Goal: Information Seeking & Learning: Learn about a topic

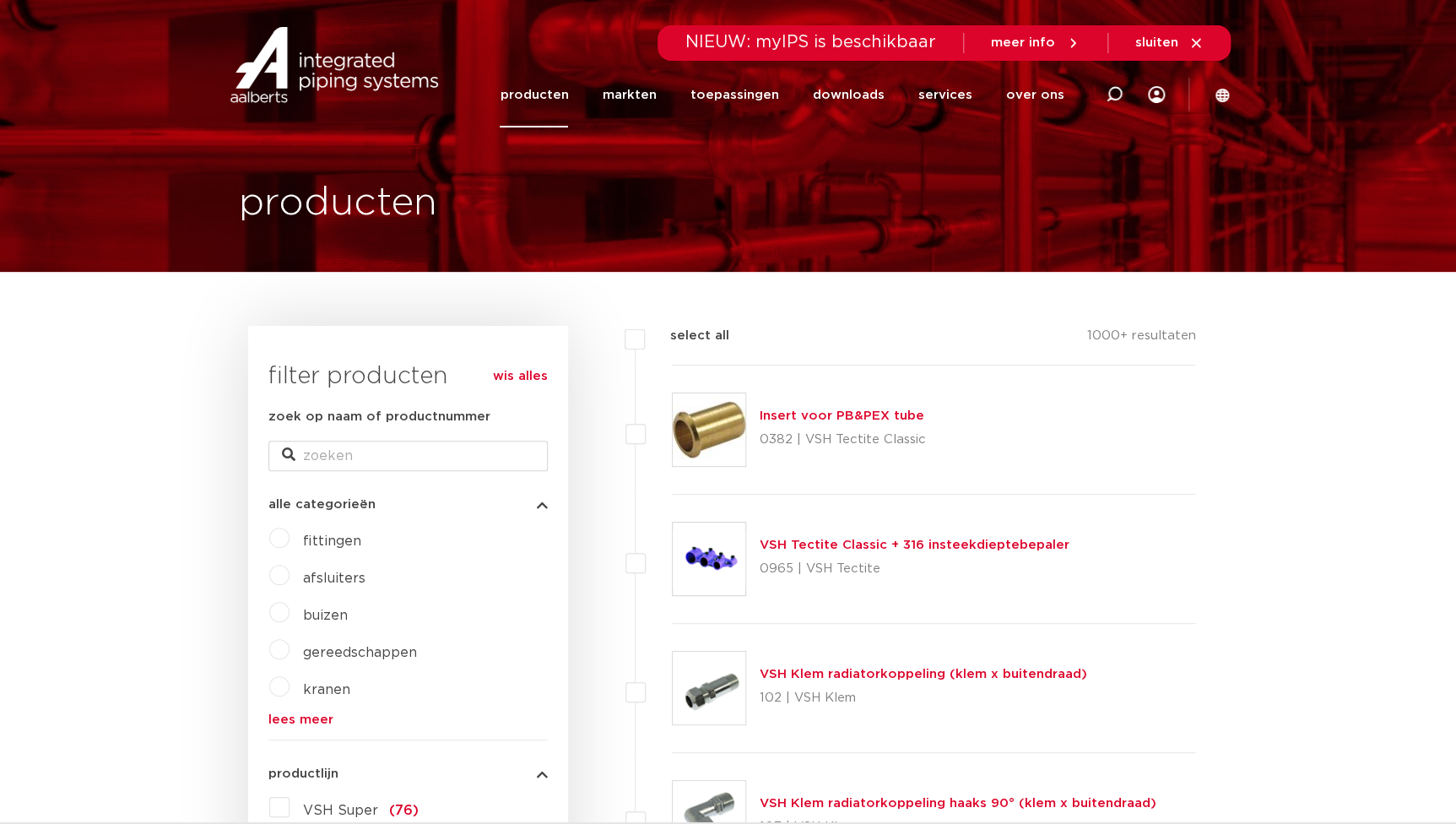
click at [563, 82] on link "producten" at bounding box center [533, 95] width 69 height 65
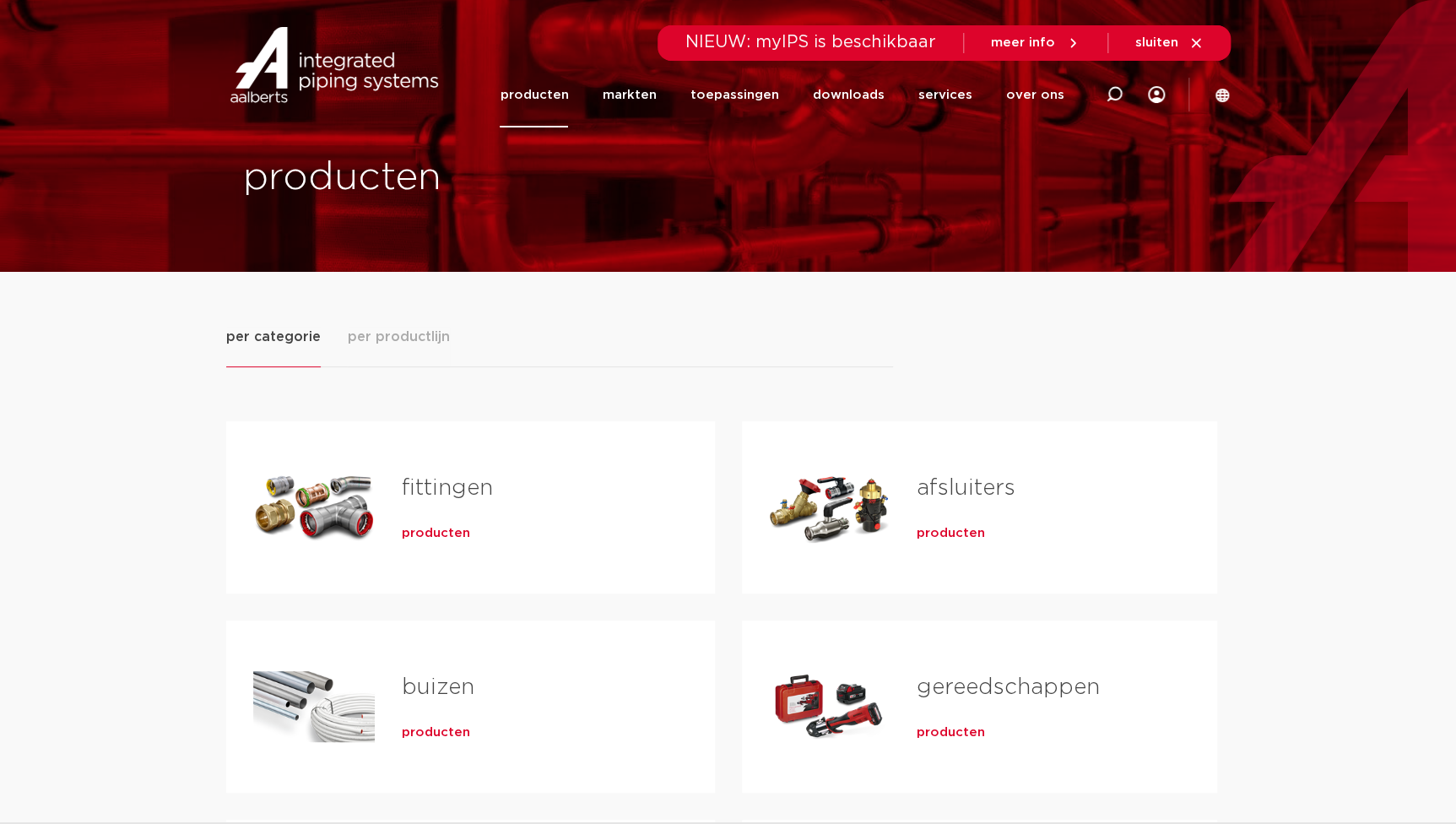
click at [430, 533] on span "producten" at bounding box center [435, 533] width 69 height 17
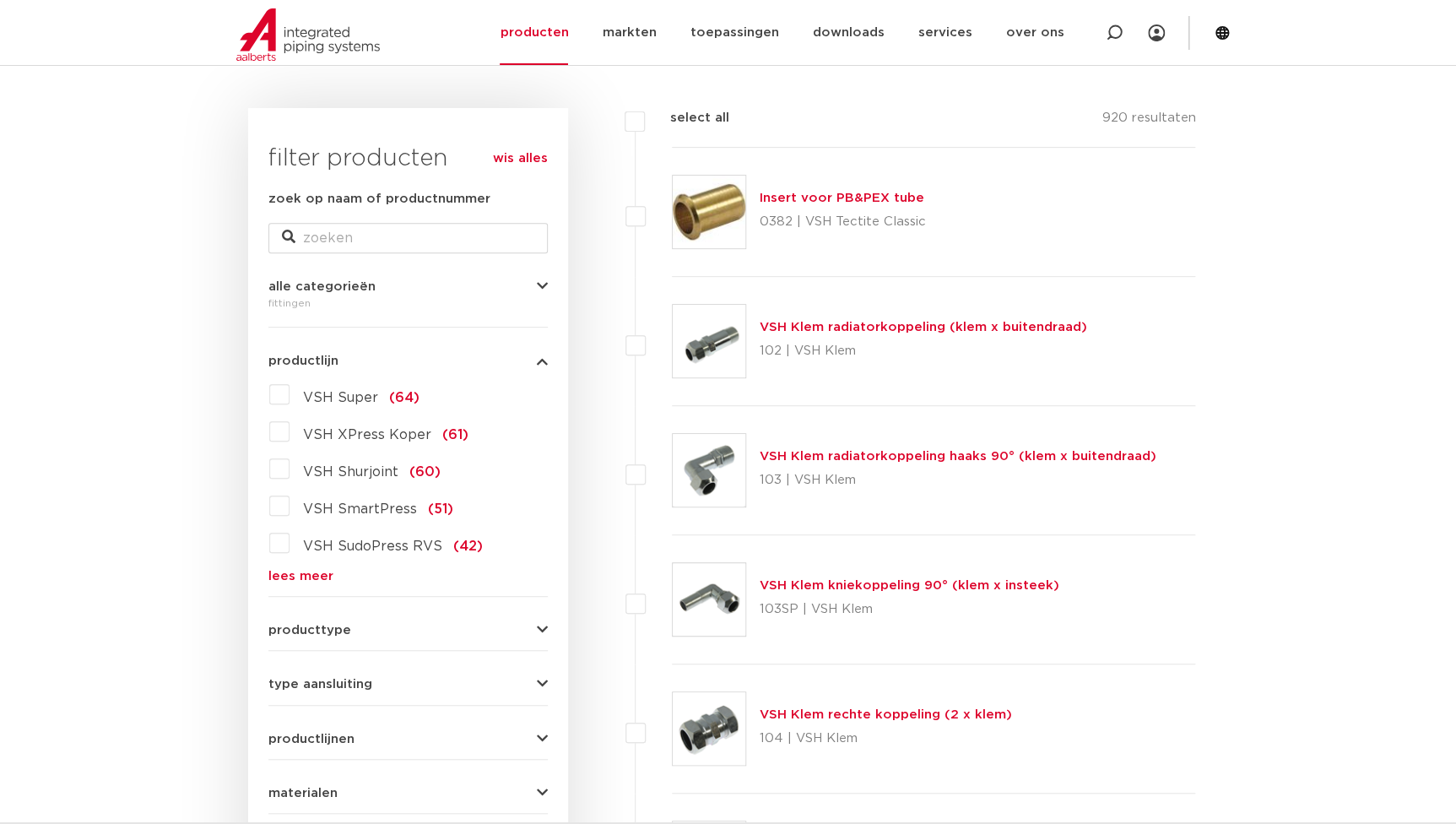
scroll to position [229, 0]
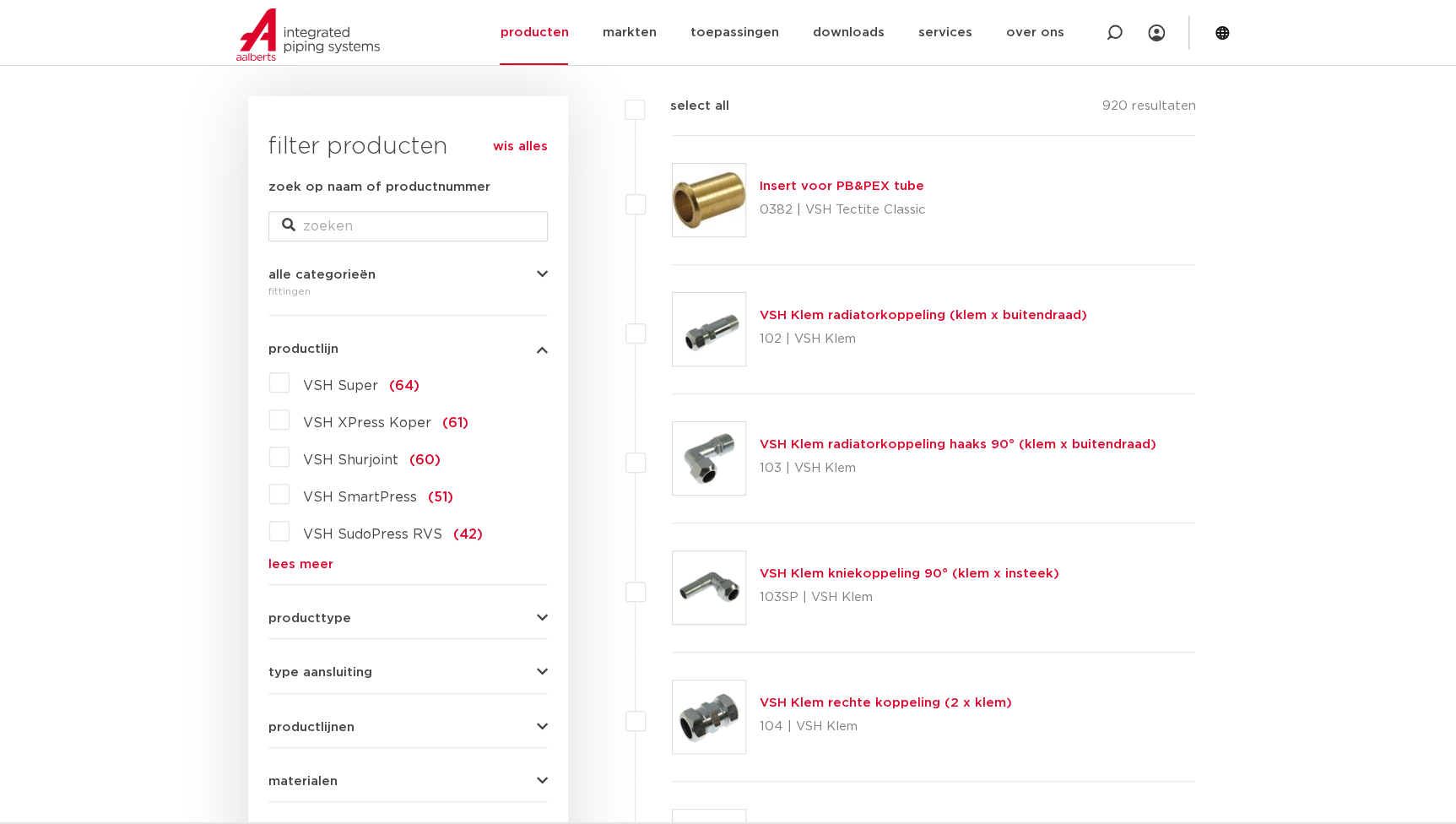
click at [368, 427] on span "VSH XPress Koper" at bounding box center [367, 423] width 129 height 14
click at [0, 0] on input "VSH XPress Koper (61)" at bounding box center [0, 0] width 0 height 0
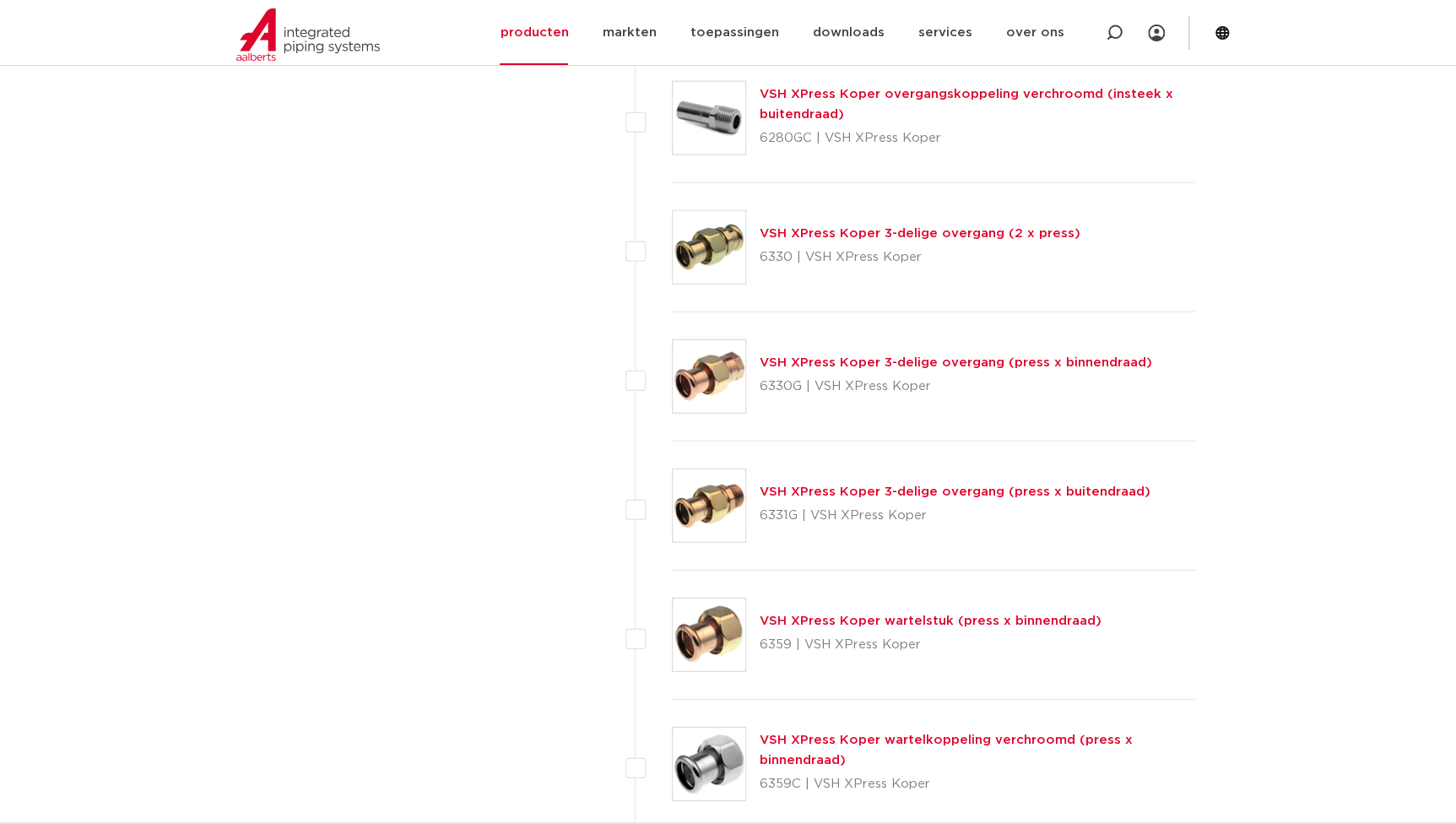
scroll to position [1995, 0]
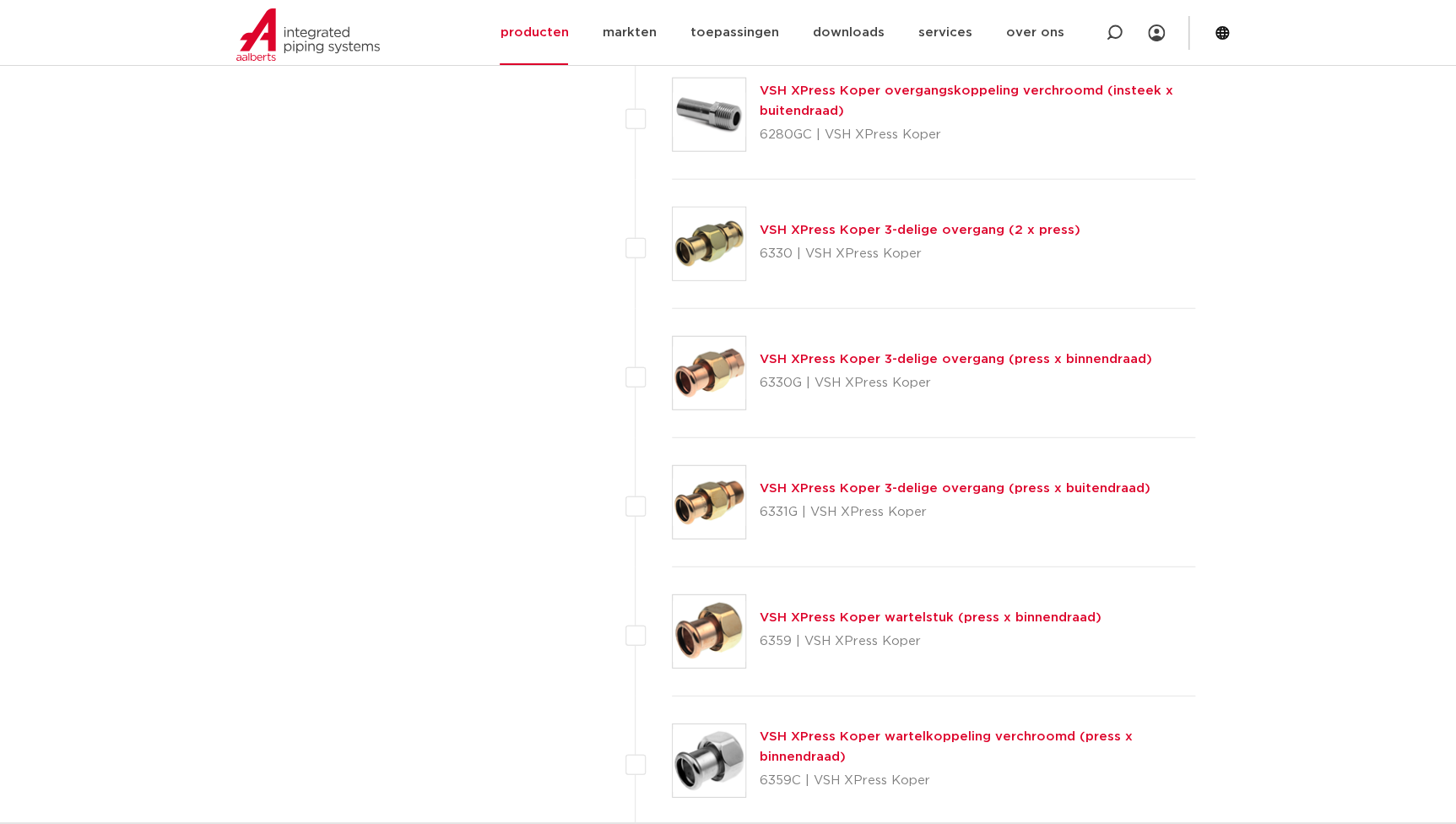
click at [867, 490] on link "VSH XPress Koper 3-delige overgang (press x buitendraad)" at bounding box center [955, 488] width 391 height 13
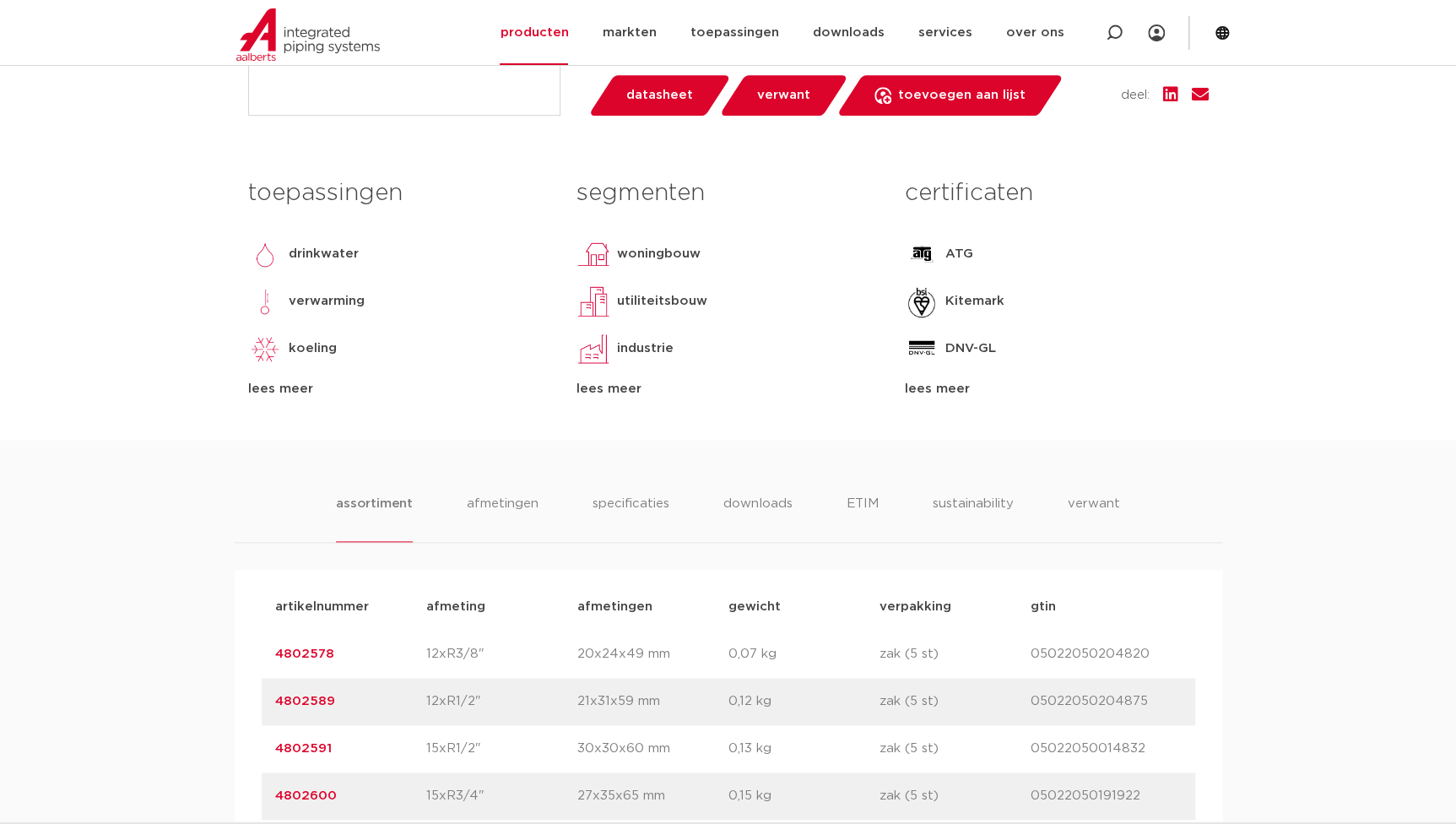
scroll to position [691, 0]
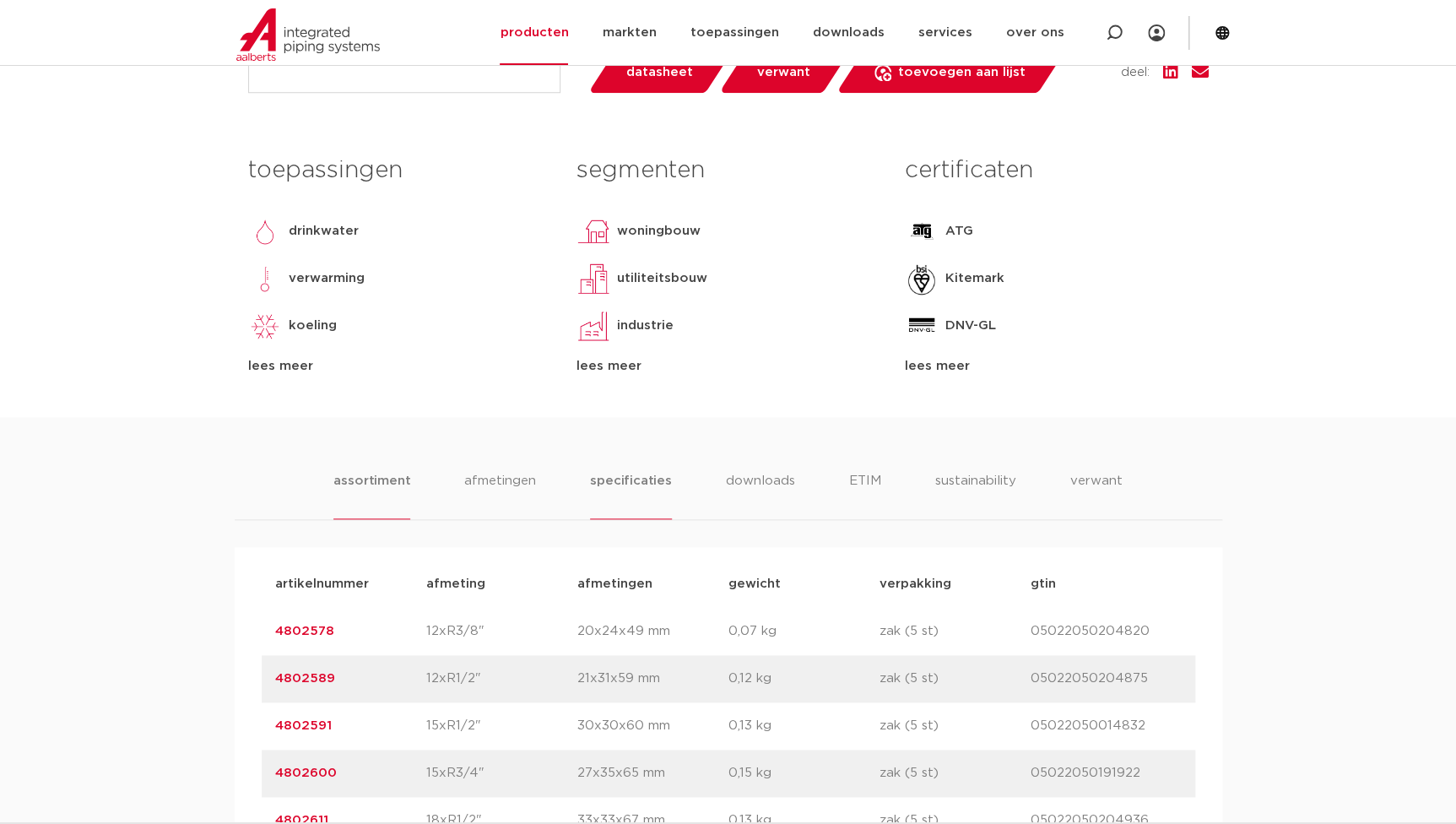
click at [625, 480] on li "specificaties" at bounding box center [630, 495] width 81 height 48
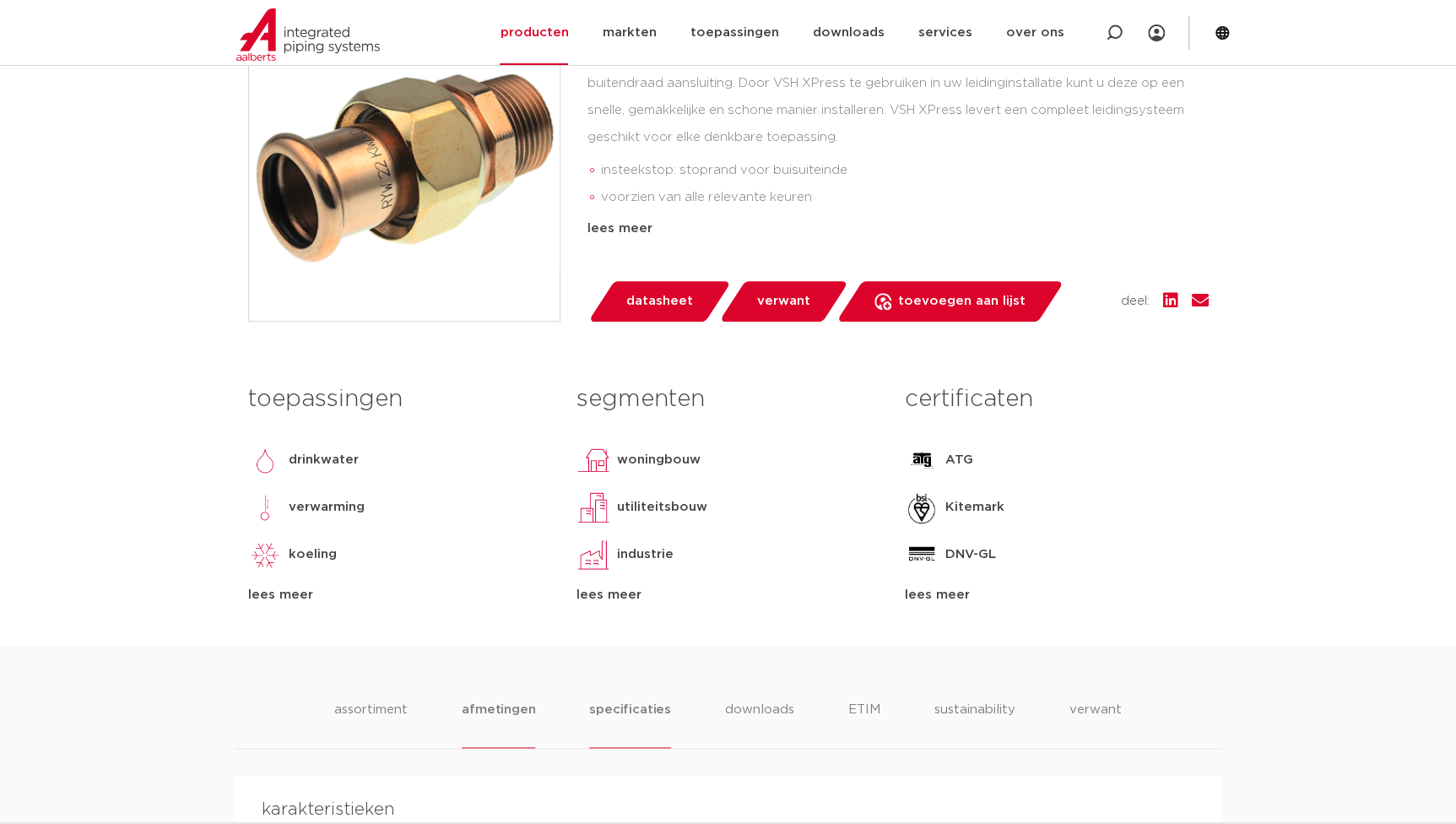
scroll to position [153, 0]
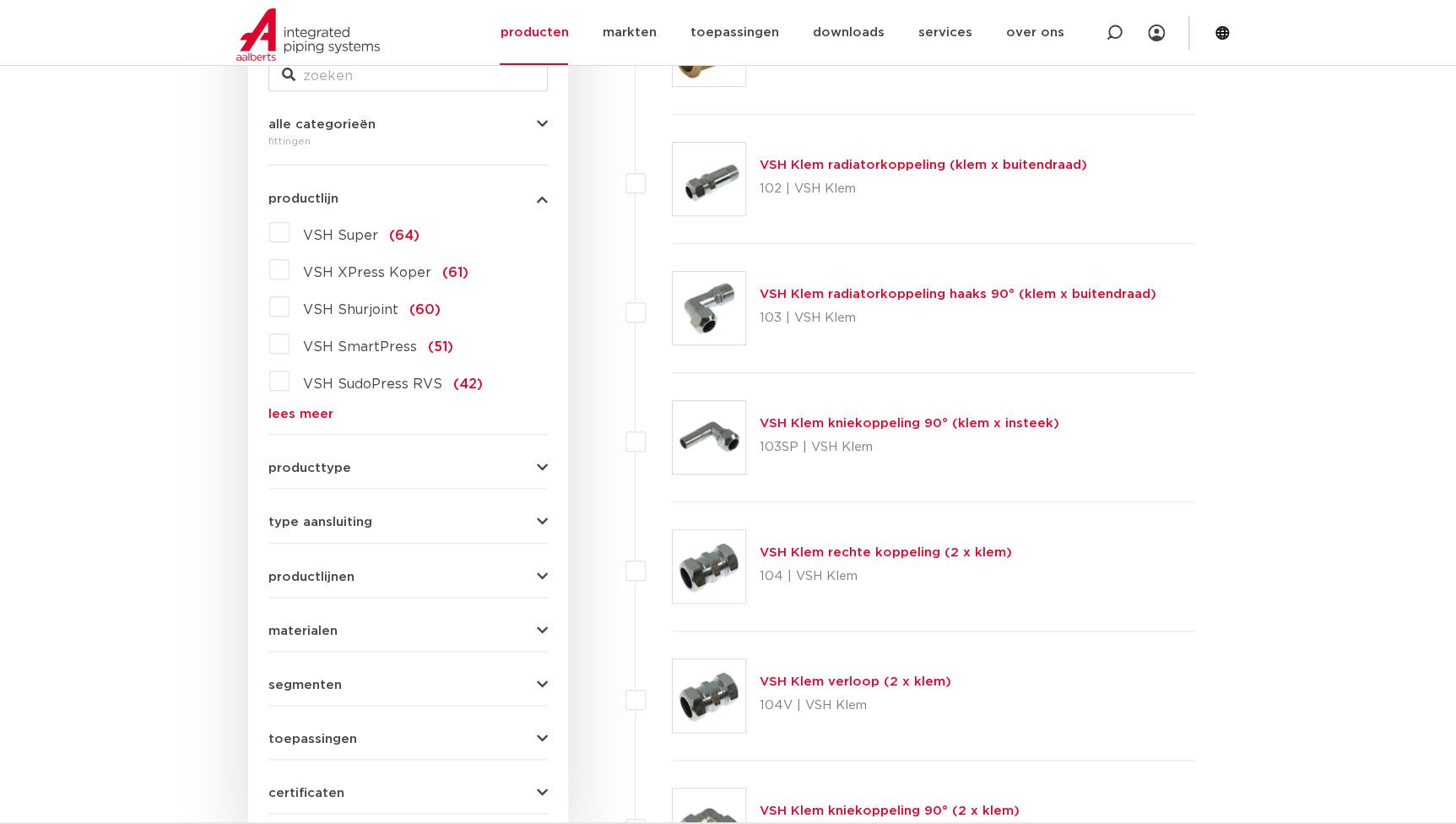
scroll to position [460, 0]
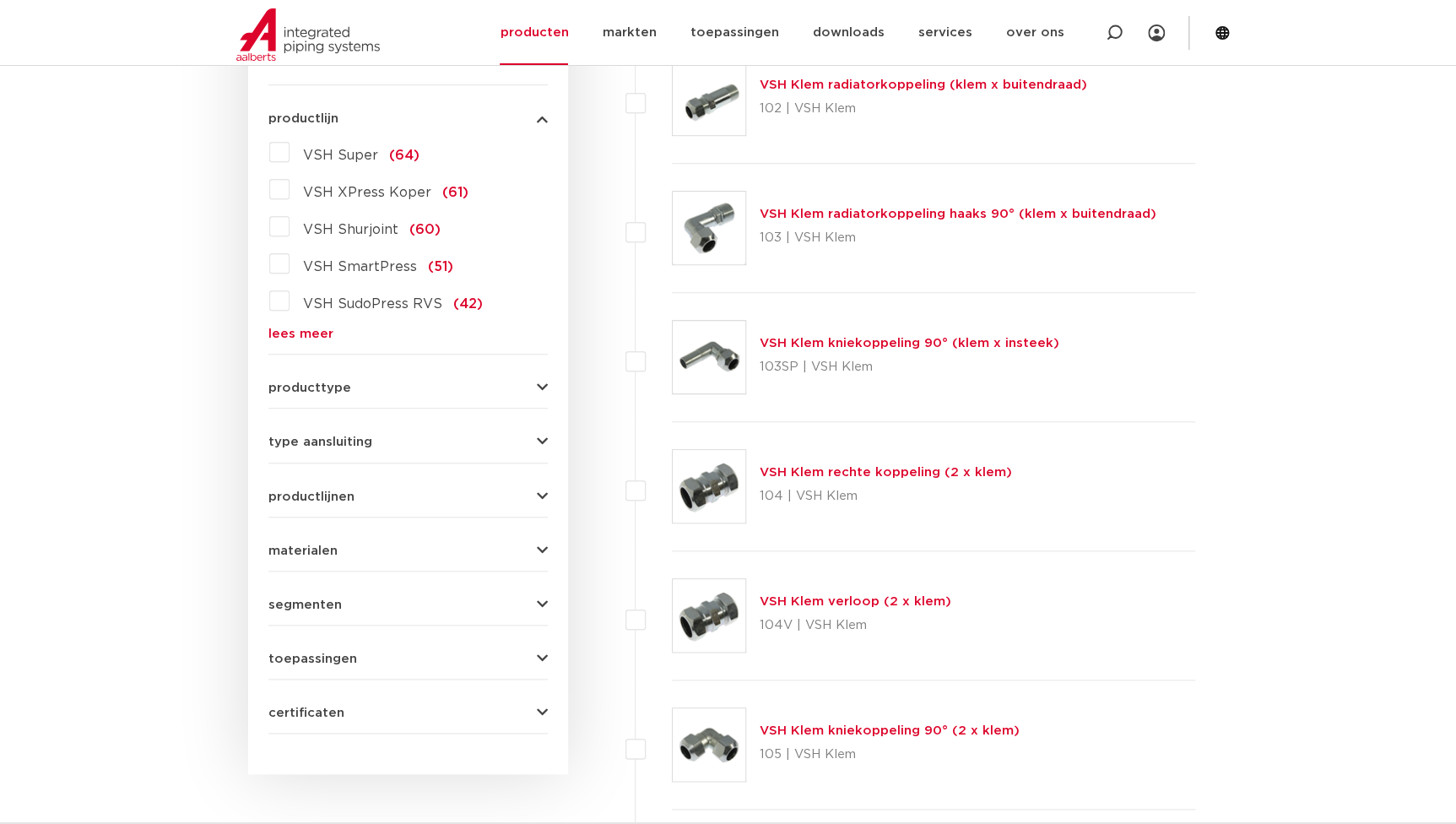
click at [287, 328] on link "lees meer" at bounding box center [408, 334] width 280 height 13
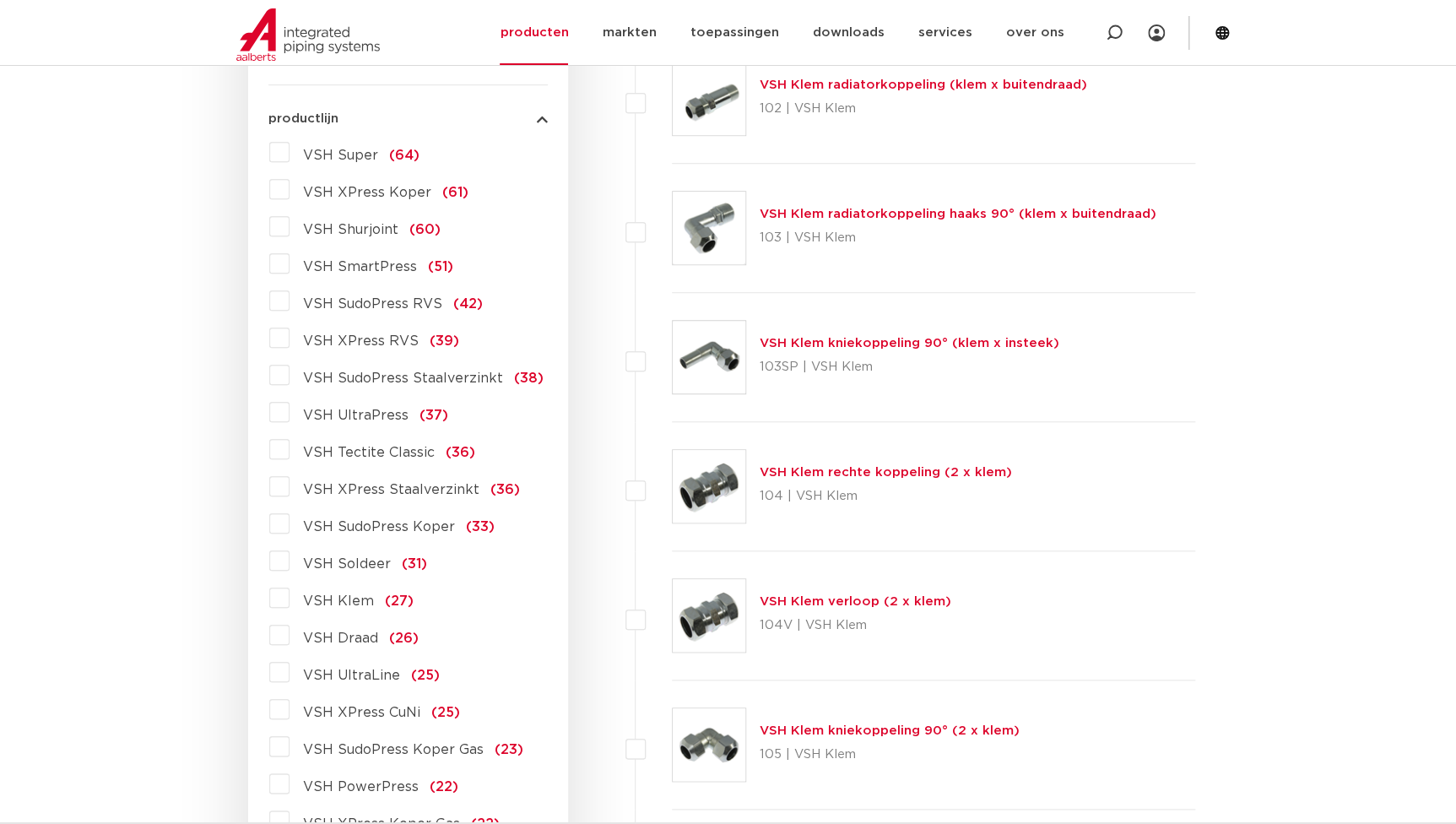
click at [358, 529] on span "VSH SudoPress Koper" at bounding box center [379, 527] width 152 height 14
click at [0, 0] on input "VSH SudoPress Koper (33)" at bounding box center [0, 0] width 0 height 0
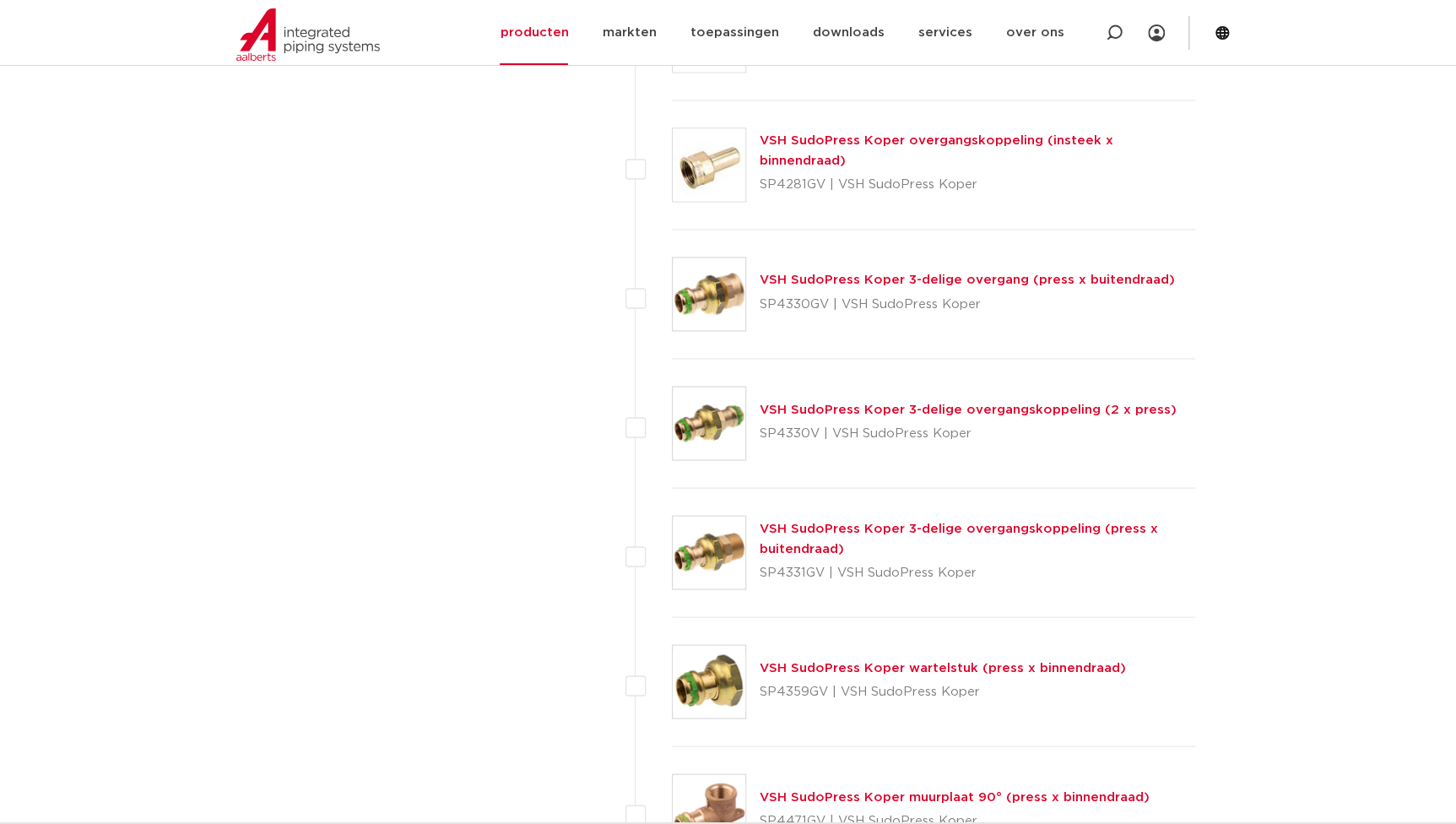
scroll to position [1305, 0]
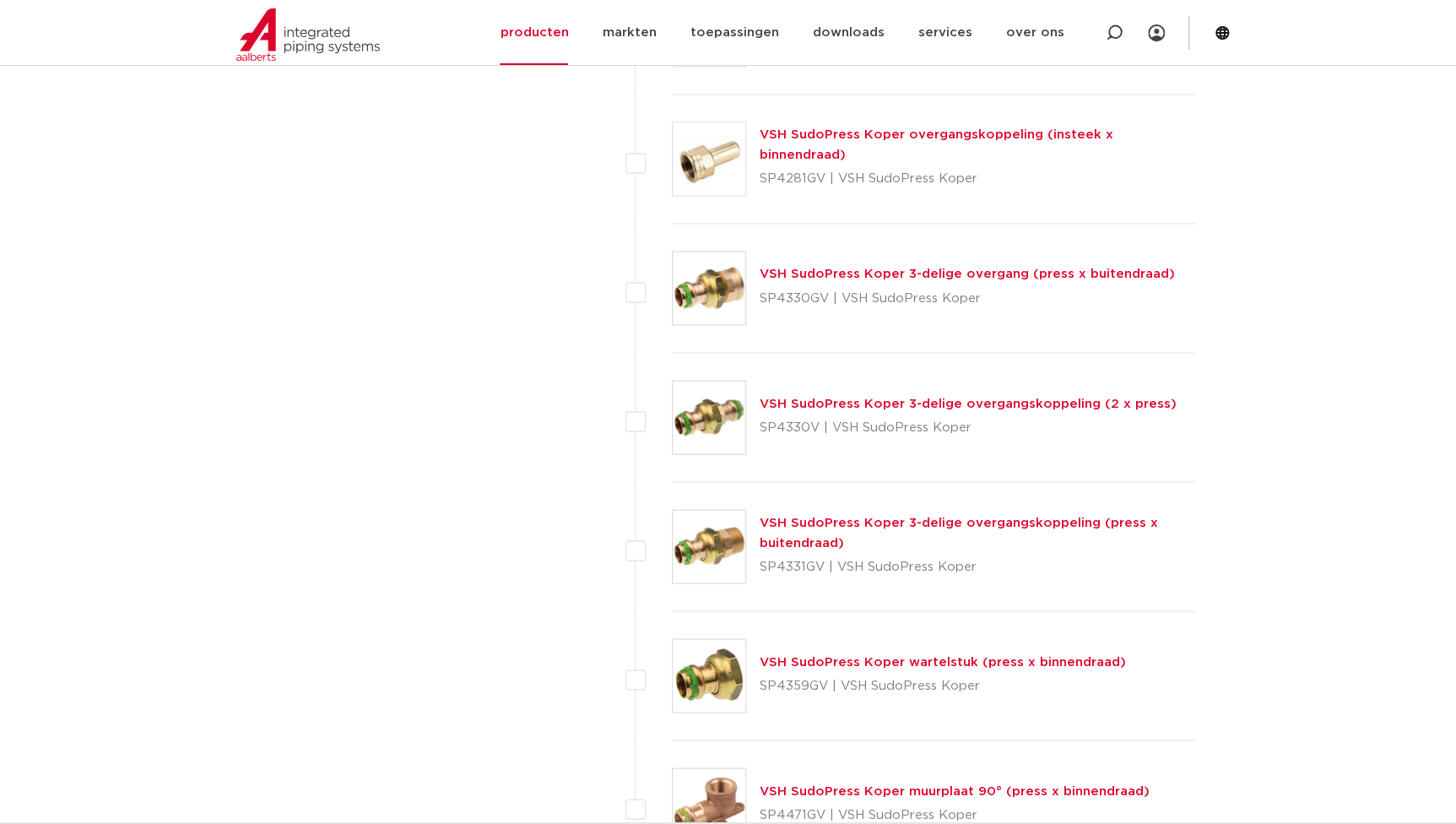
click at [824, 531] on div "VSH SudoPress Koper 3-delige overgangskoppeling (press x buitendraad) SP4331GV …" at bounding box center [977, 547] width 436 height 68
click at [824, 526] on link "VSH SudoPress Koper 3-delige overgangskoppeling (press x buitendraad)" at bounding box center [958, 533] width 399 height 33
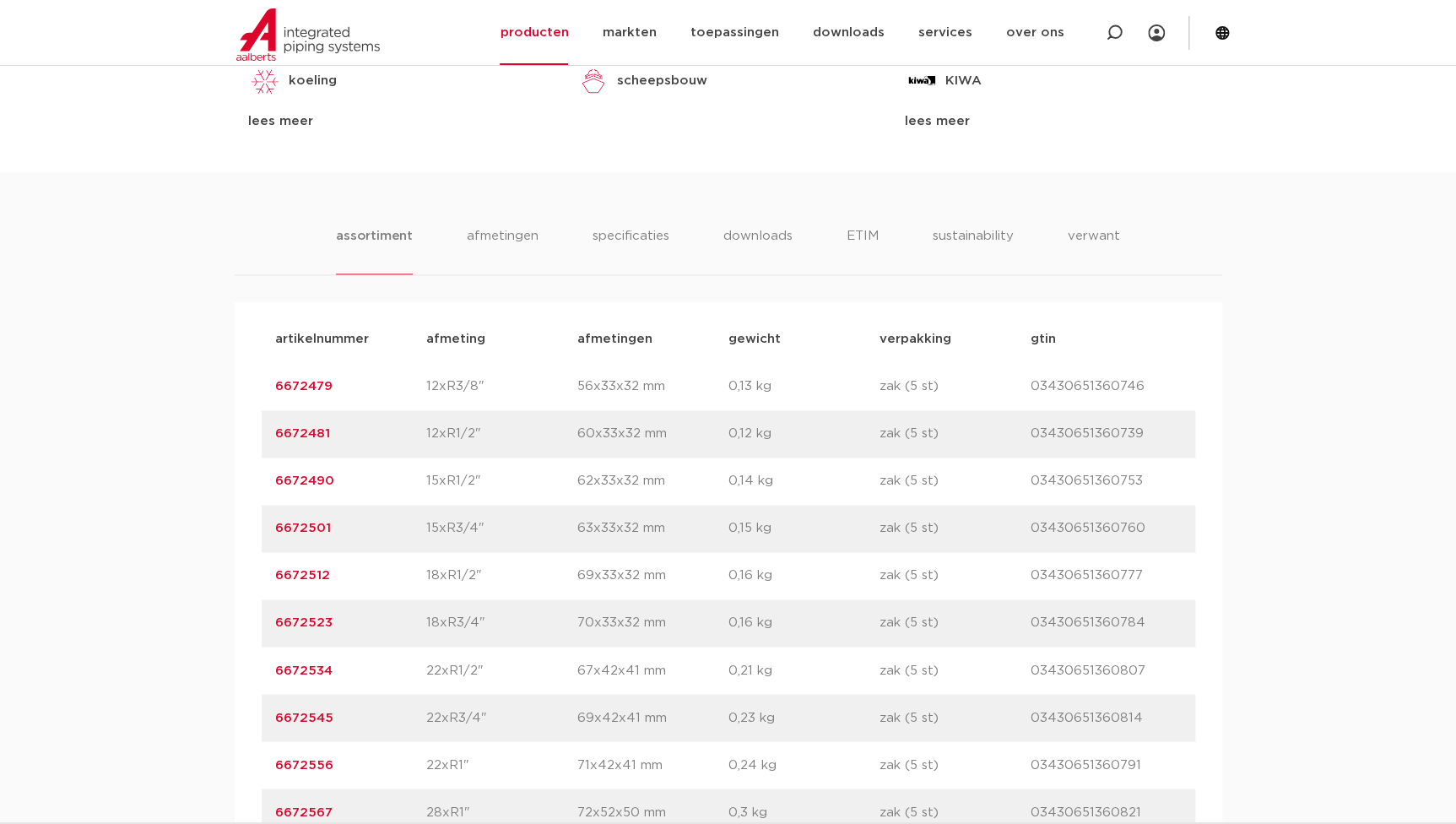
scroll to position [691, 0]
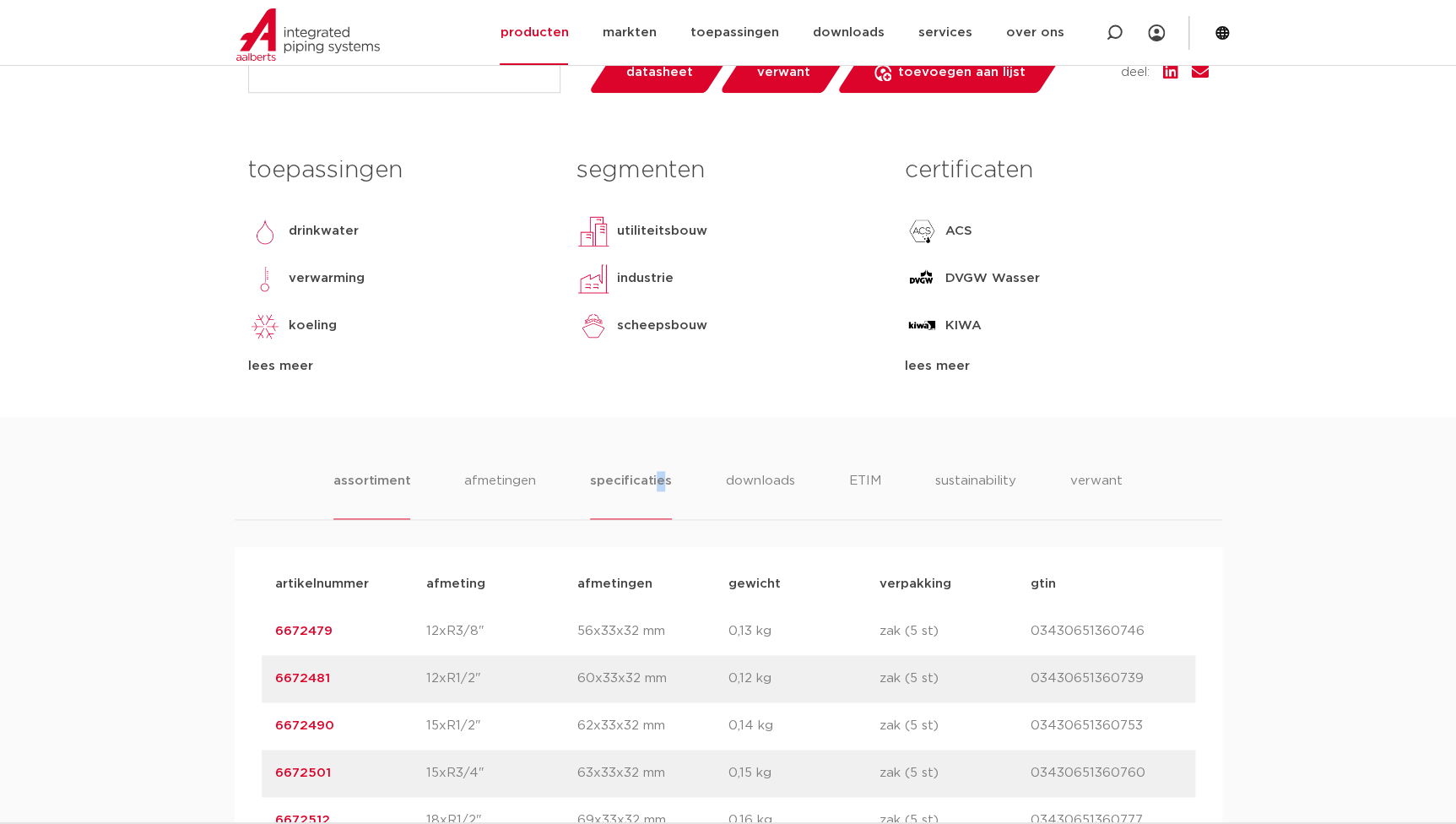
click at [659, 486] on li "specificaties" at bounding box center [630, 495] width 81 height 48
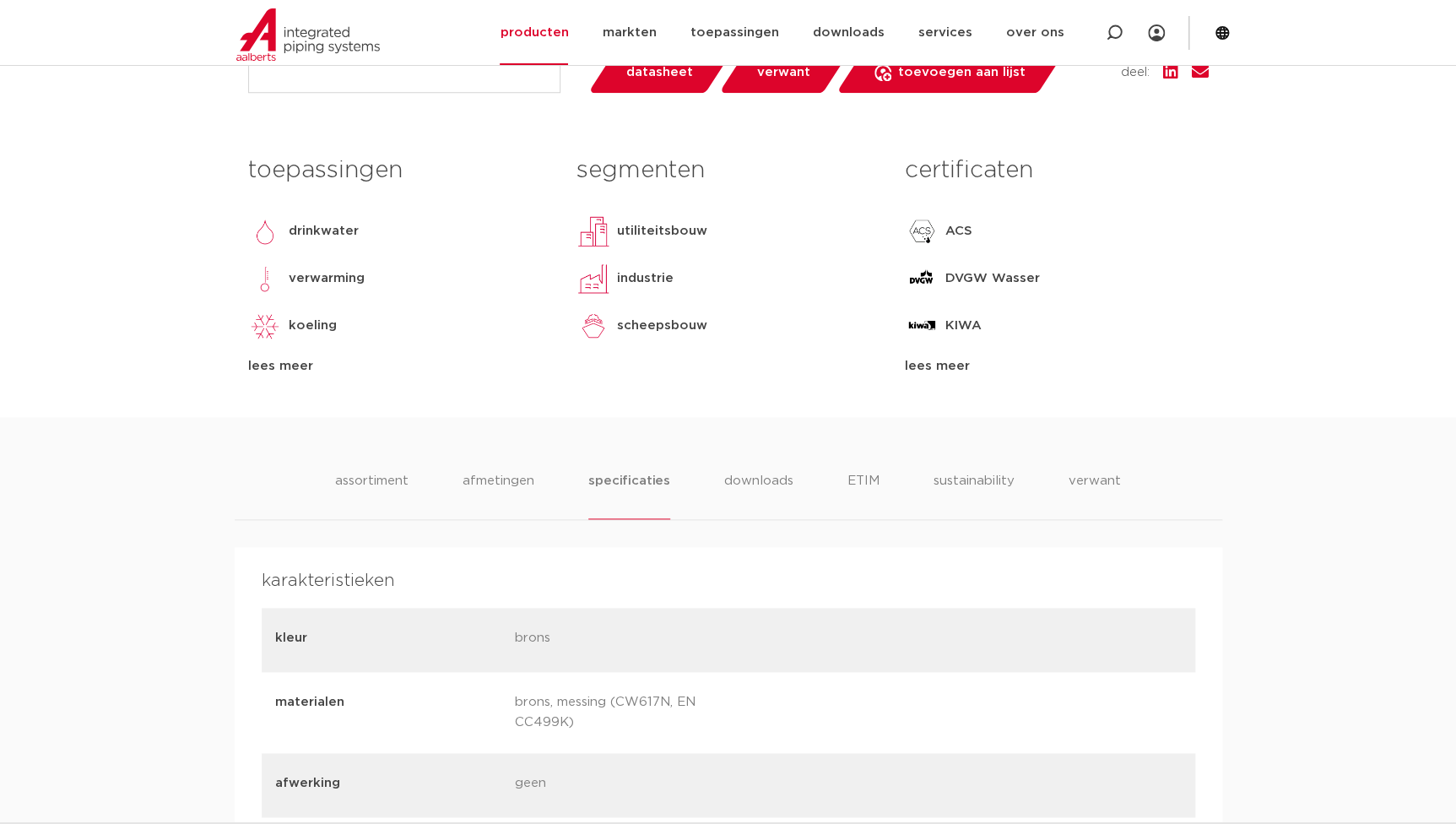
drag, startPoint x: 659, startPoint y: 486, endPoint x: 609, endPoint y: 545, distance: 77.3
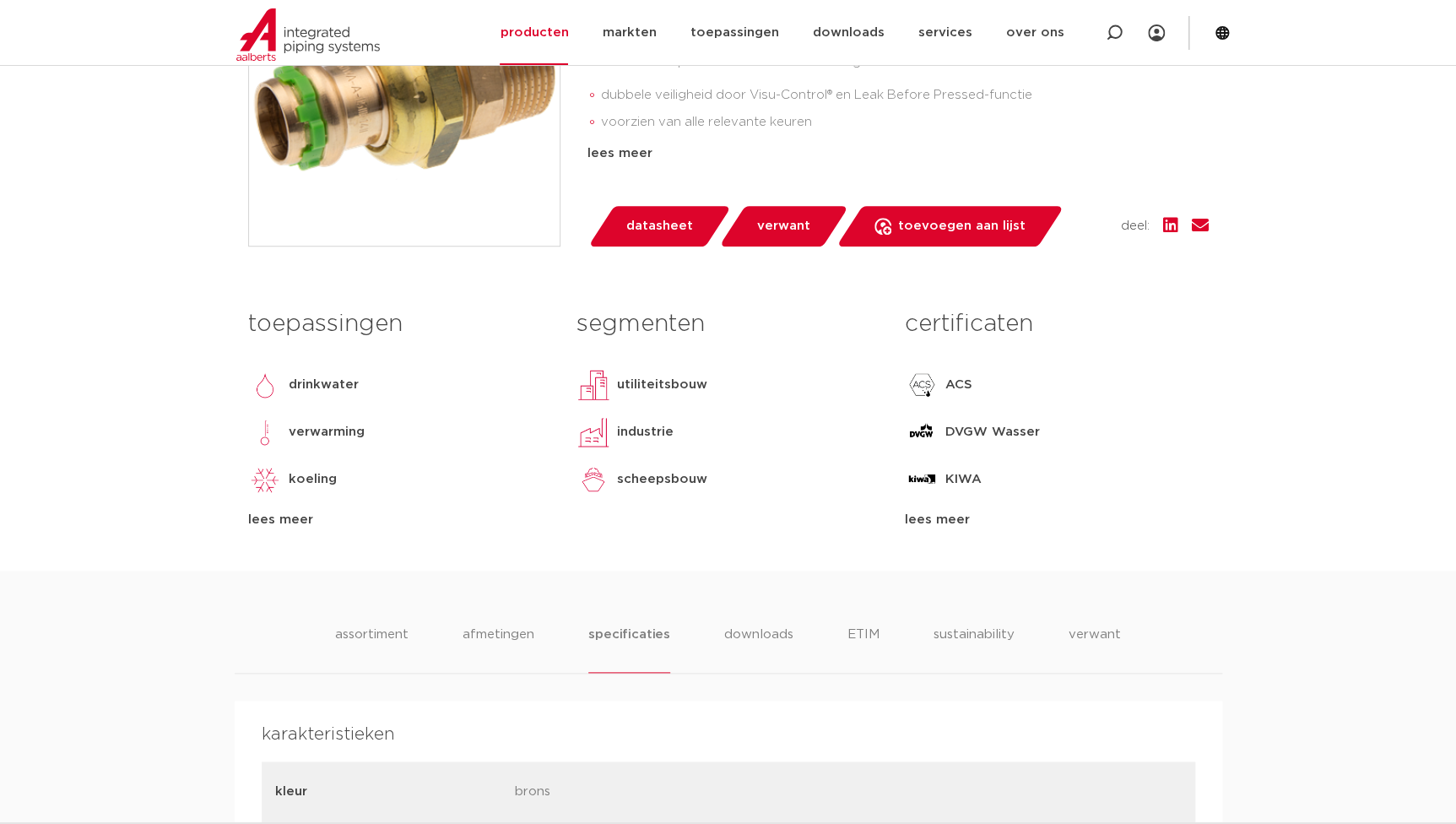
scroll to position [0, 0]
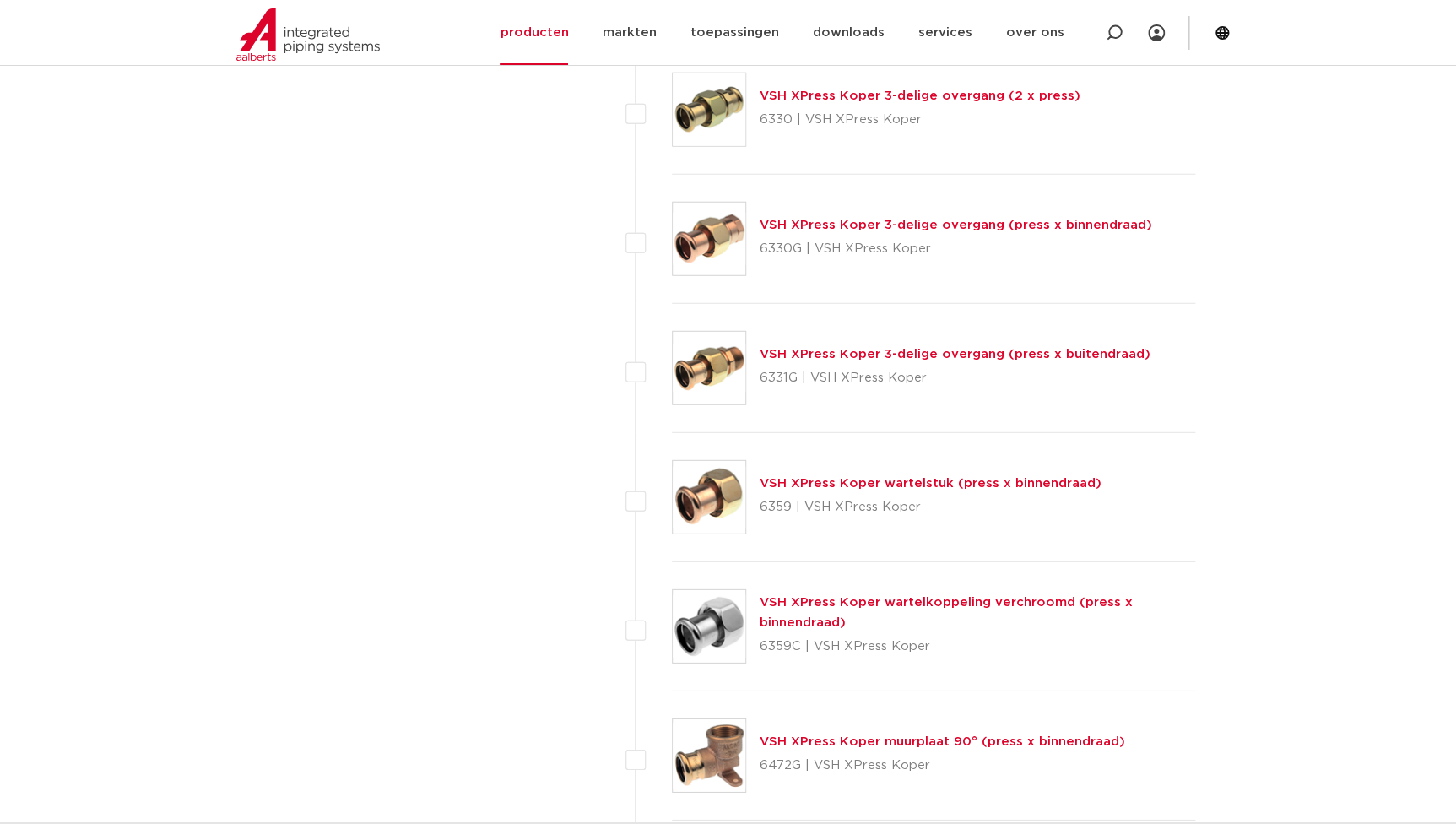
scroll to position [2150, 0]
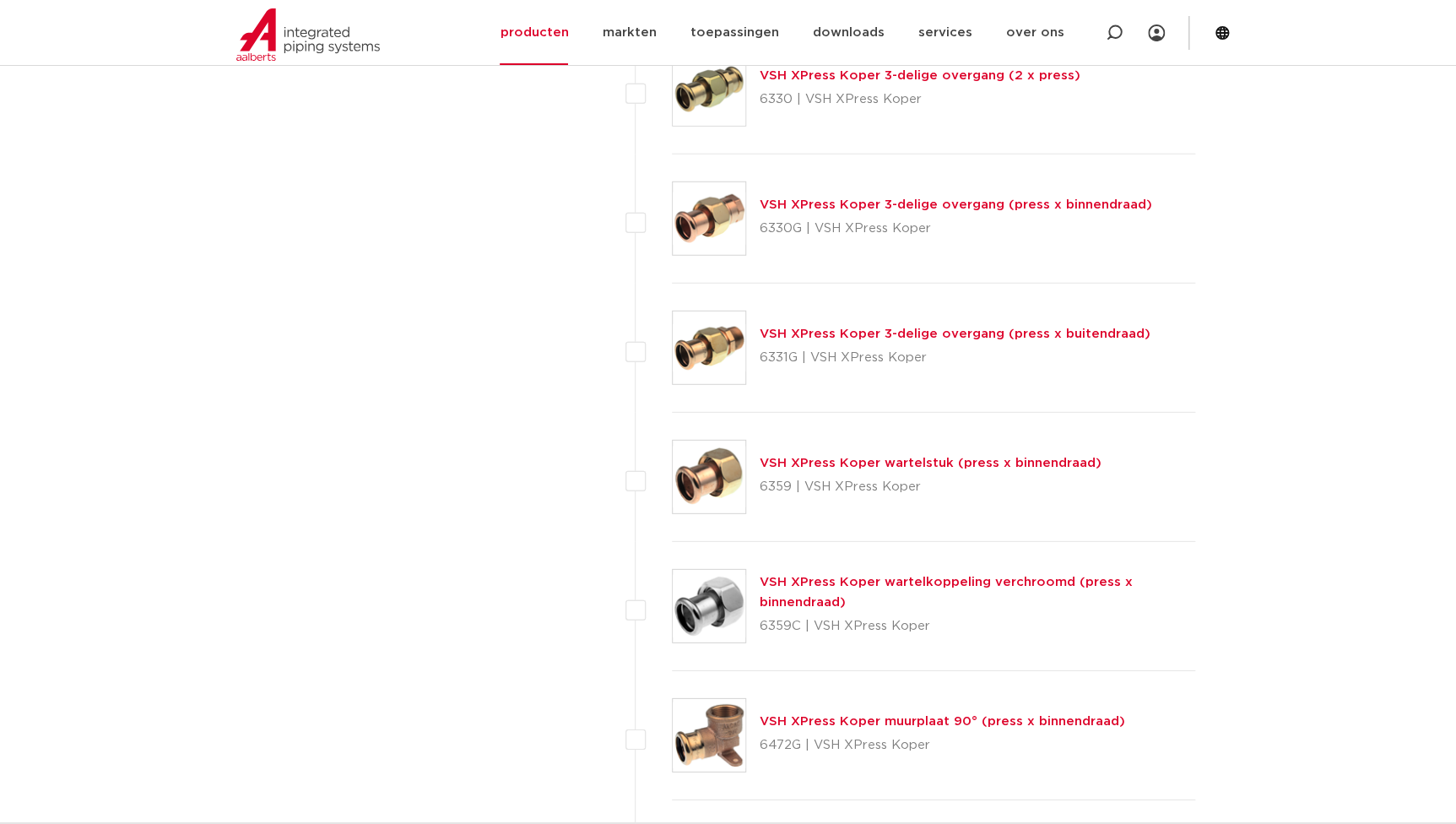
click at [813, 458] on link "VSH XPress Koper wartelstuk (press x binnendraad)" at bounding box center [930, 463] width 341 height 13
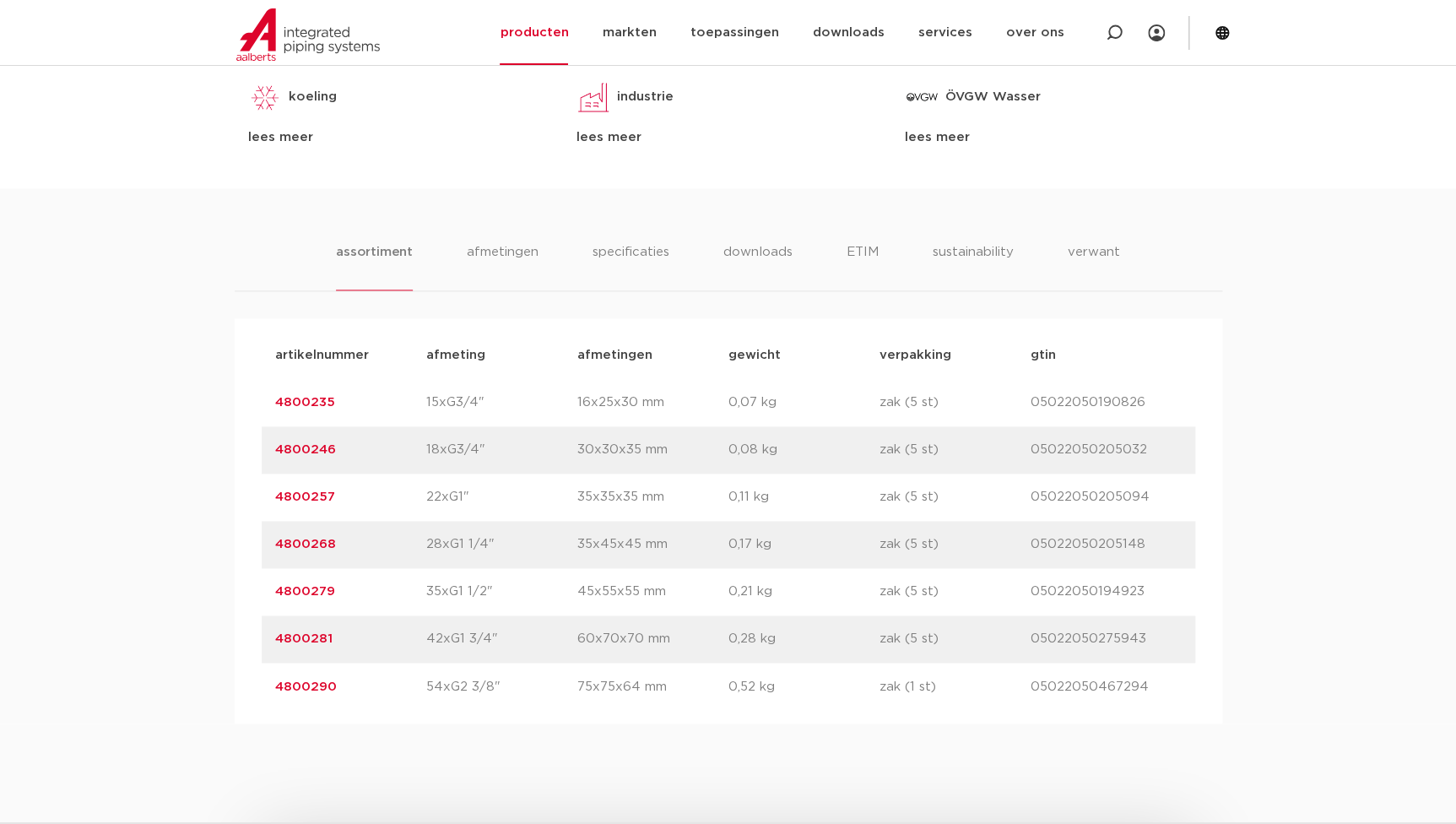
scroll to position [920, 0]
click at [623, 237] on div "assortiment afmetingen specificaties downloads ETIM sustainability verwant asso…" at bounding box center [728, 455] width 1456 height 535
click at [619, 253] on li "specificaties" at bounding box center [630, 265] width 81 height 48
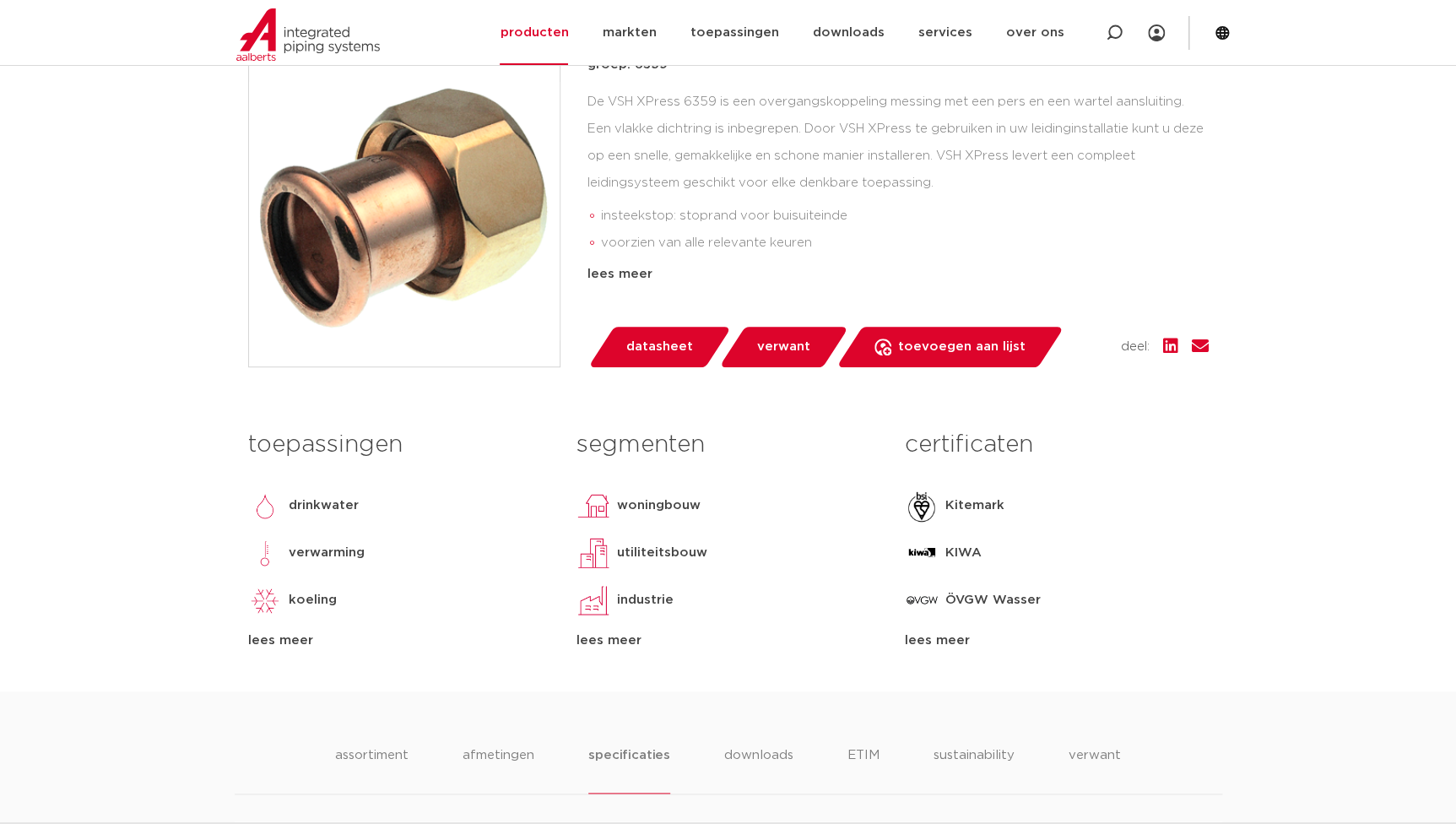
scroll to position [229, 0]
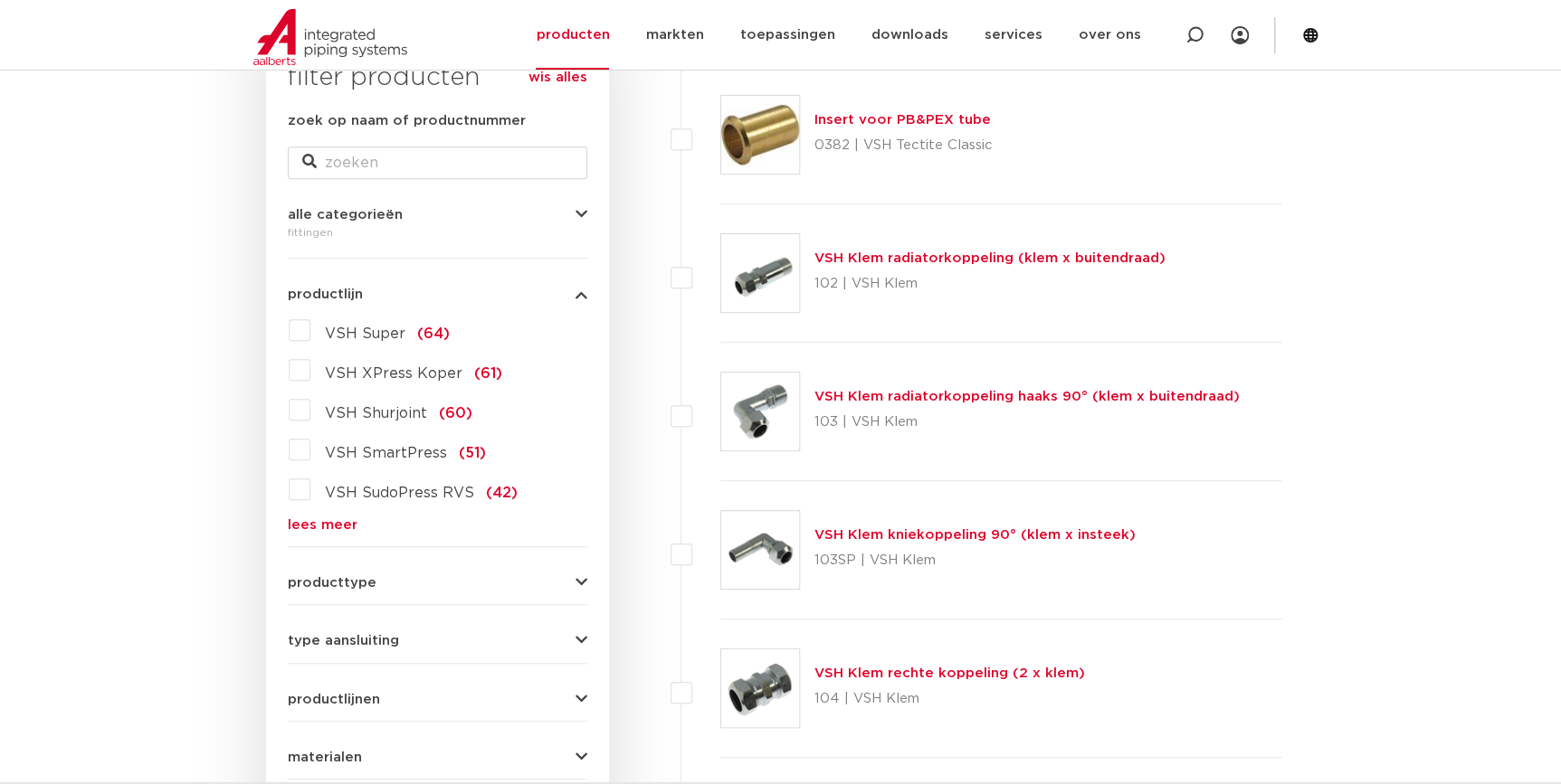
scroll to position [329, 0]
click at [314, 520] on link "lees meer" at bounding box center [438, 522] width 300 height 14
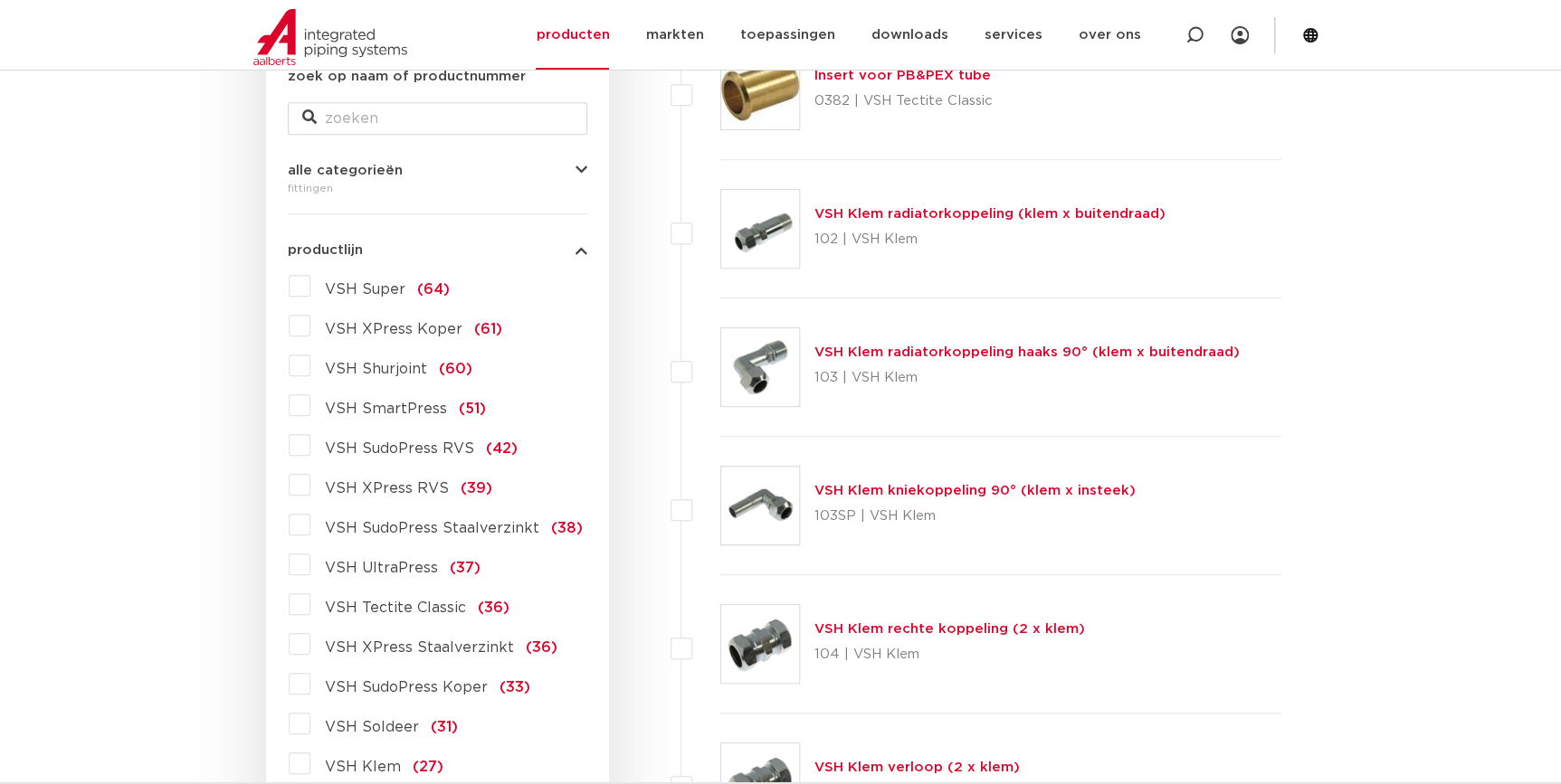
scroll to position [411, 0]
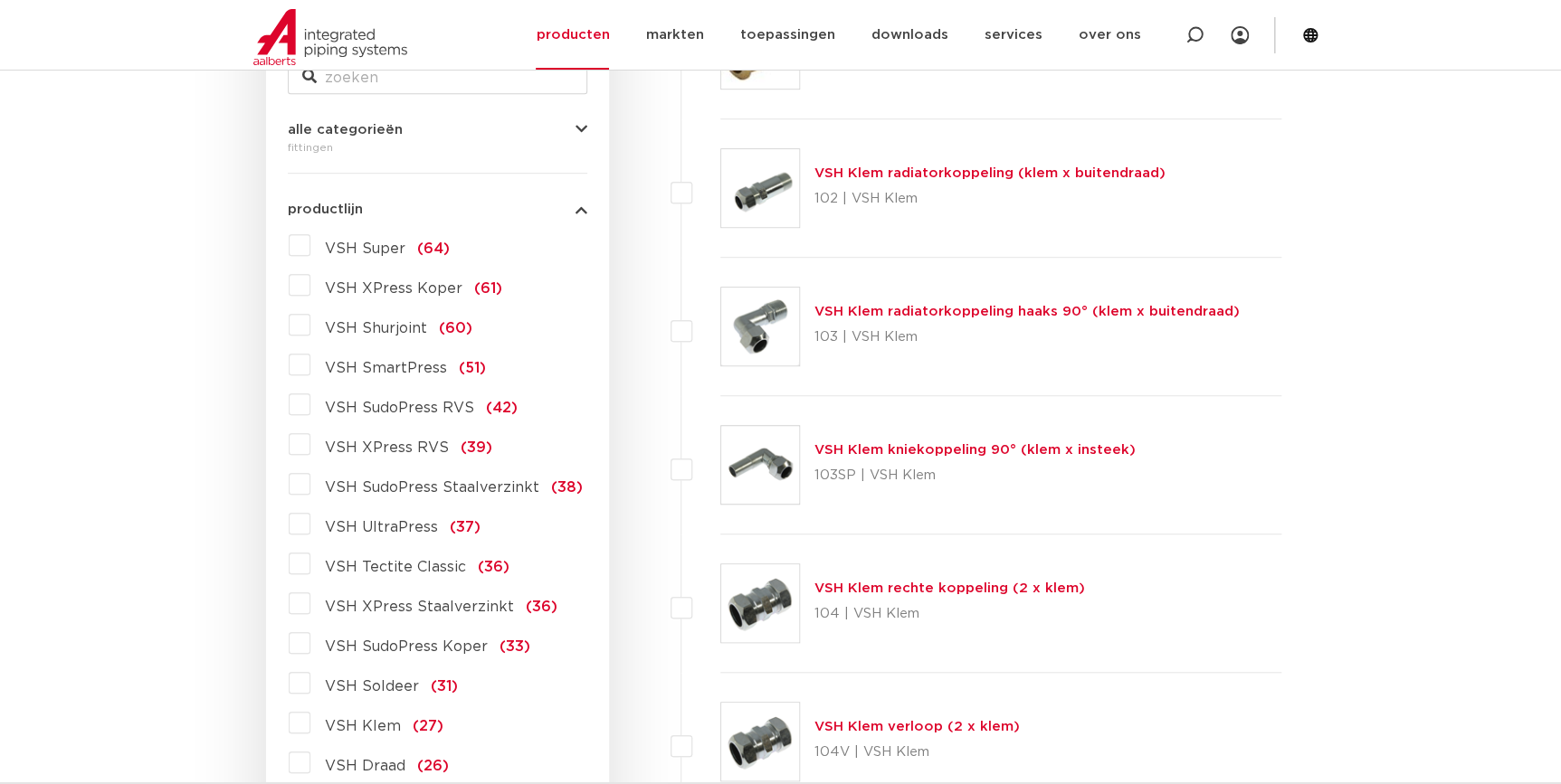
click at [373, 646] on span "VSH SudoPress Koper" at bounding box center [406, 647] width 163 height 15
click at [0, 0] on input "VSH SudoPress Koper (33)" at bounding box center [0, 0] width 0 height 0
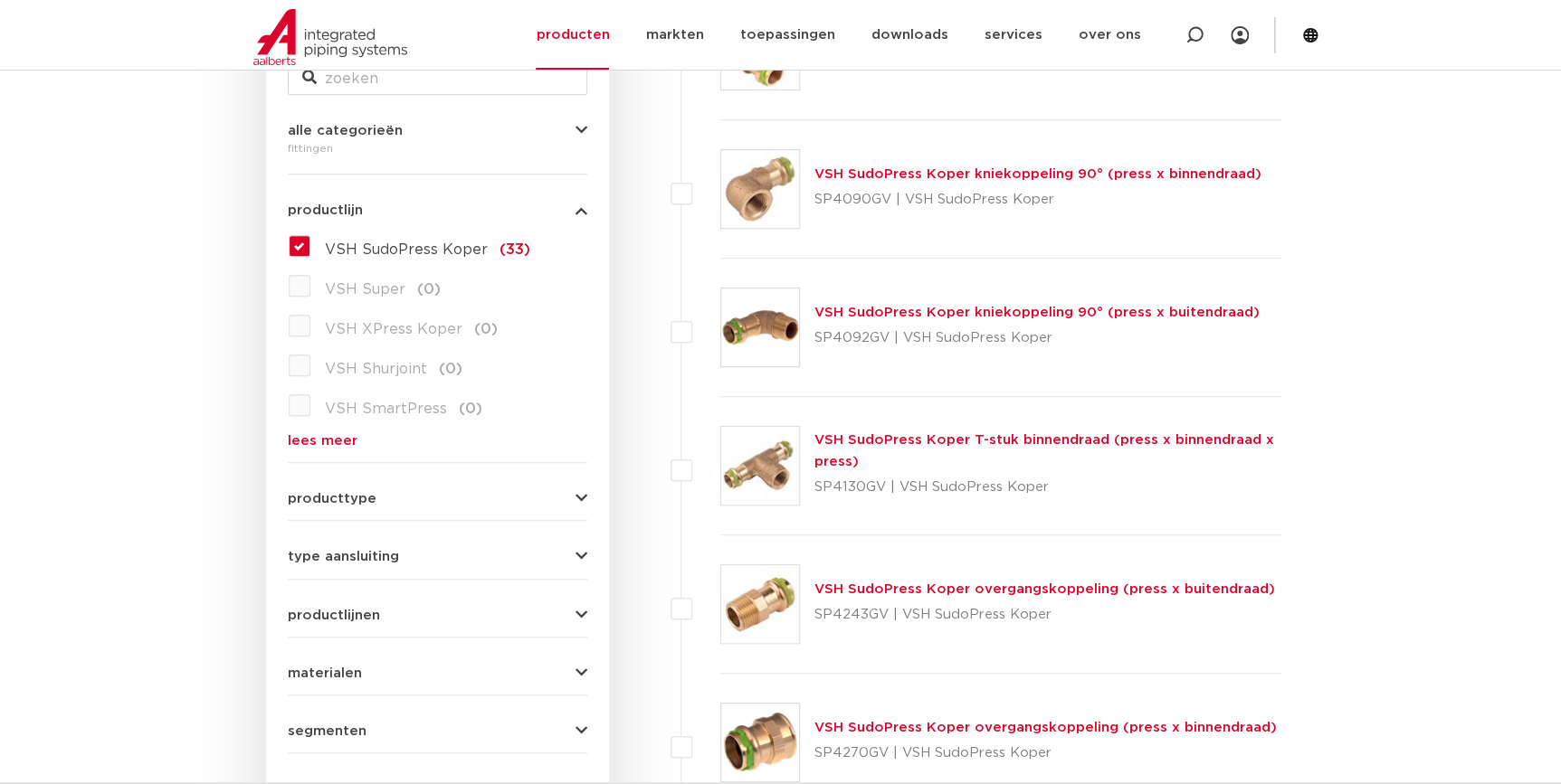
click at [1050, 442] on link "VSH SudoPress Koper T-stuk binnendraad (press x binnendraad x press)" at bounding box center [1044, 451] width 460 height 35
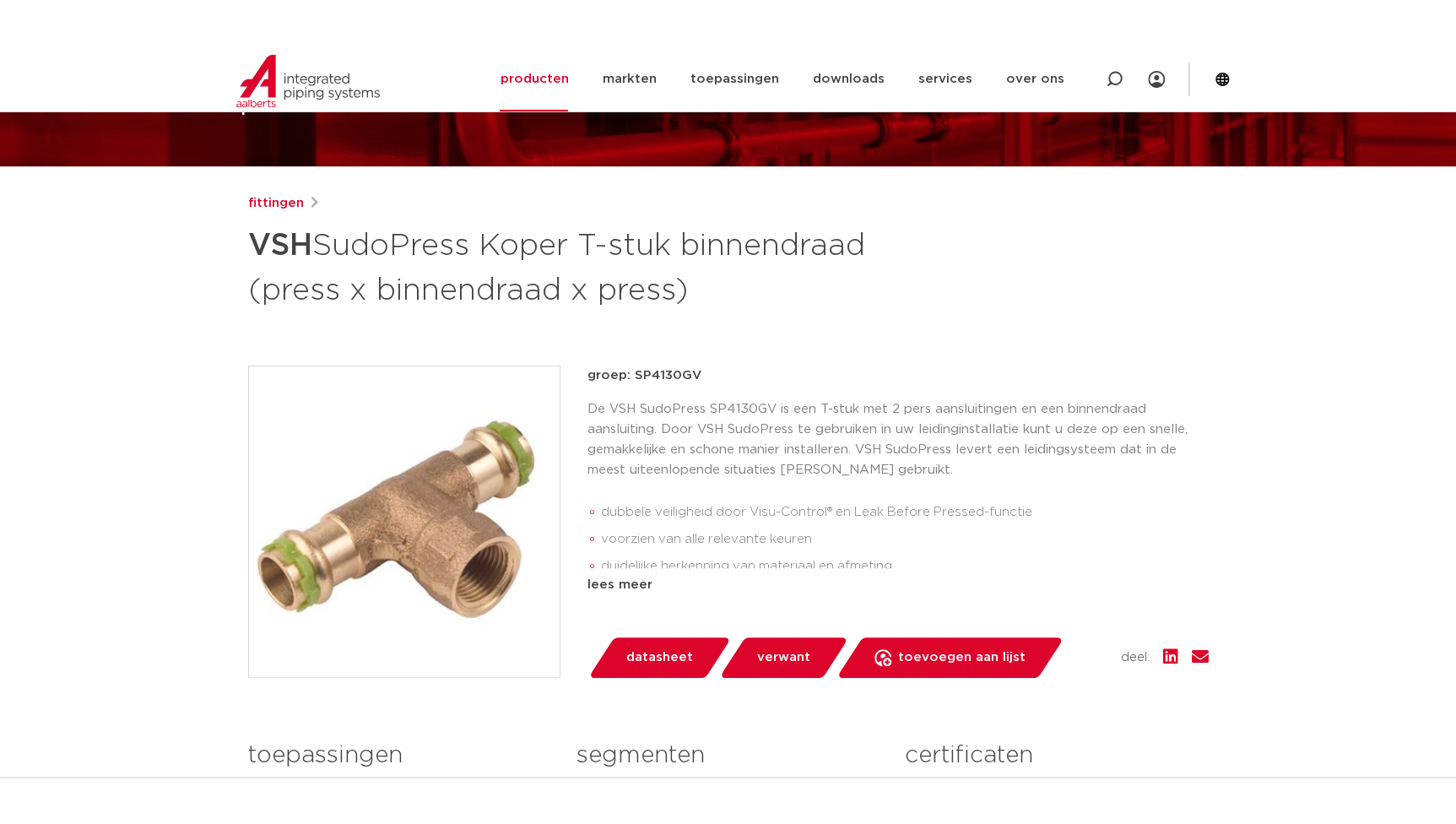
scroll to position [153, 0]
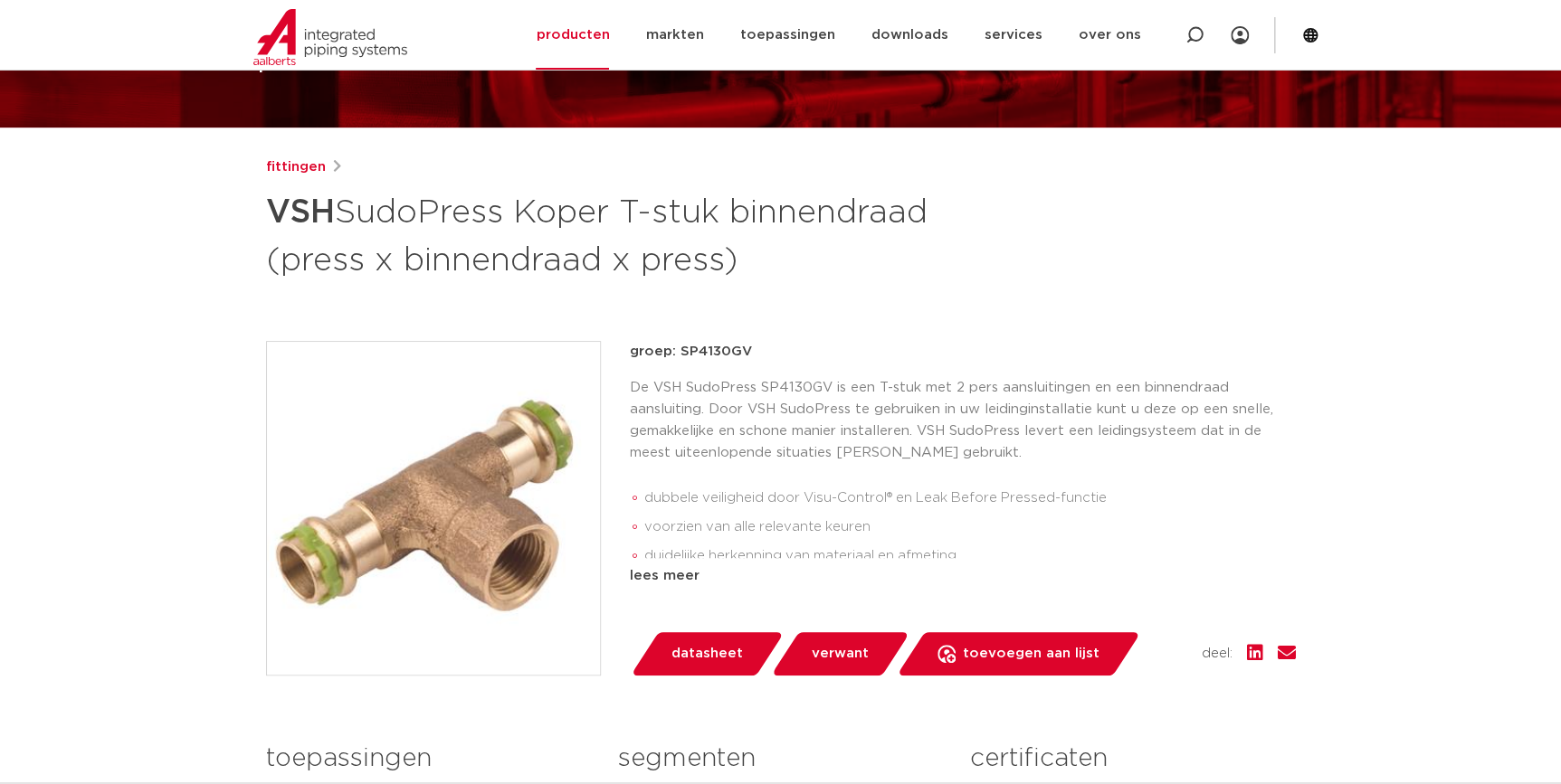
click at [748, 350] on p "groep: SP4130GV" at bounding box center [962, 351] width 666 height 21
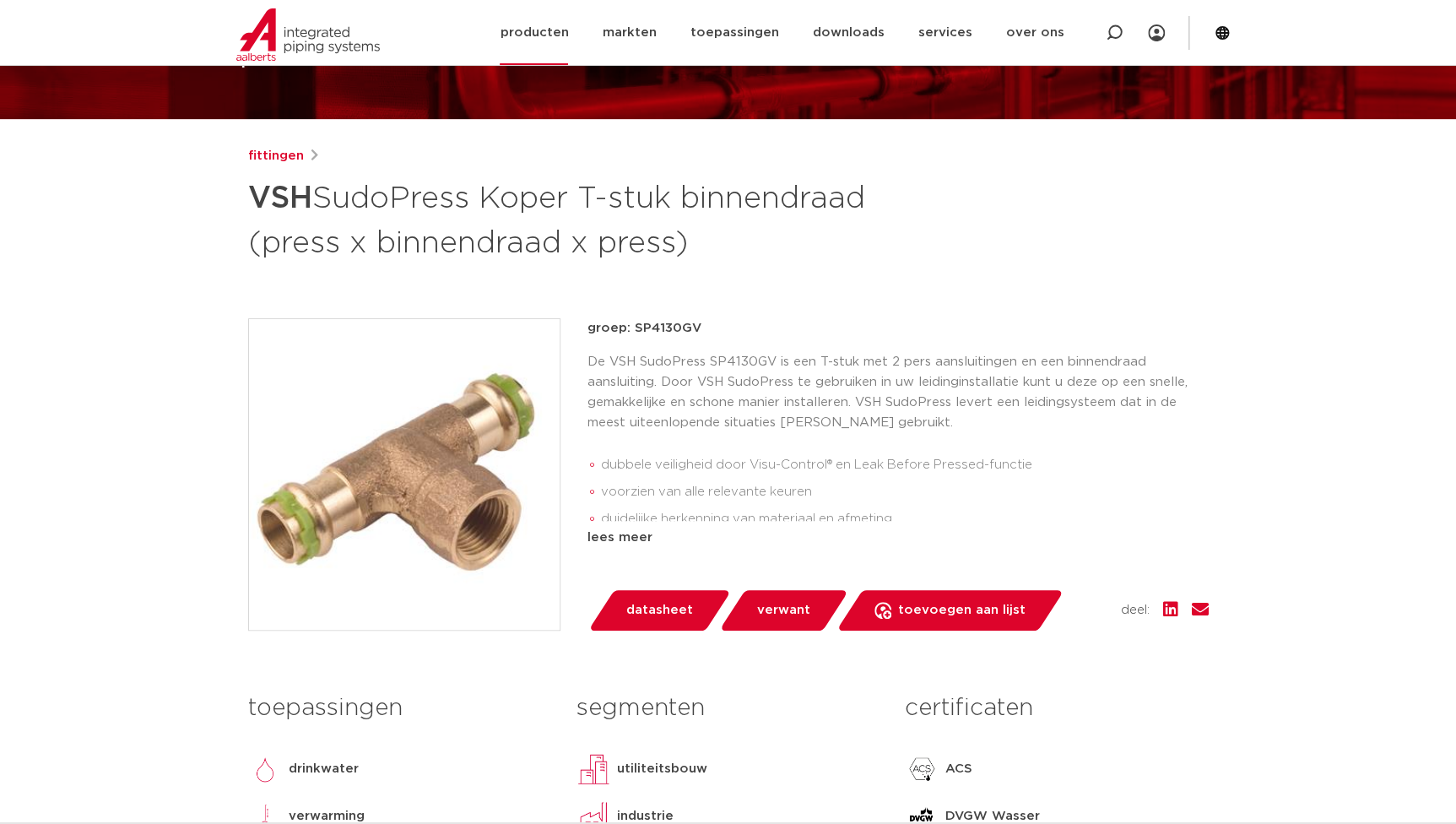
click at [540, 36] on link "producten" at bounding box center [533, 32] width 69 height 65
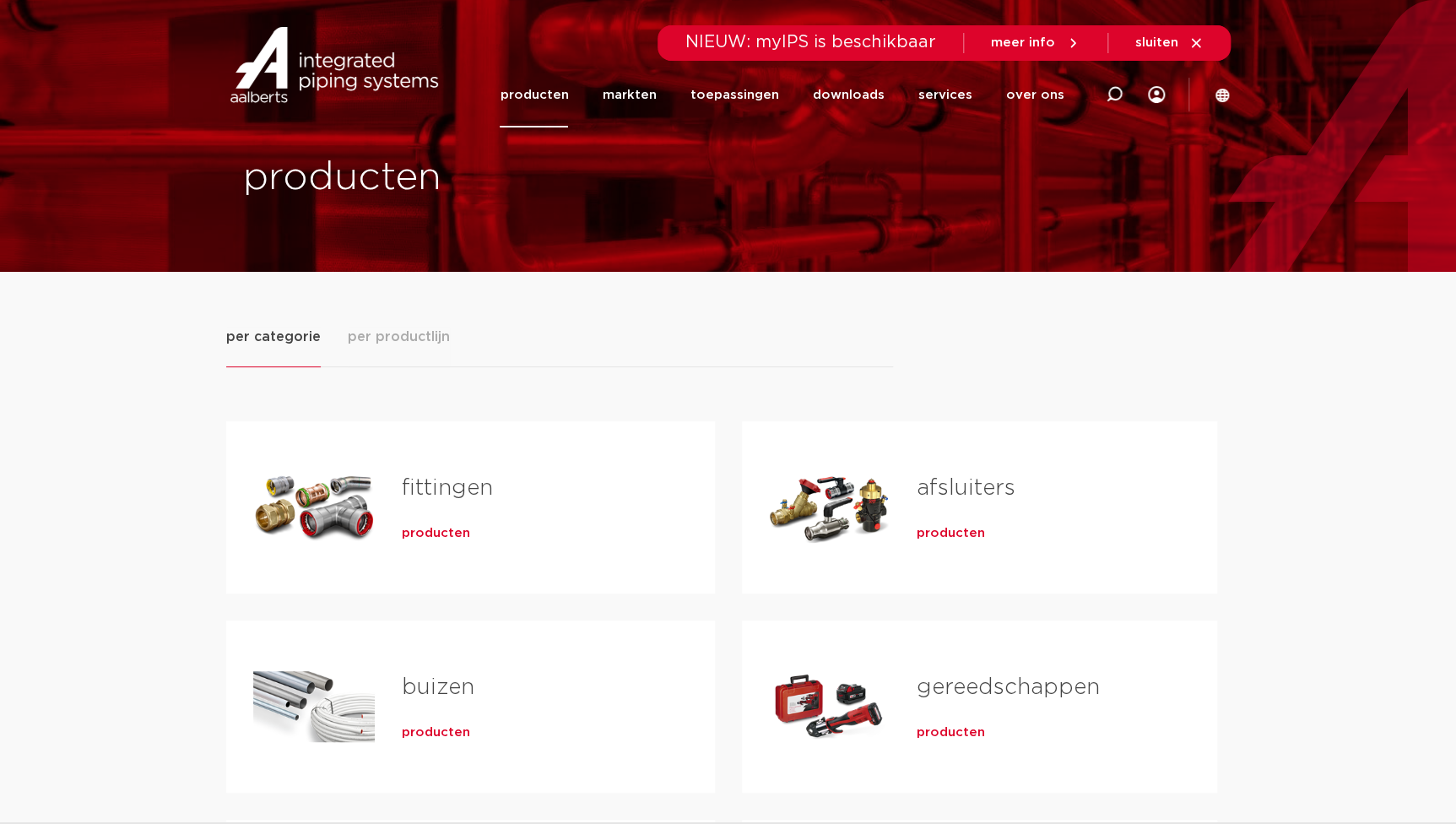
click at [461, 534] on span "producten" at bounding box center [435, 533] width 69 height 17
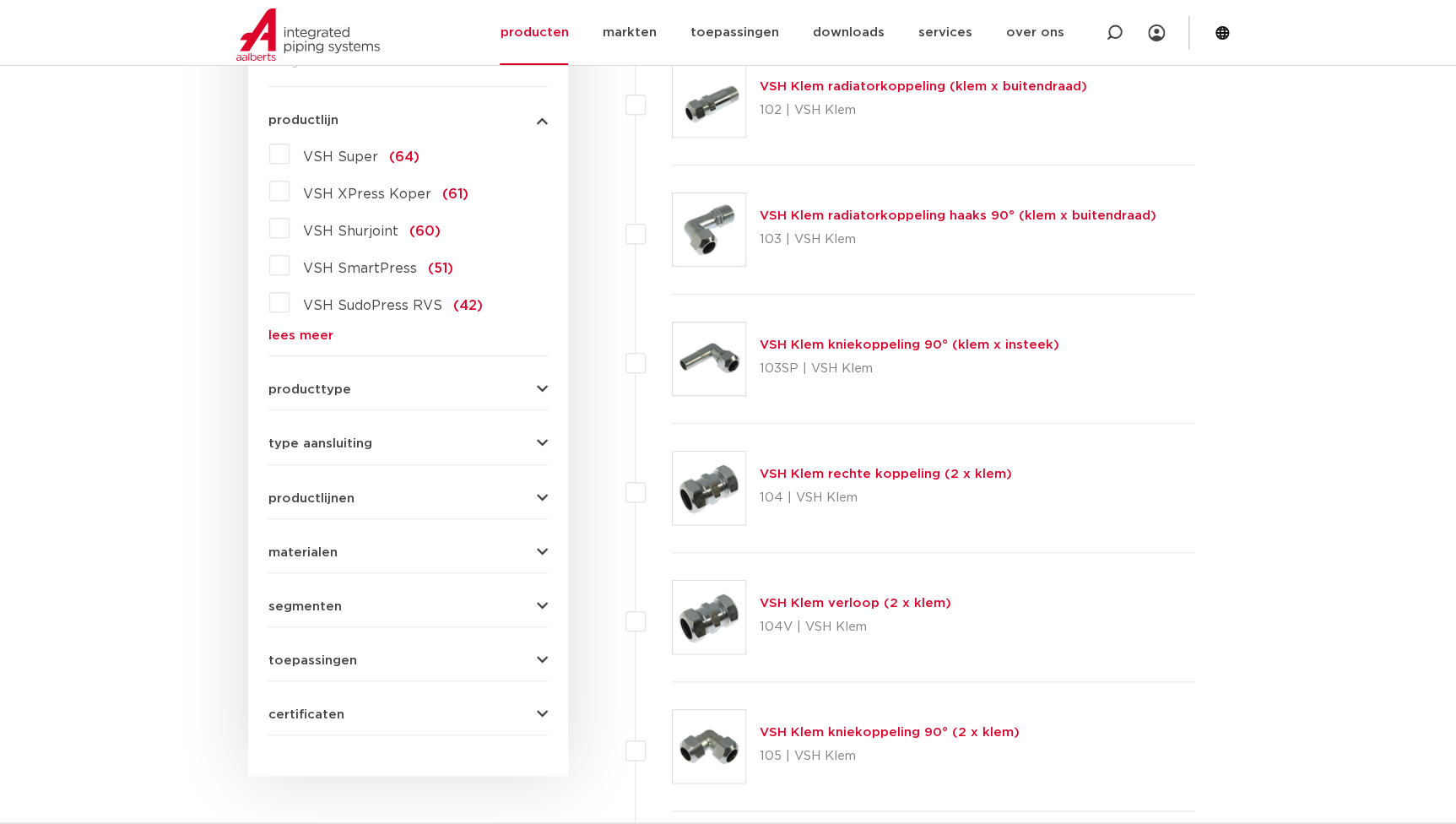
scroll to position [75, 0]
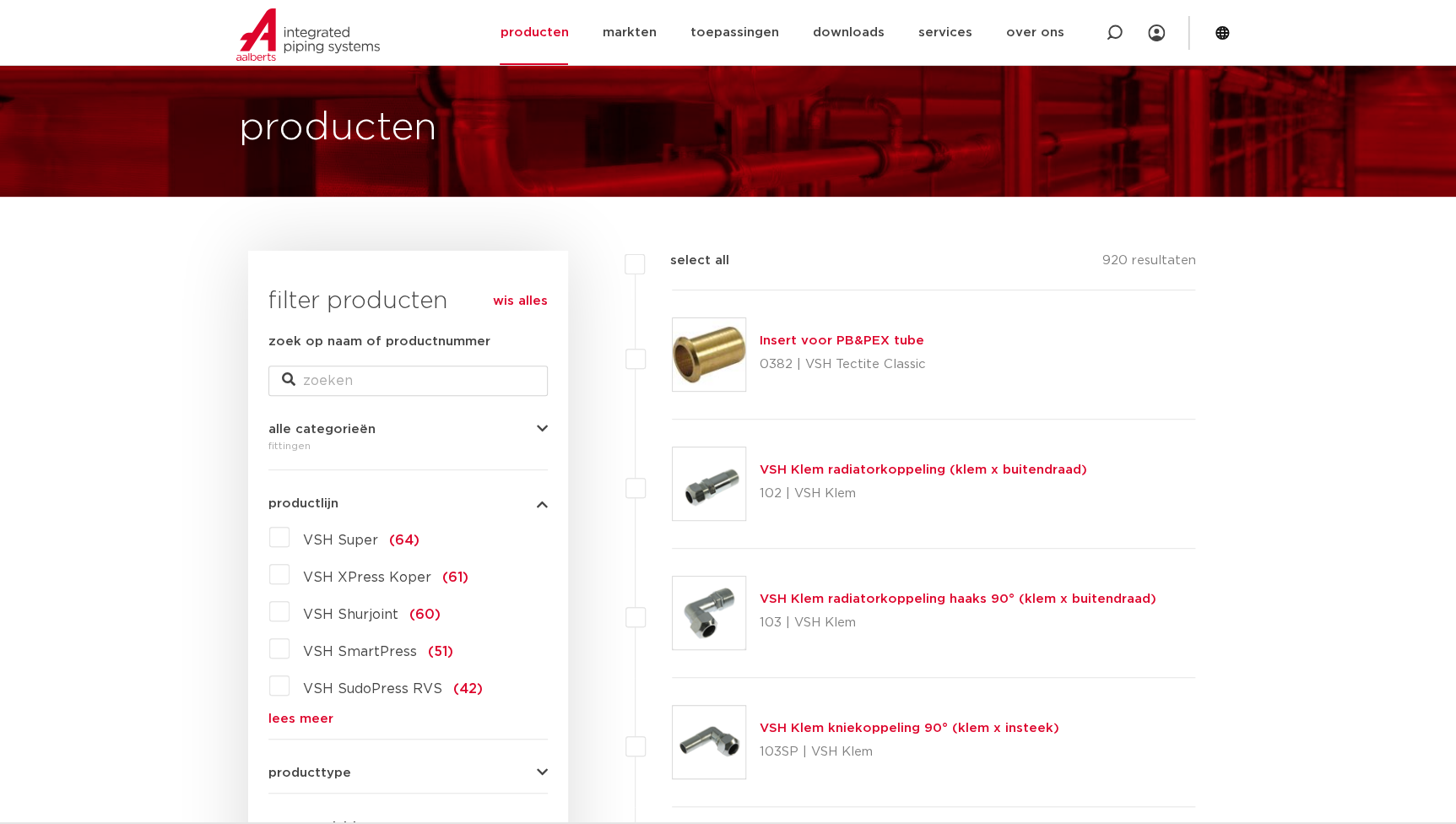
click at [301, 714] on link "lees meer" at bounding box center [408, 719] width 280 height 13
click at [366, 728] on span "VSH XPress RVS" at bounding box center [361, 727] width 116 height 14
click at [0, 0] on input "VSH XPress RVS (39)" at bounding box center [0, 0] width 0 height 0
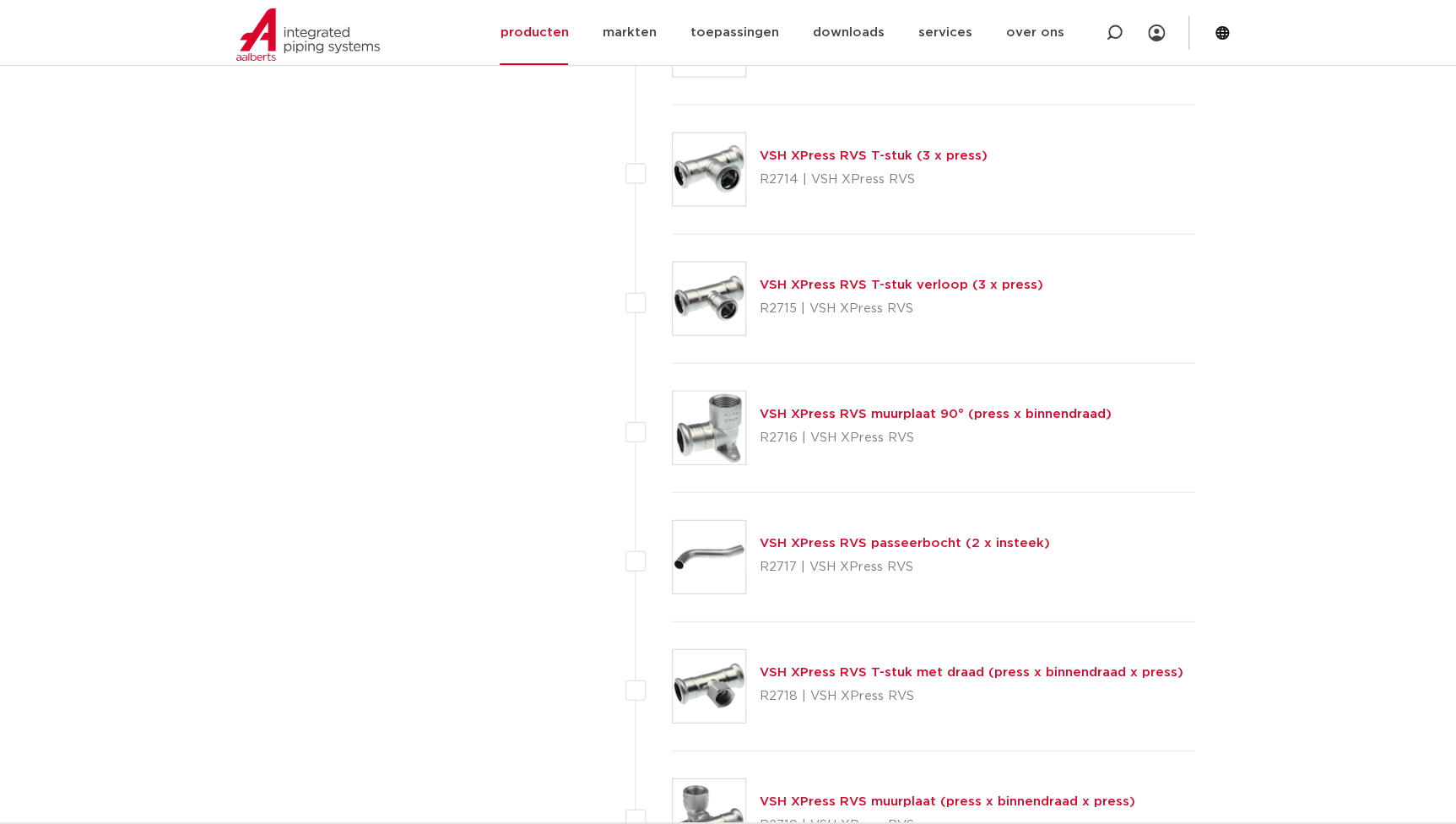
scroll to position [1841, 0]
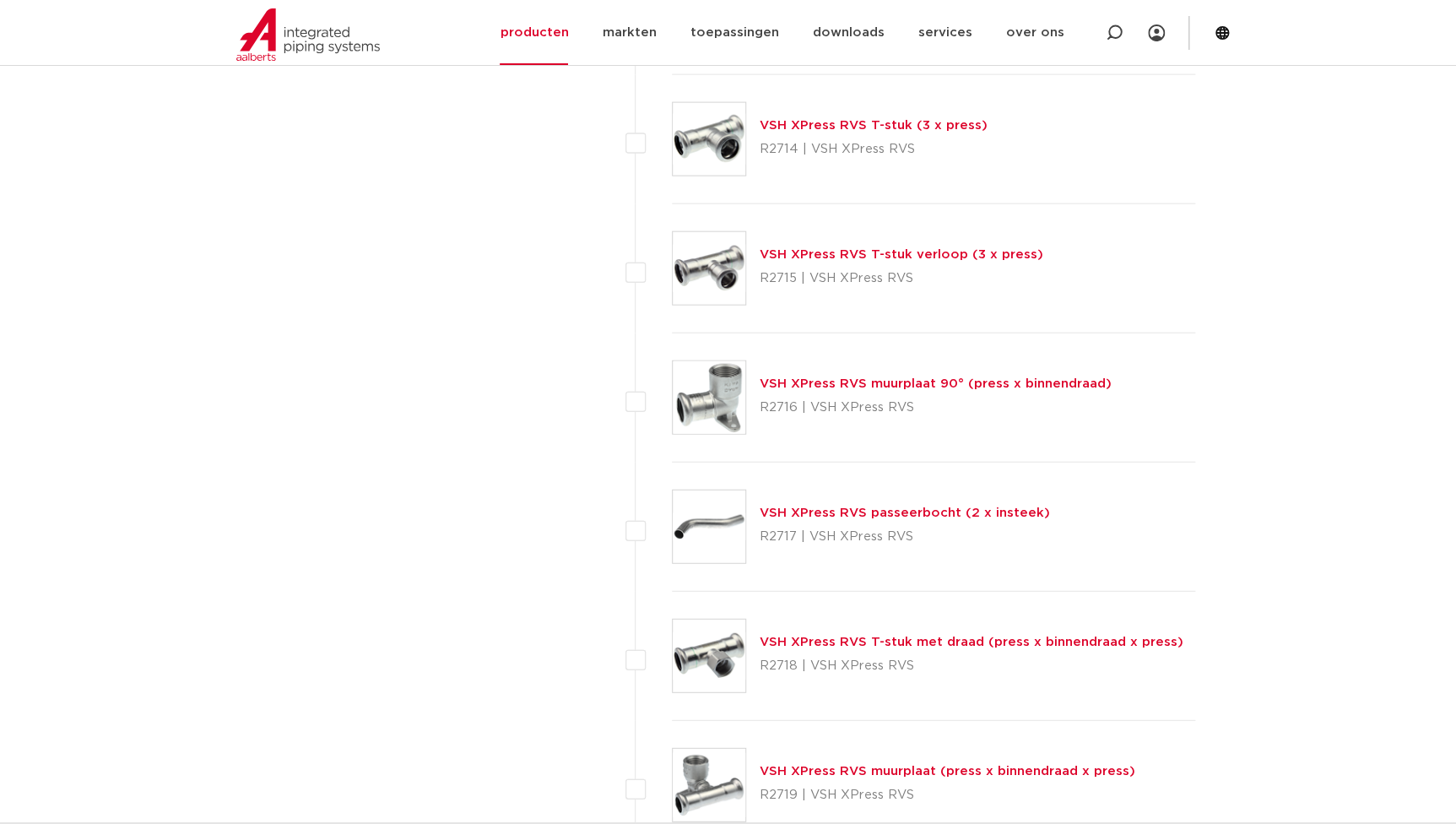
click at [826, 642] on link "VSH XPress RVS T-stuk met draad (press x binnendraad x press)" at bounding box center [971, 642] width 424 height 13
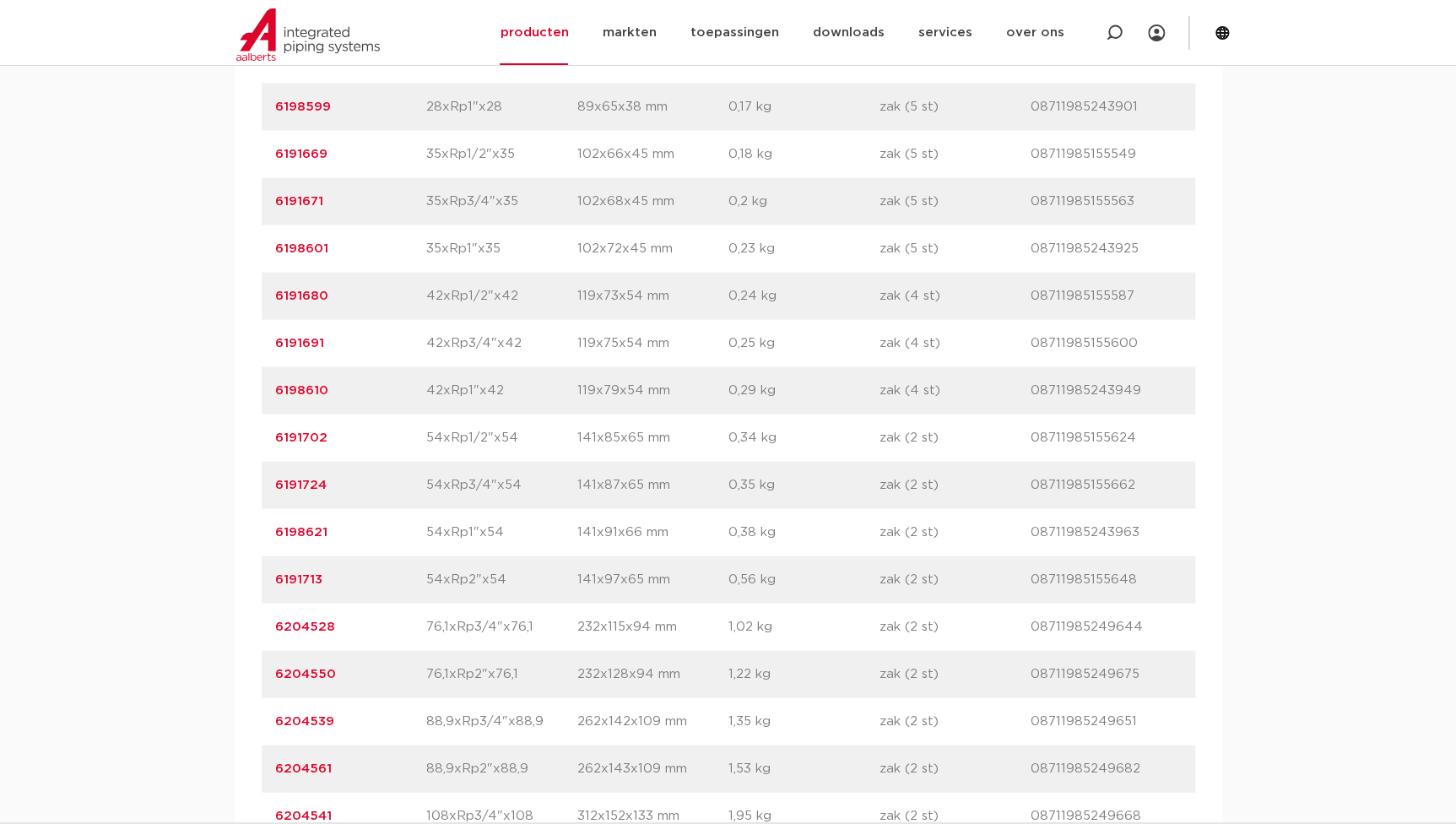
scroll to position [1689, 0]
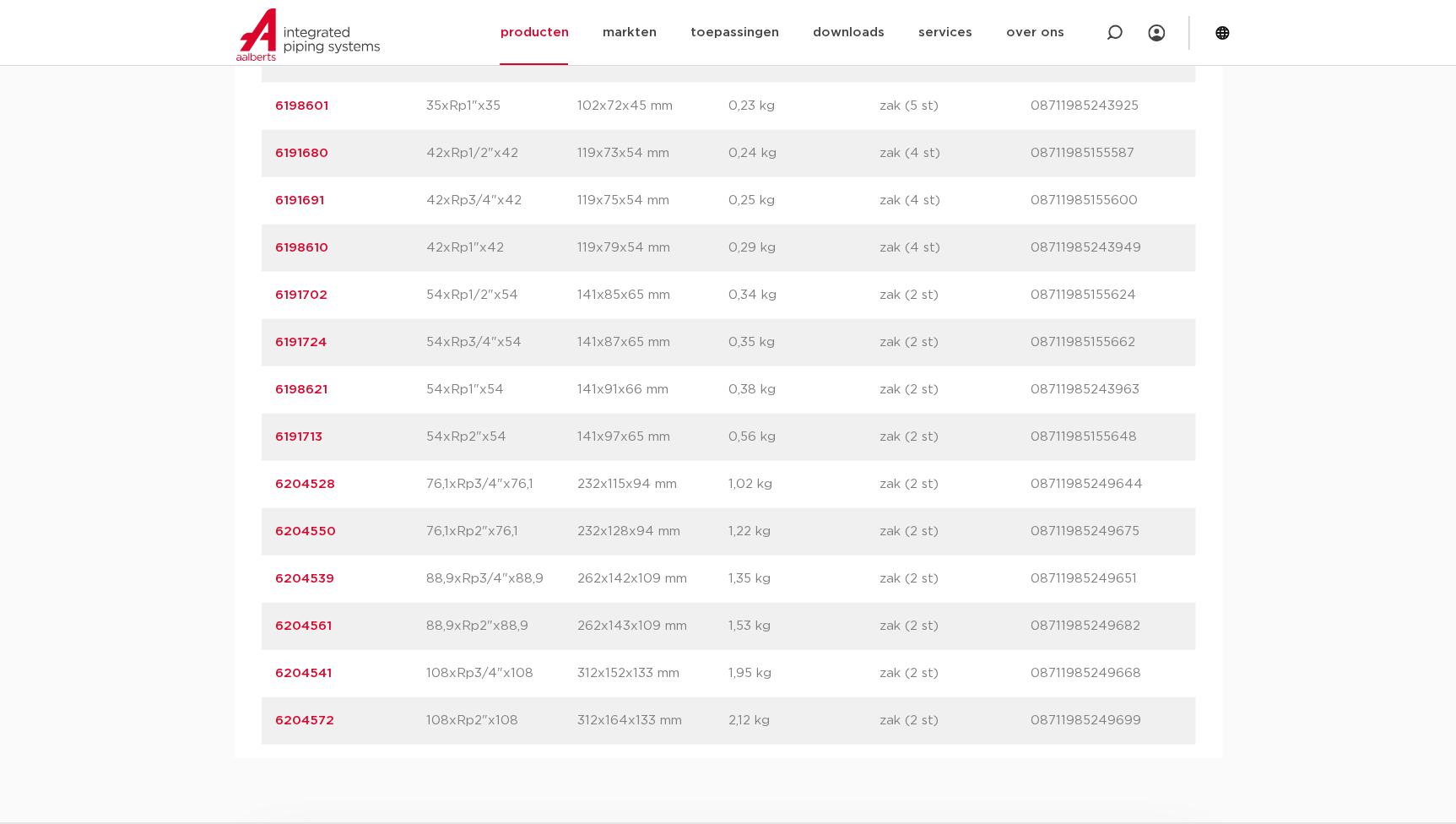
drag, startPoint x: 358, startPoint y: 520, endPoint x: 167, endPoint y: 530, distance: 191.3
click at [167, 530] on div "assortiment afmetingen specificaties downloads ETIM sustainability verwant asso…" at bounding box center [728, 89] width 1456 height 1339
copy link "6204550"
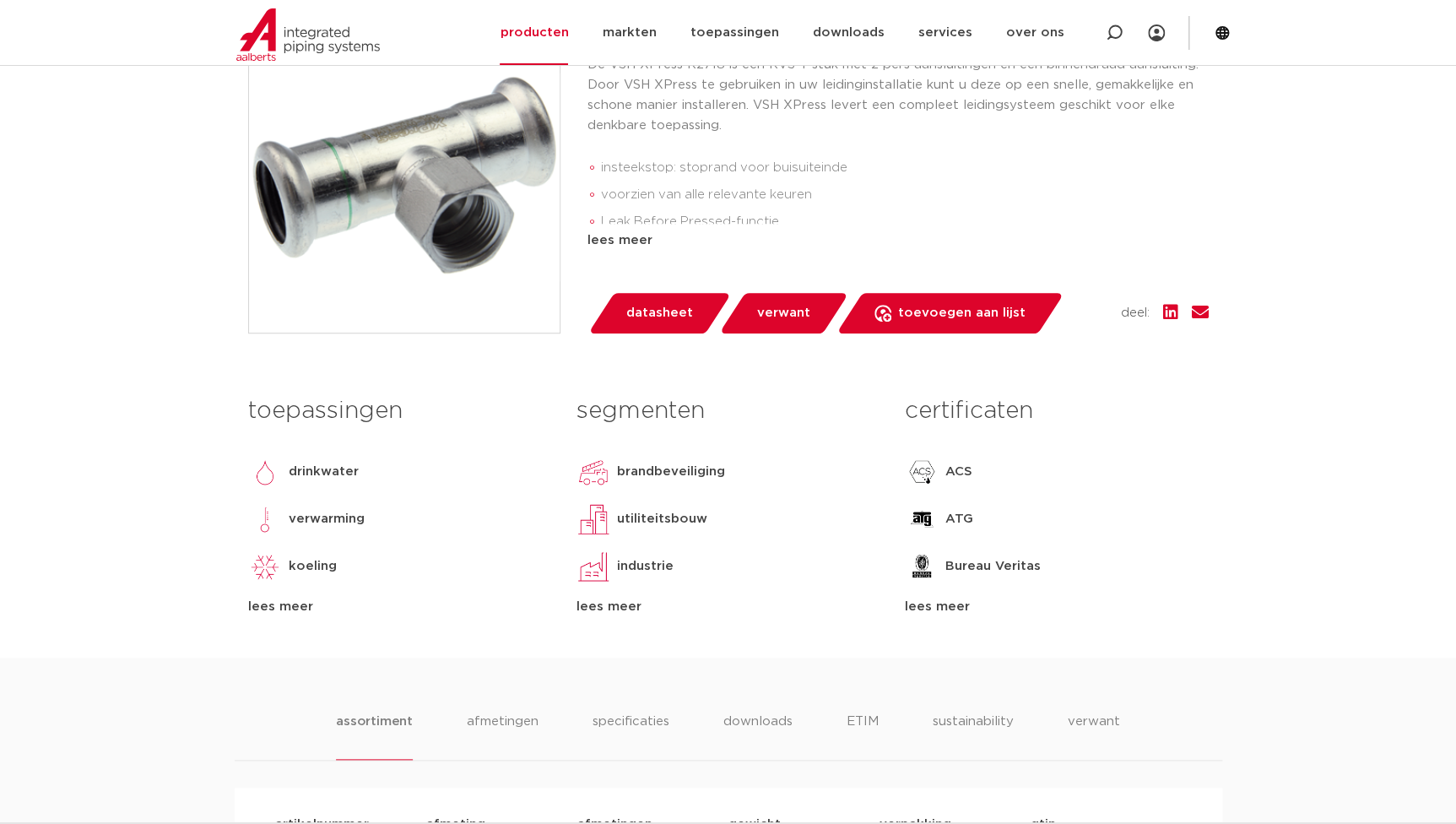
scroll to position [229, 0]
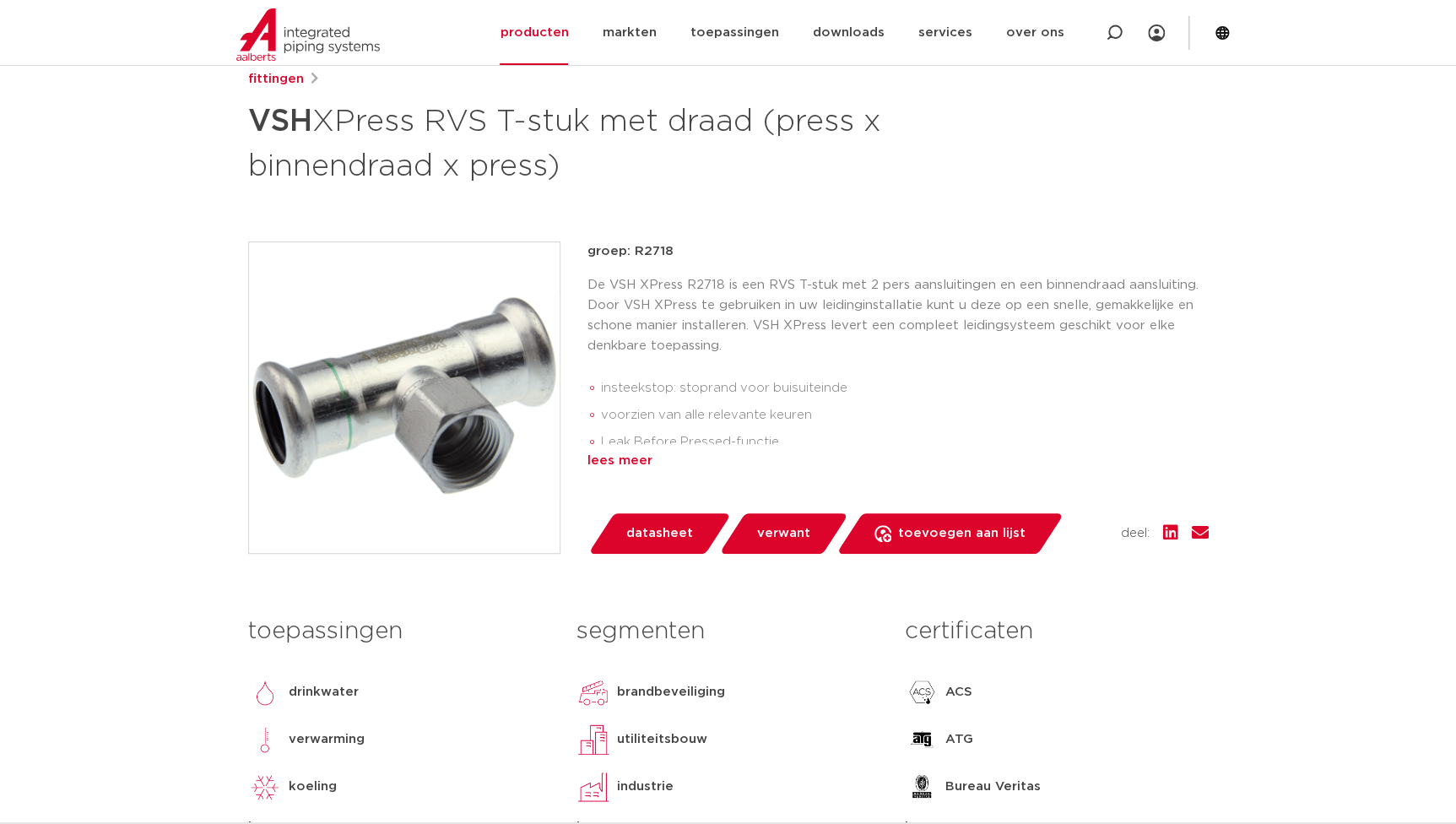
click at [638, 464] on div "lees meer" at bounding box center [897, 461] width 621 height 20
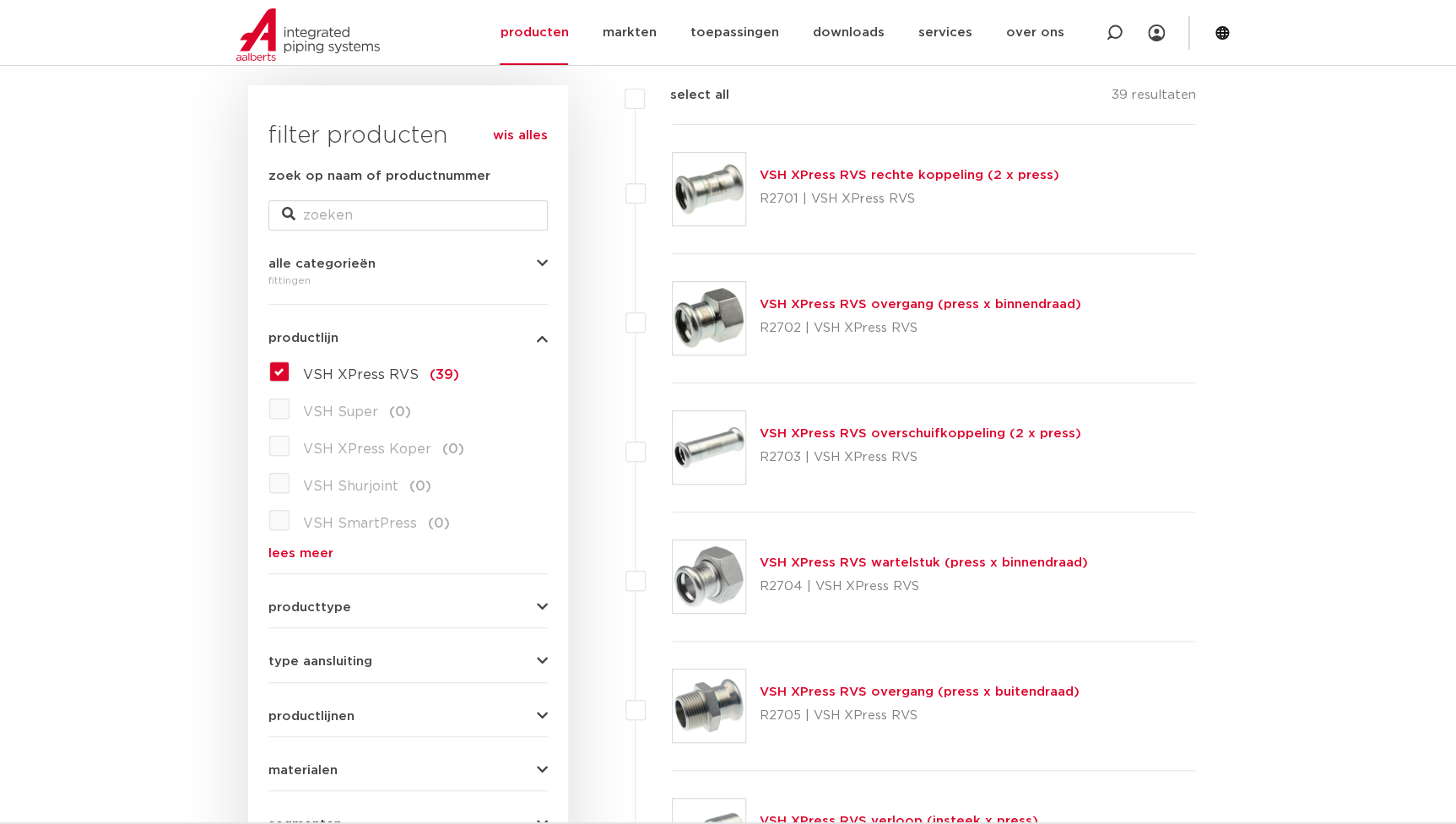
scroll to position [152, 0]
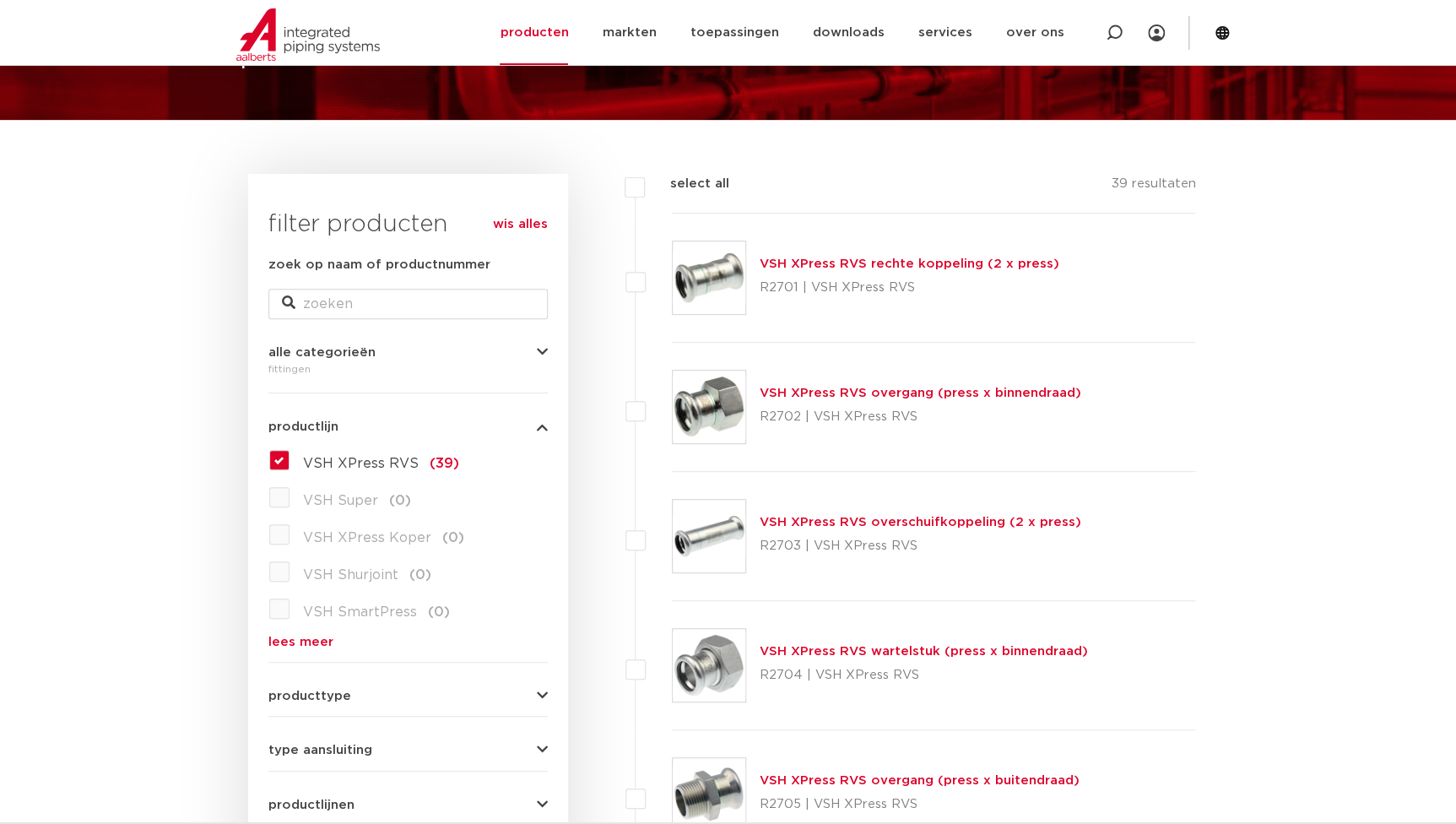
click at [890, 265] on link "VSH XPress RVS rechte koppeling (2 x press)" at bounding box center [909, 263] width 300 height 13
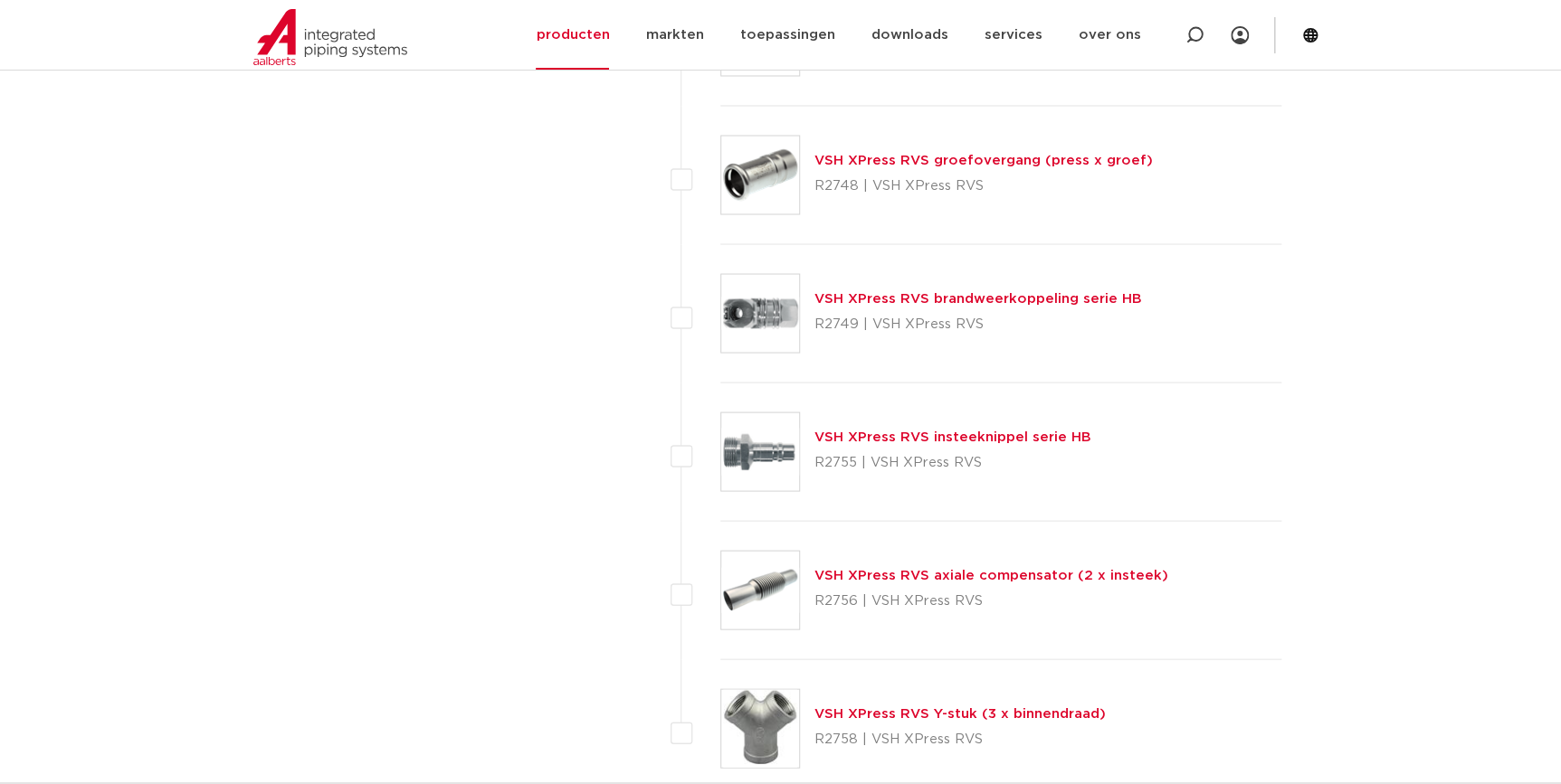
scroll to position [5013, 0]
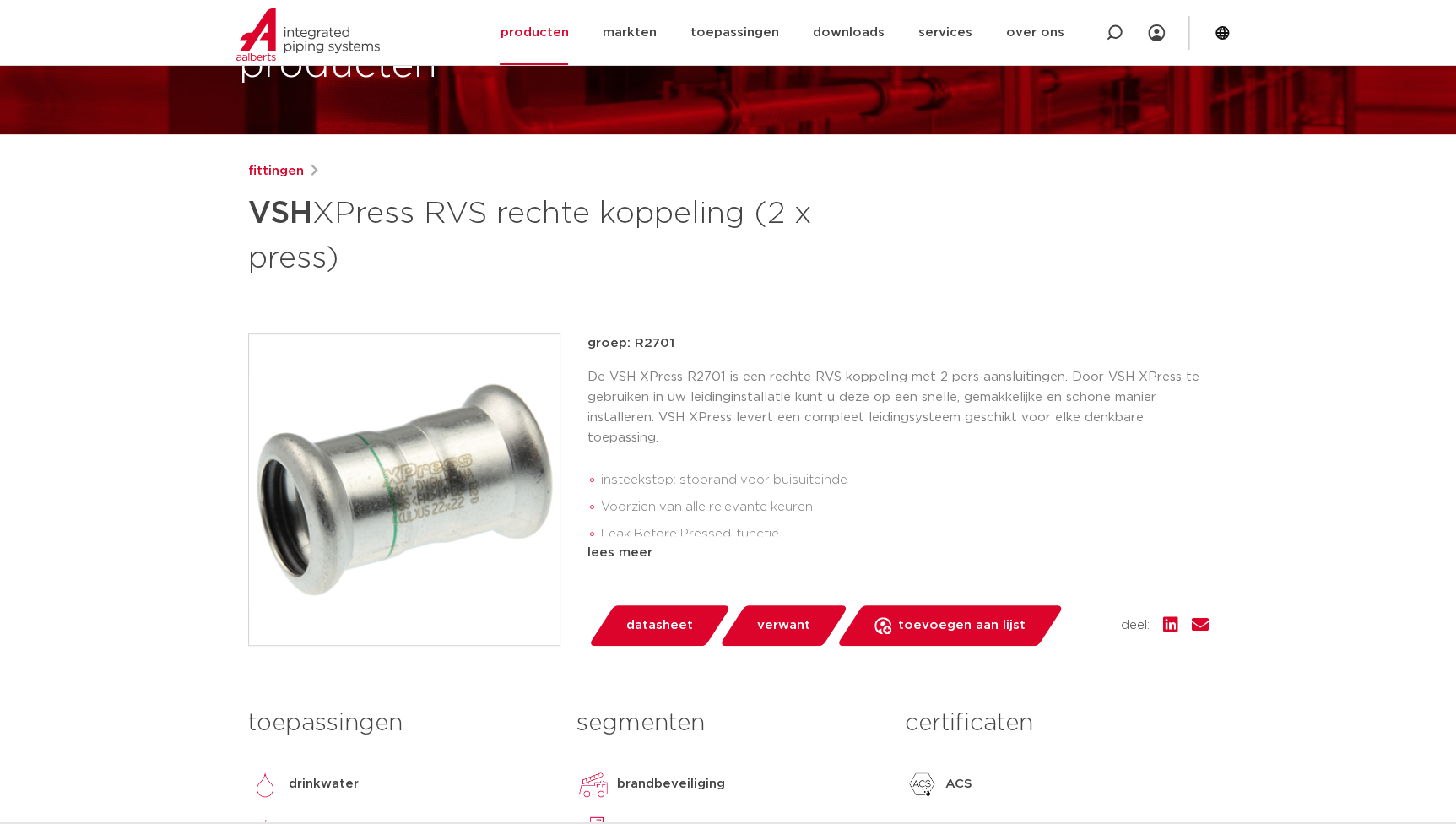
scroll to position [153, 0]
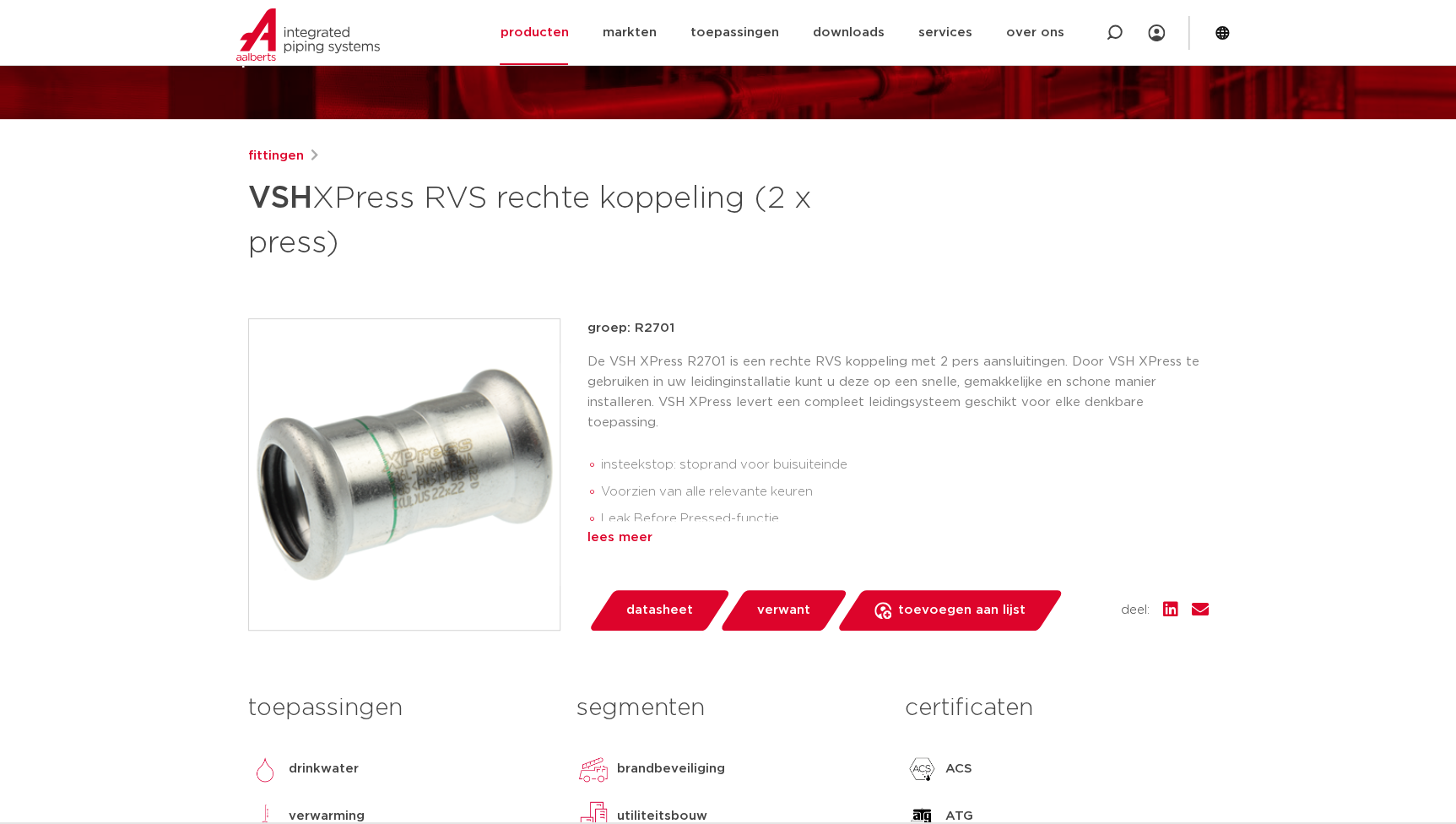
click at [633, 543] on div "lees meer" at bounding box center [897, 537] width 621 height 20
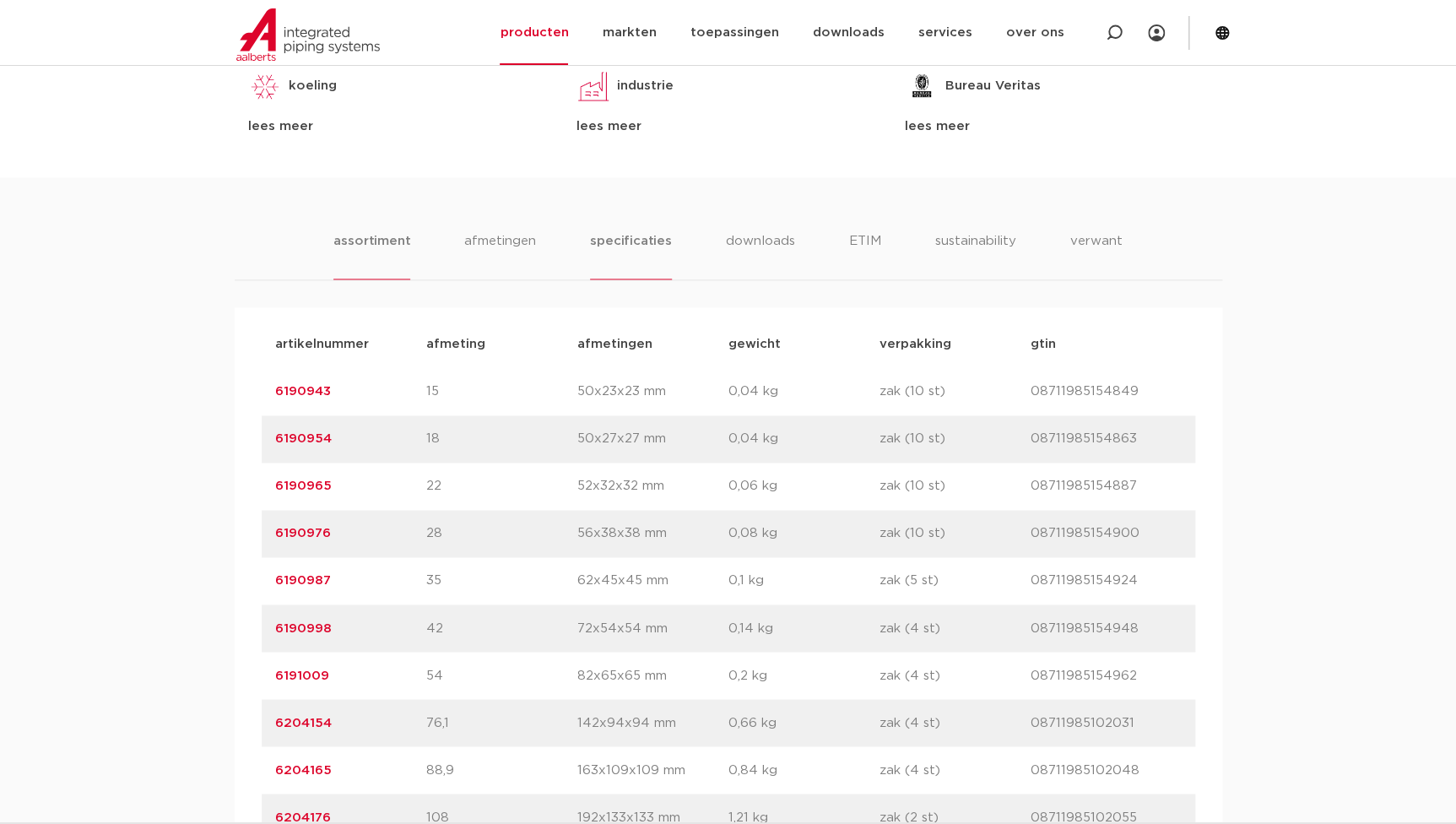
scroll to position [1151, 0]
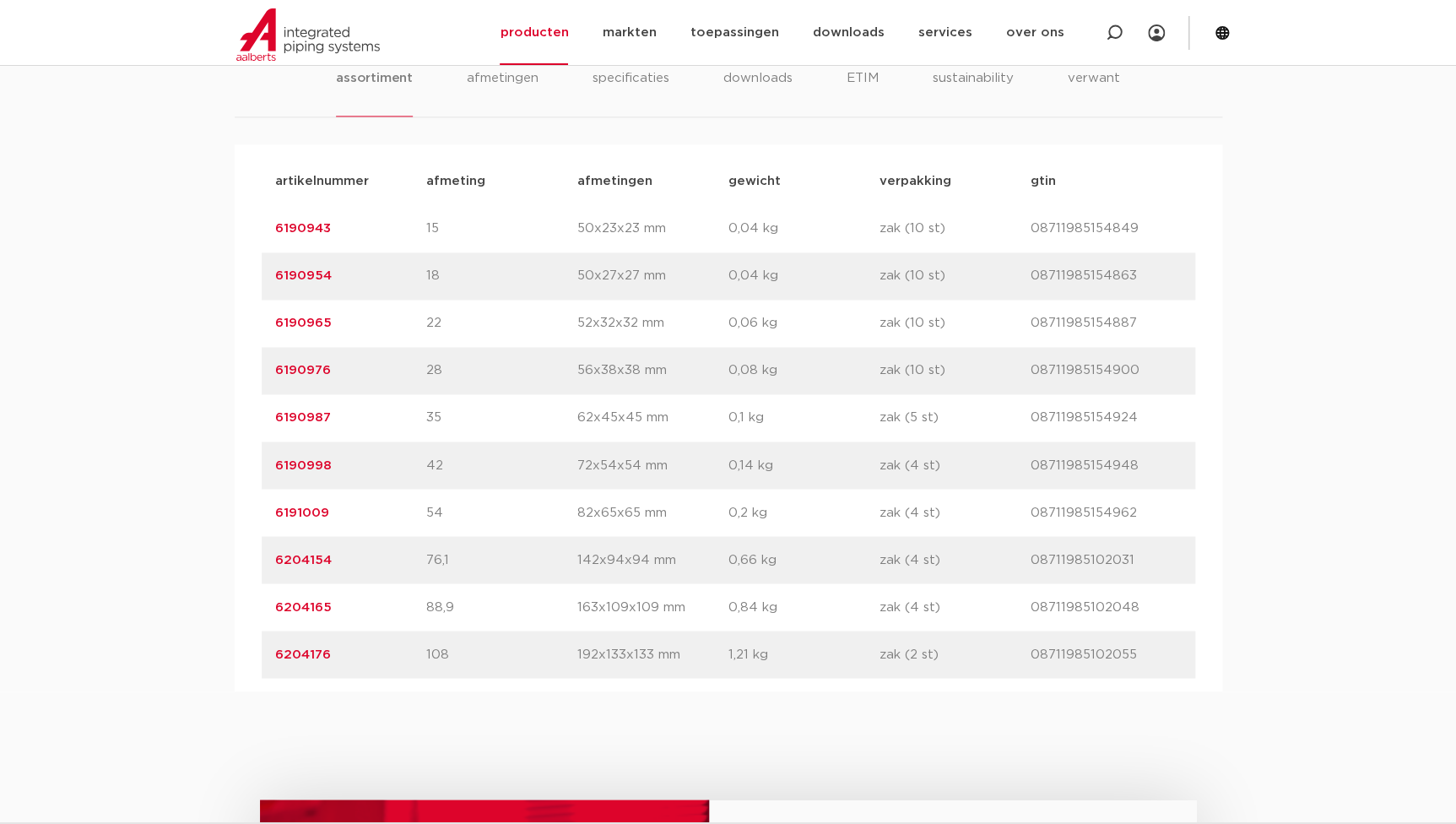
click at [613, 171] on p "afmetingen" at bounding box center [653, 181] width 151 height 20
click at [614, 172] on p "afmetingen" at bounding box center [653, 181] width 151 height 20
drag, startPoint x: 614, startPoint y: 172, endPoint x: 579, endPoint y: 190, distance: 39.4
click at [579, 190] on p "afmetingen" at bounding box center [653, 181] width 151 height 20
click at [628, 81] on li "specificaties" at bounding box center [630, 92] width 81 height 48
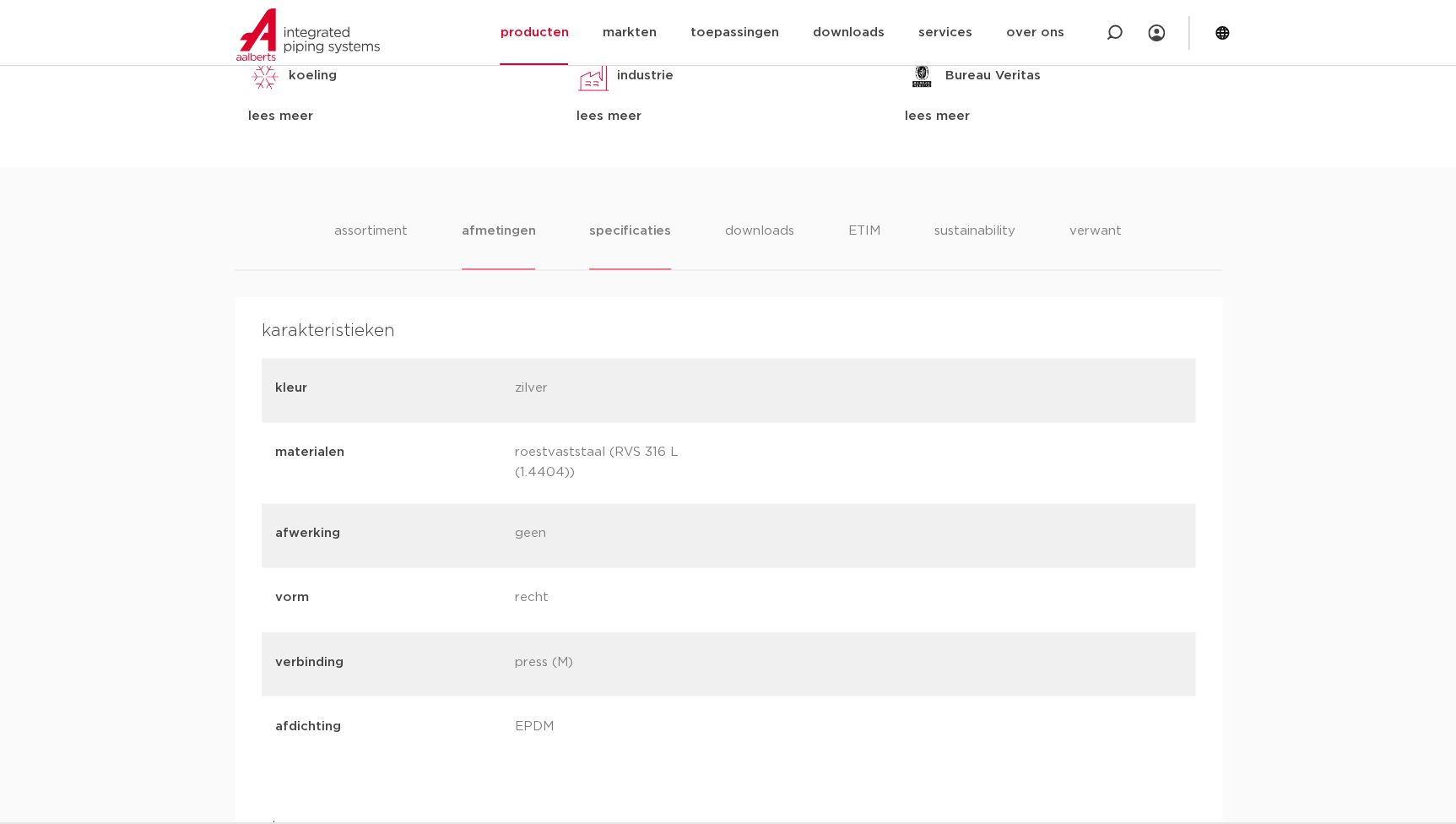
scroll to position [997, 0]
click at [515, 244] on li "afmetingen" at bounding box center [498, 246] width 74 height 48
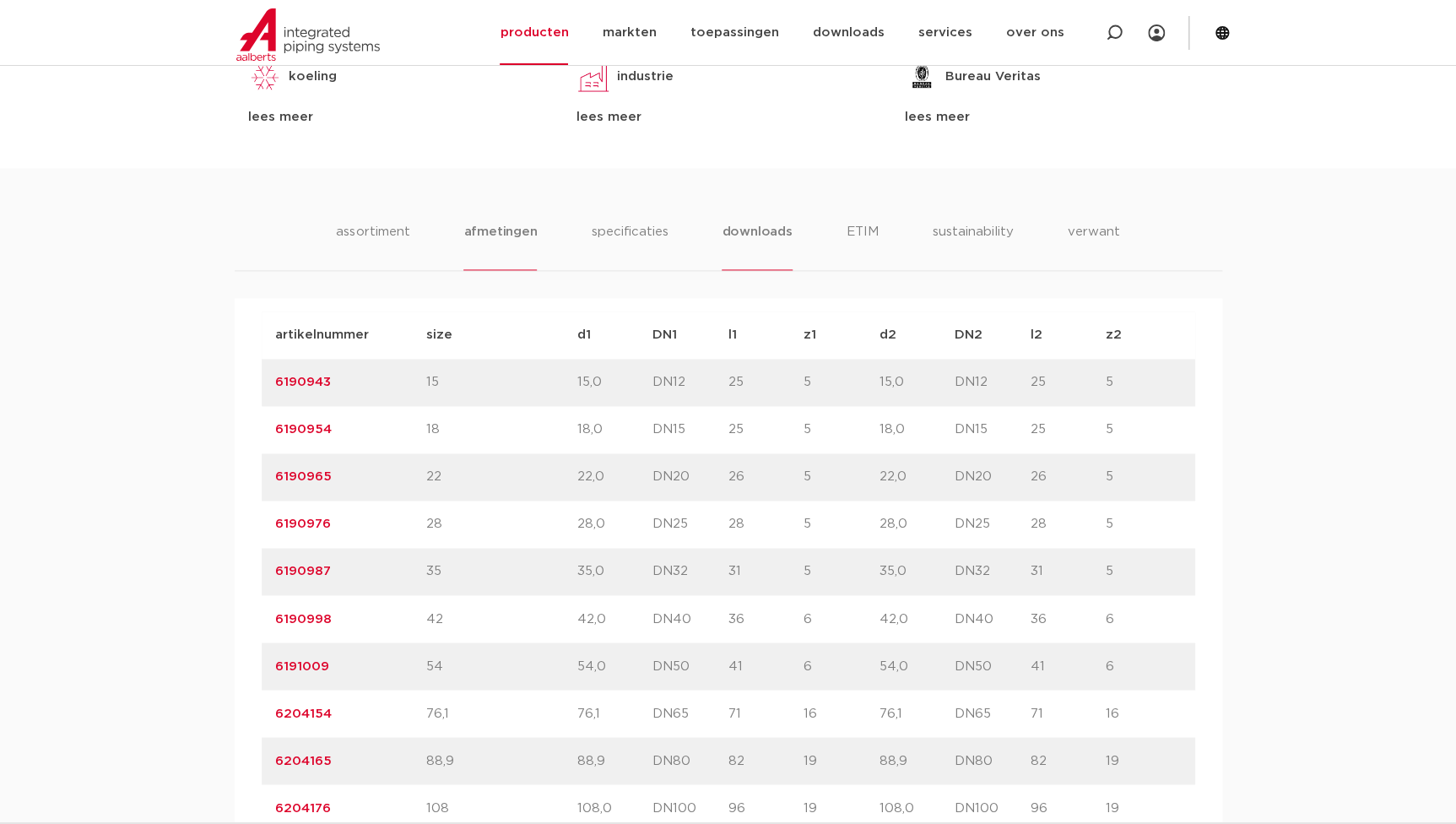
click at [751, 230] on li "downloads" at bounding box center [757, 246] width 70 height 48
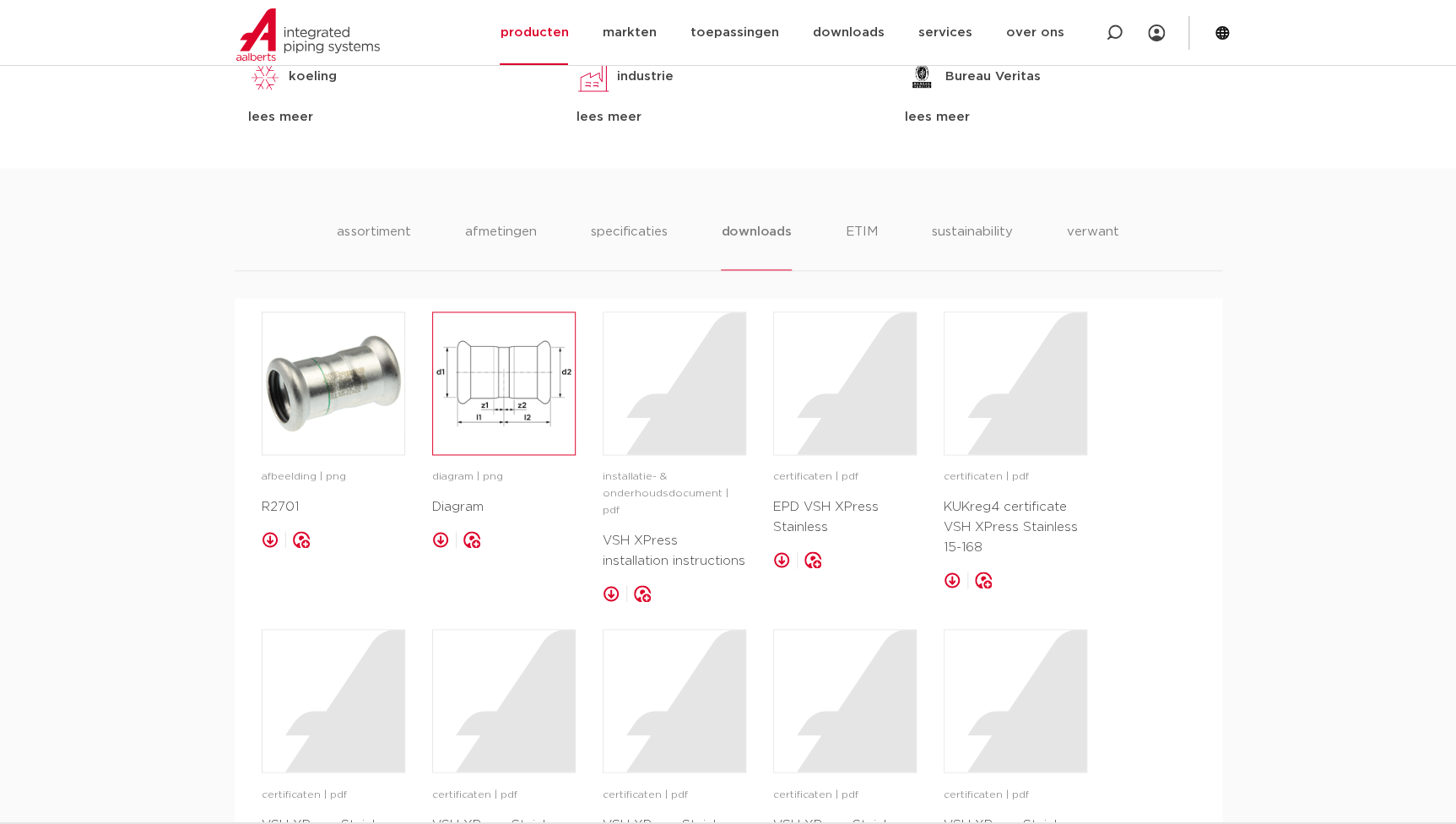
click at [545, 419] on img at bounding box center [503, 382] width 142 height 142
click at [509, 234] on li "afmetingen" at bounding box center [500, 246] width 74 height 48
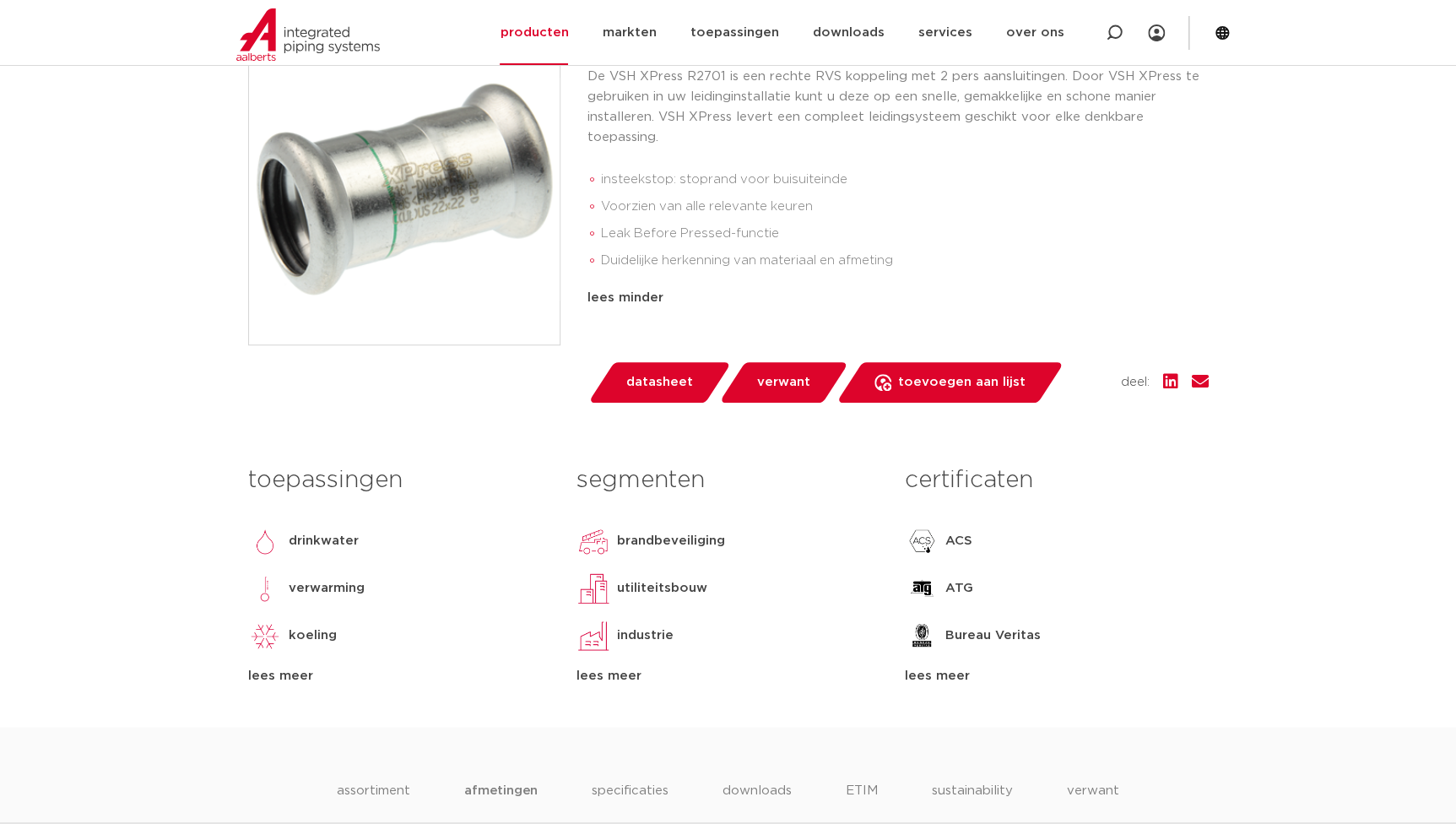
scroll to position [307, 0]
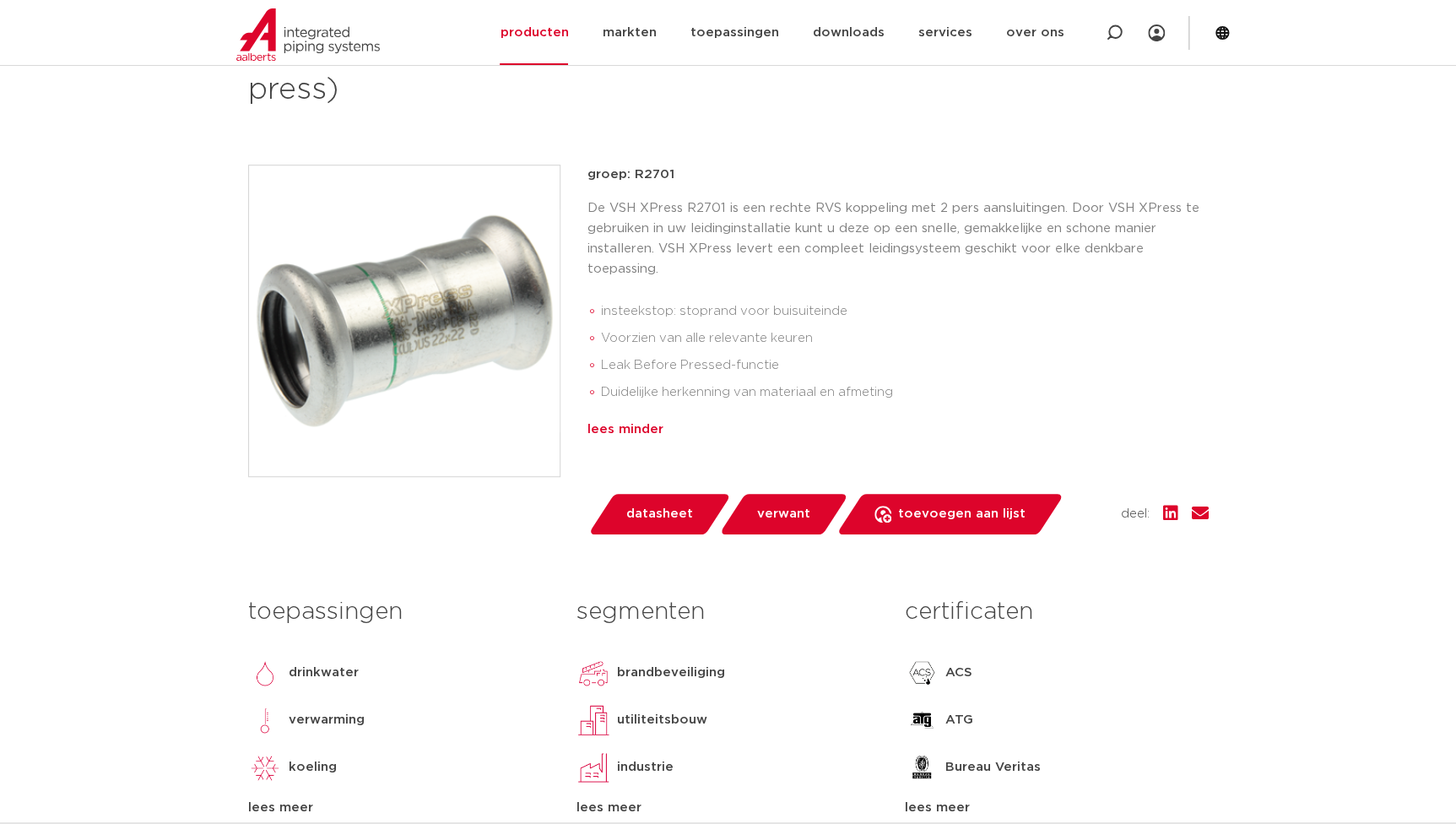
click at [627, 422] on div "lees minder" at bounding box center [897, 429] width 621 height 20
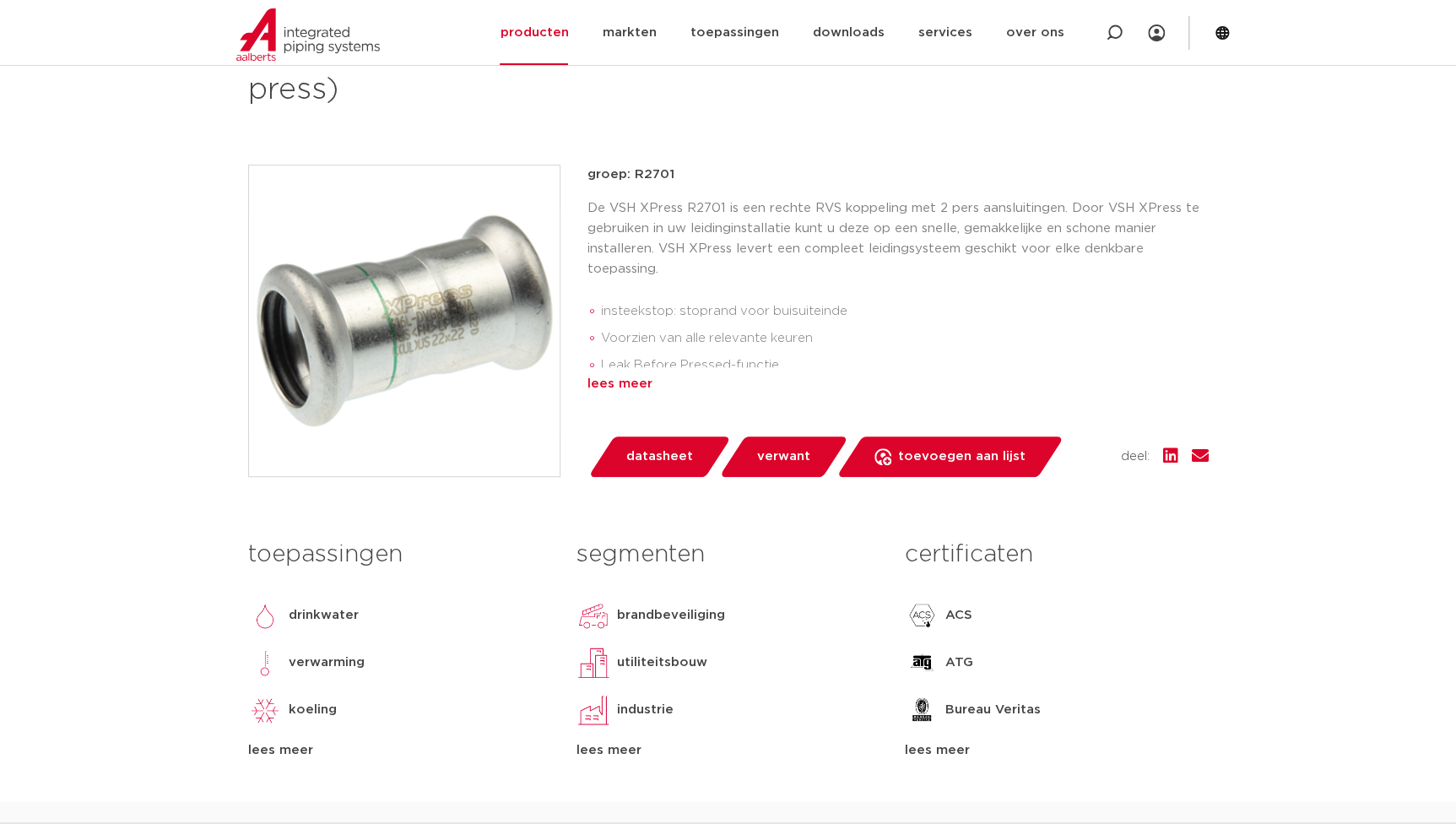
click at [634, 377] on div "lees meer" at bounding box center [897, 383] width 621 height 20
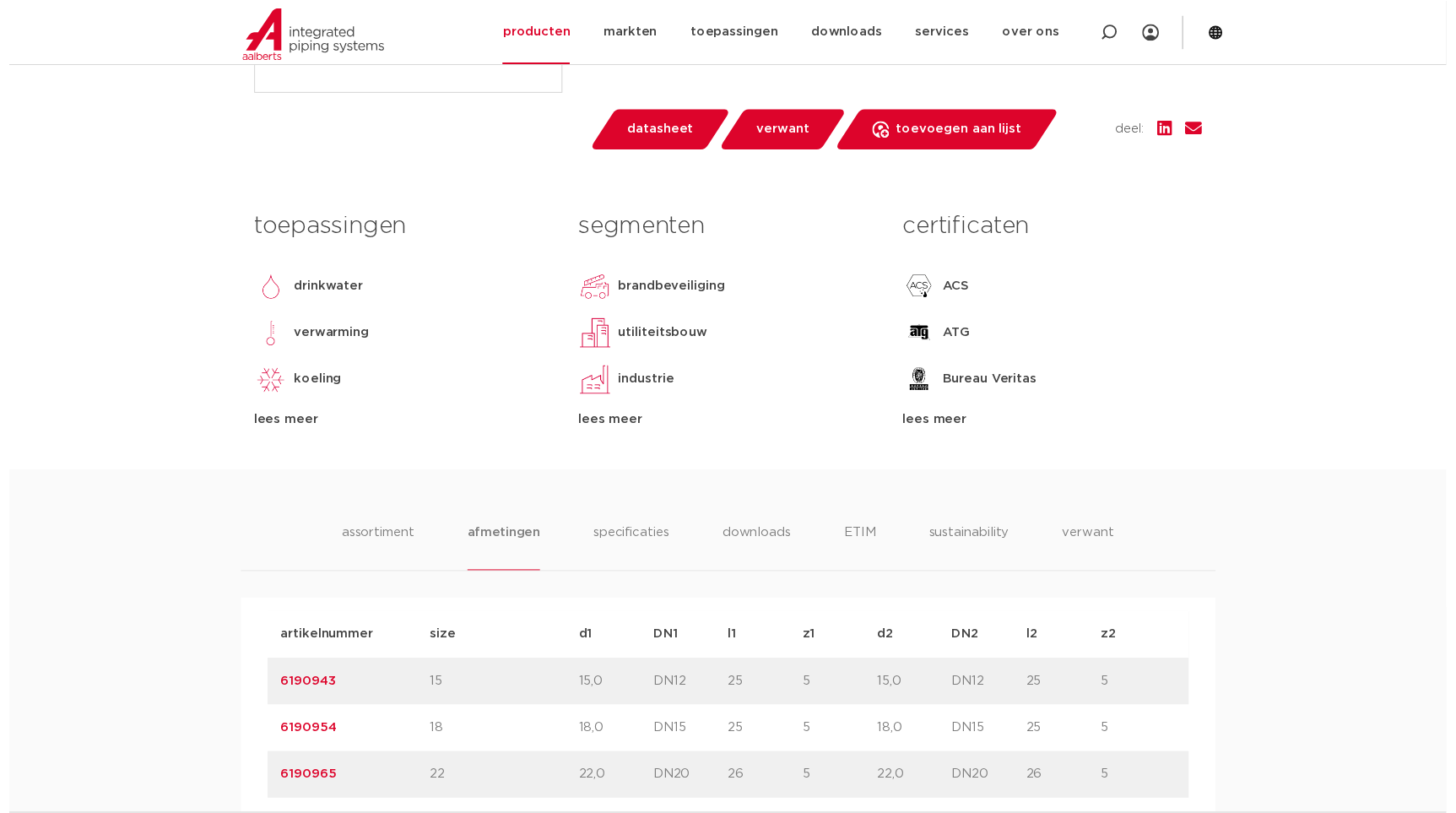
scroll to position [691, 0]
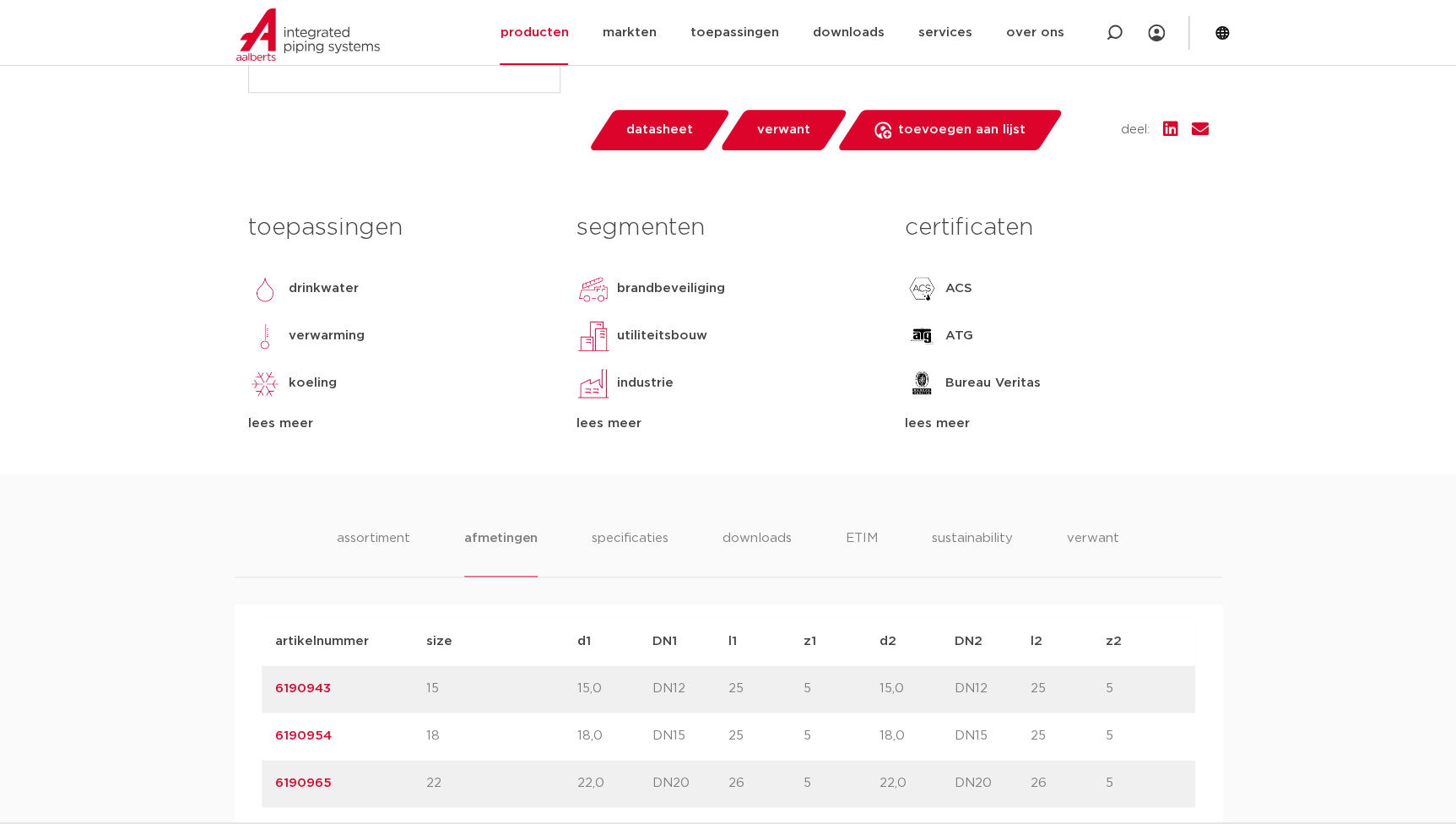
click at [652, 117] on span "datasheet" at bounding box center [659, 130] width 67 height 27
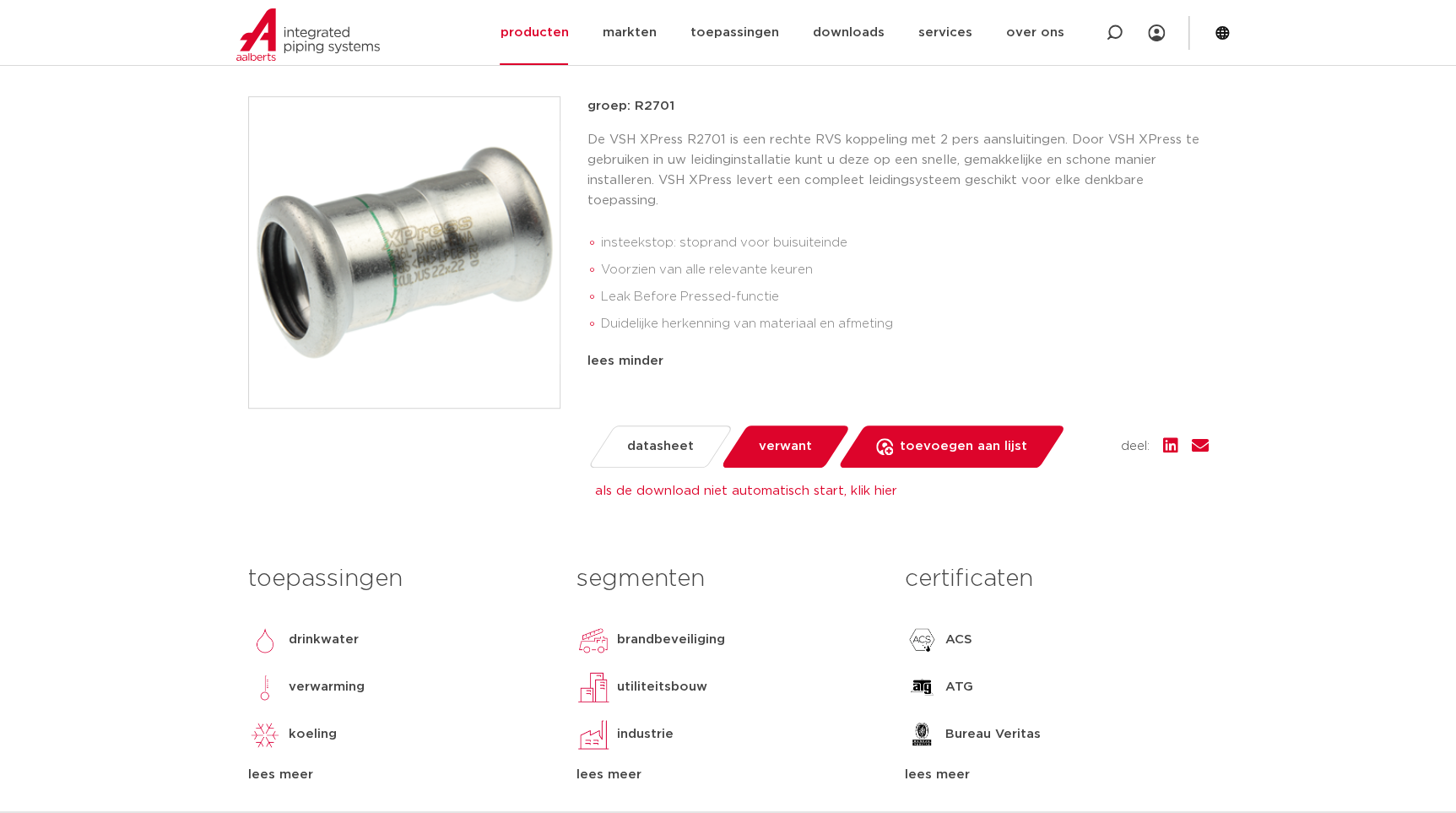
scroll to position [153, 0]
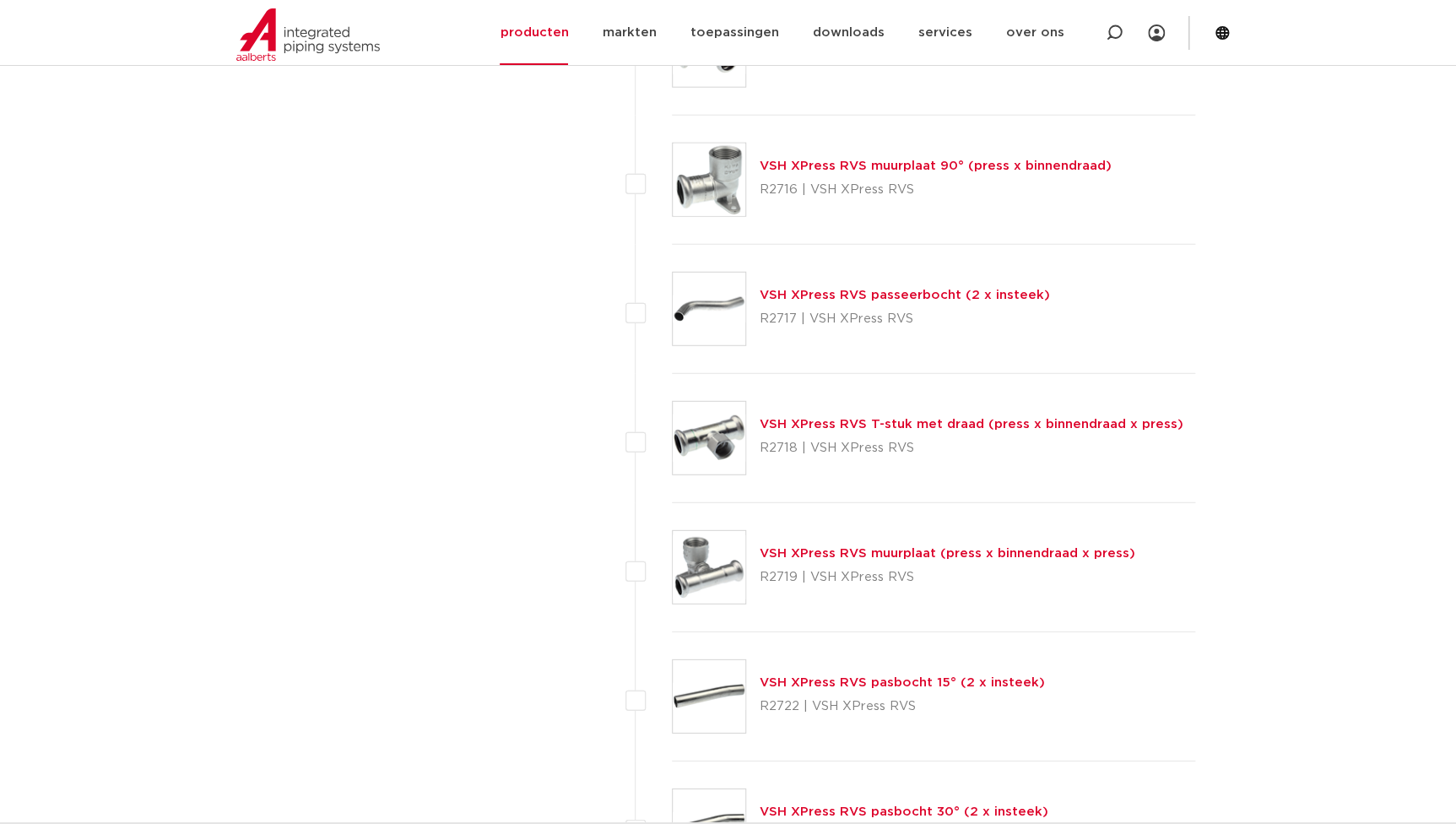
scroll to position [2148, 0]
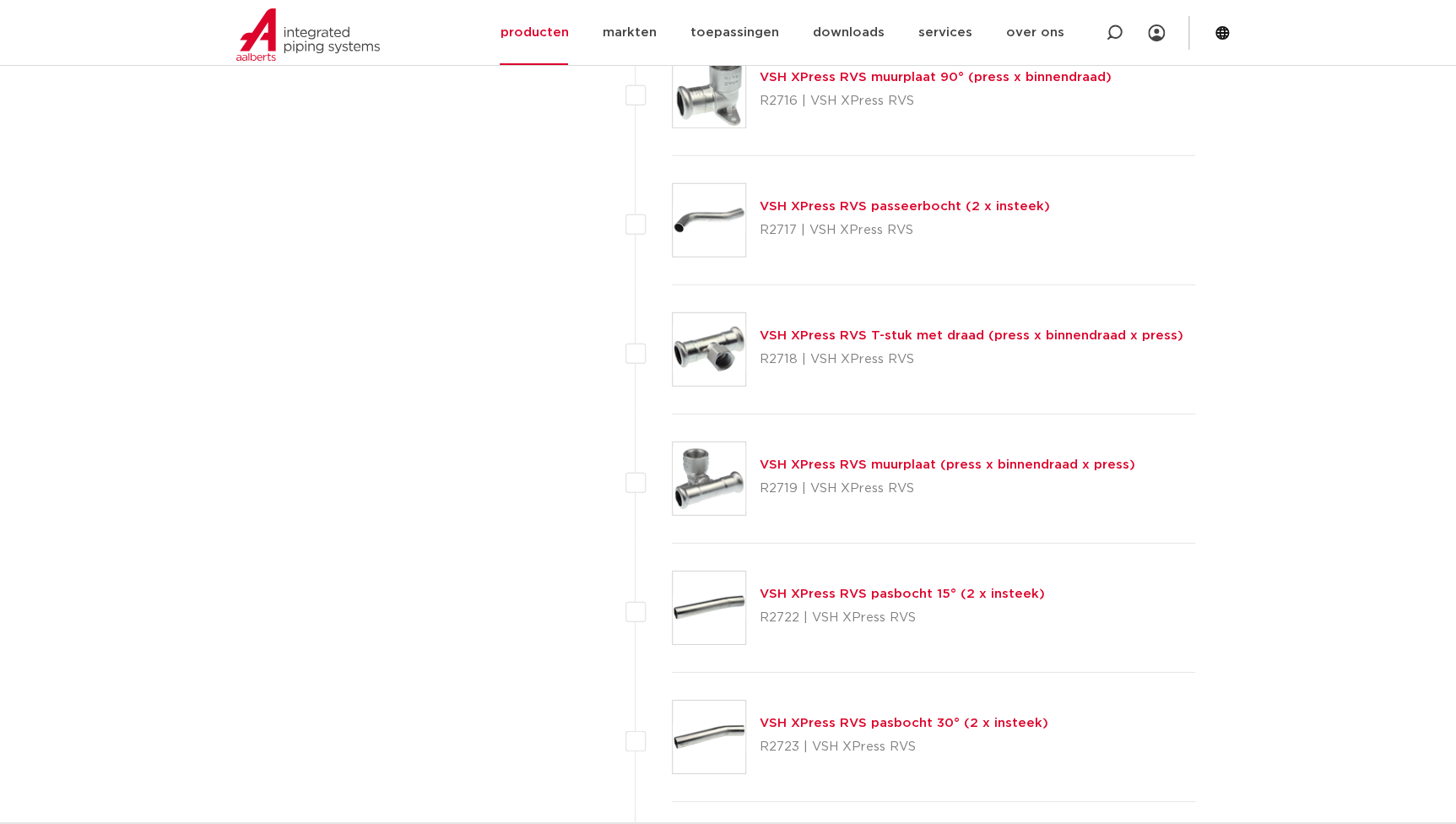
click at [892, 330] on link "VSH XPress RVS T-stuk met draad (press x binnendraad x press)" at bounding box center [971, 336] width 424 height 13
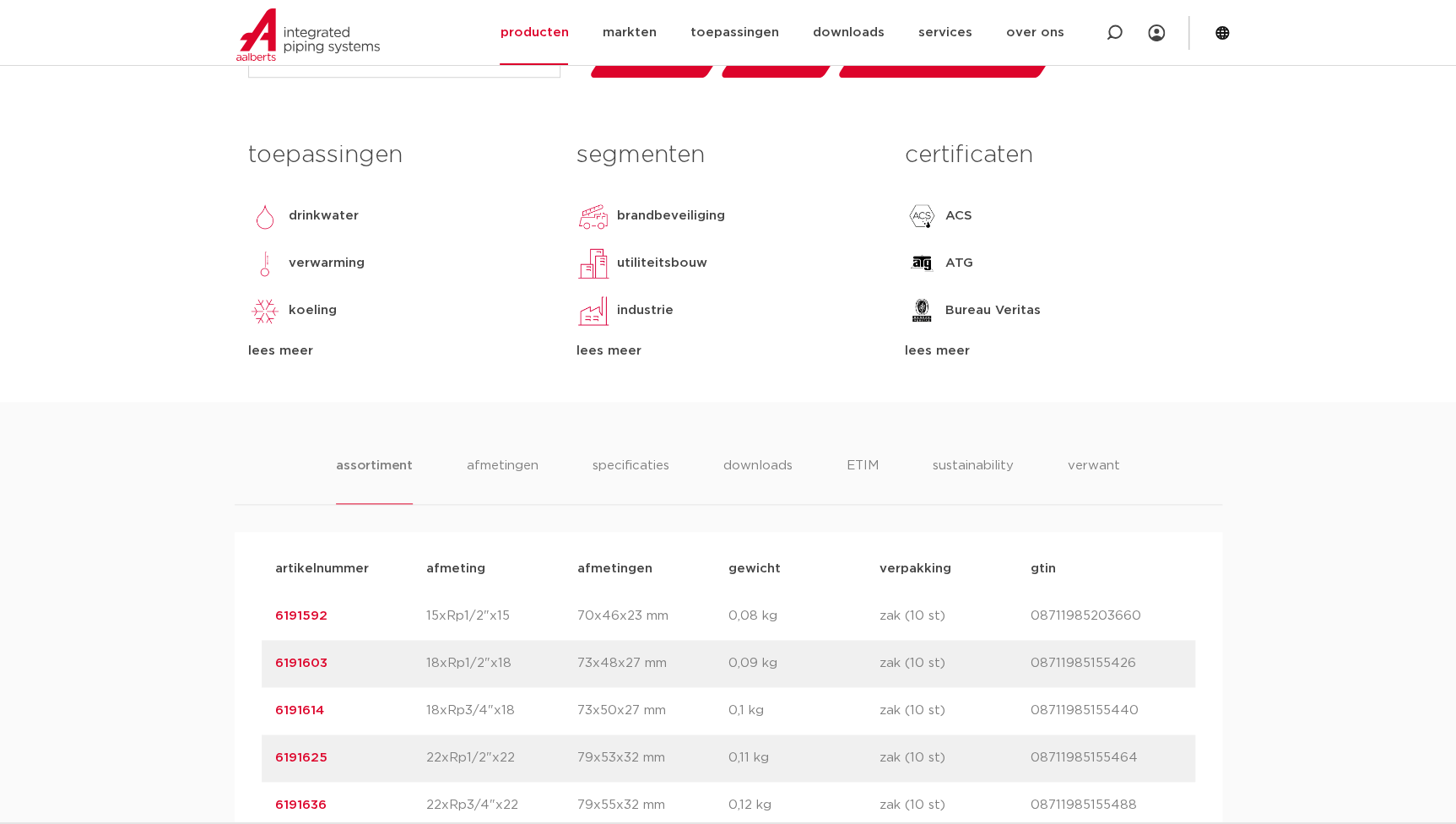
scroll to position [614, 0]
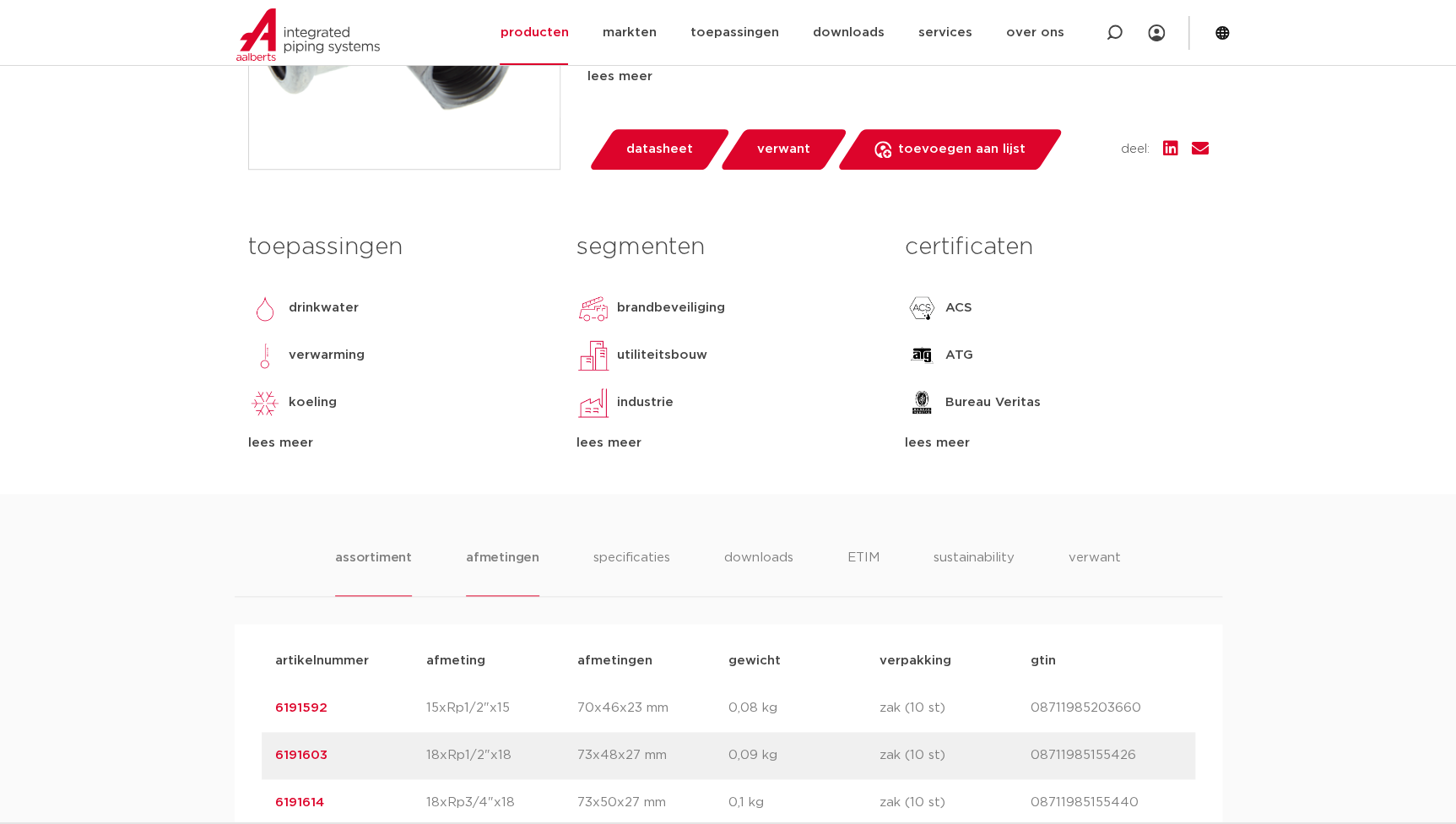
drag, startPoint x: 513, startPoint y: 532, endPoint x: 506, endPoint y: 576, distance: 44.6
click at [506, 576] on li "afmetingen" at bounding box center [502, 572] width 74 height 48
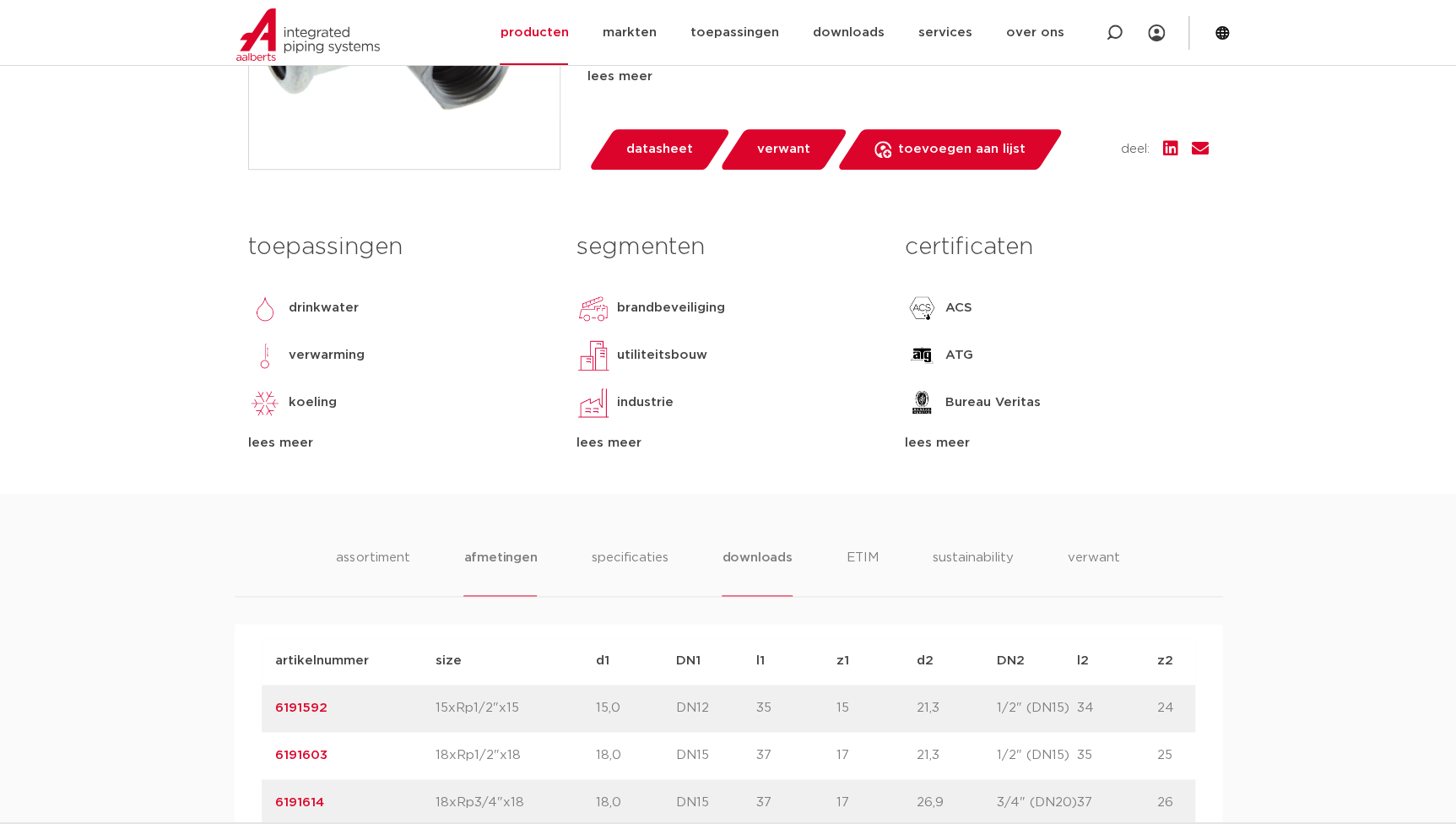
click at [735, 571] on li "downloads" at bounding box center [757, 572] width 70 height 48
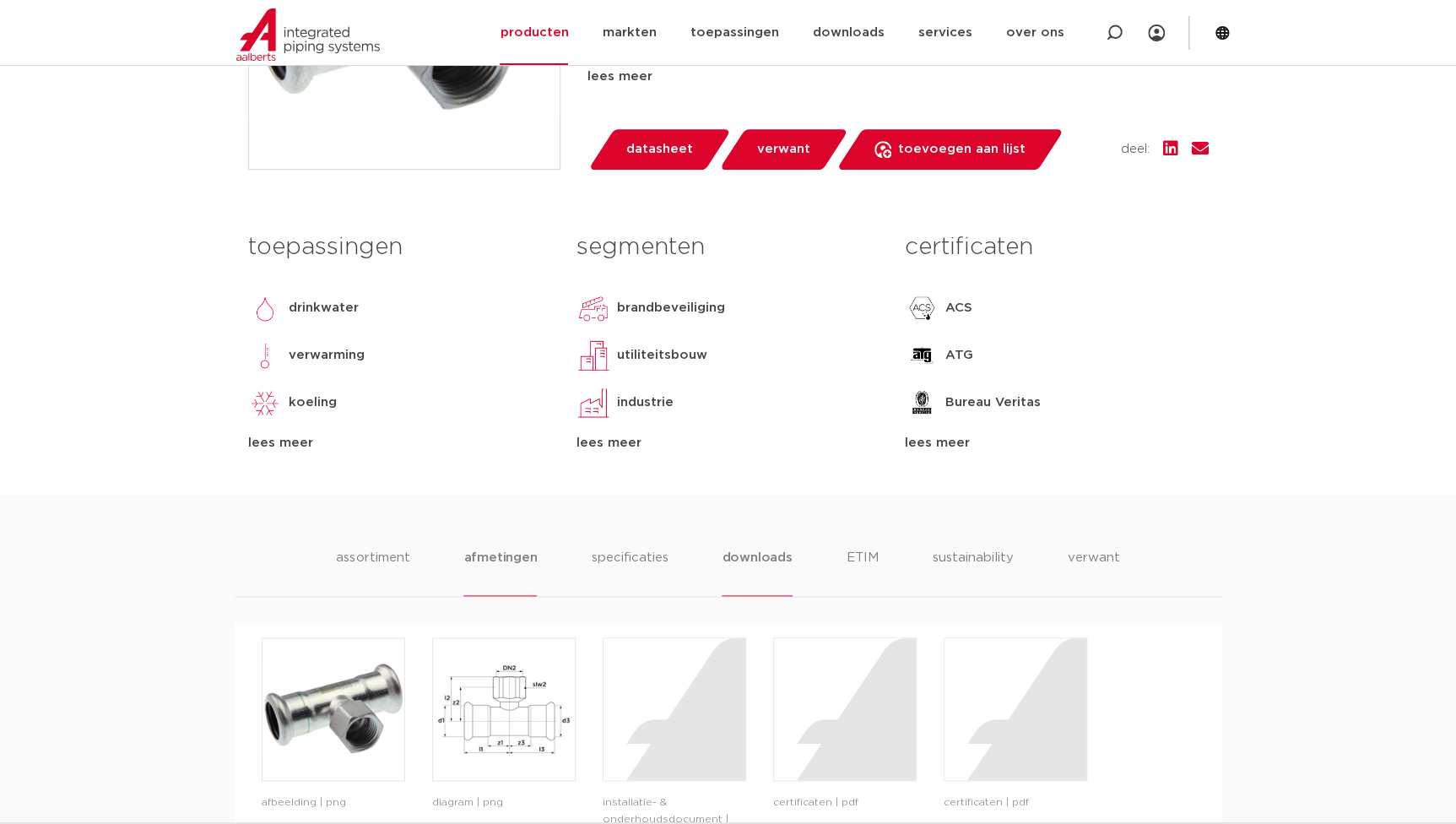
click at [515, 558] on li "afmetingen" at bounding box center [500, 572] width 74 height 48
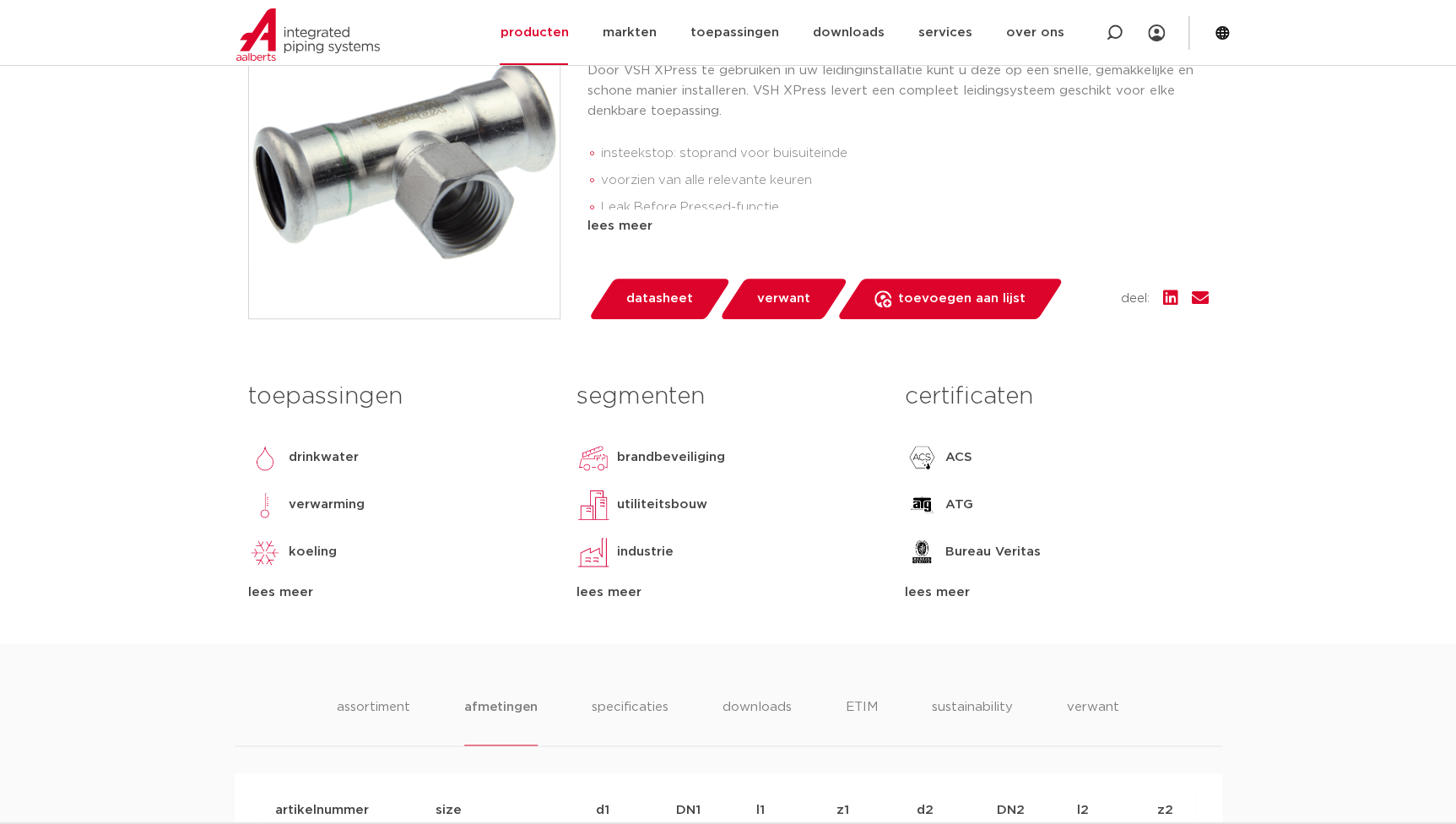
scroll to position [691, 0]
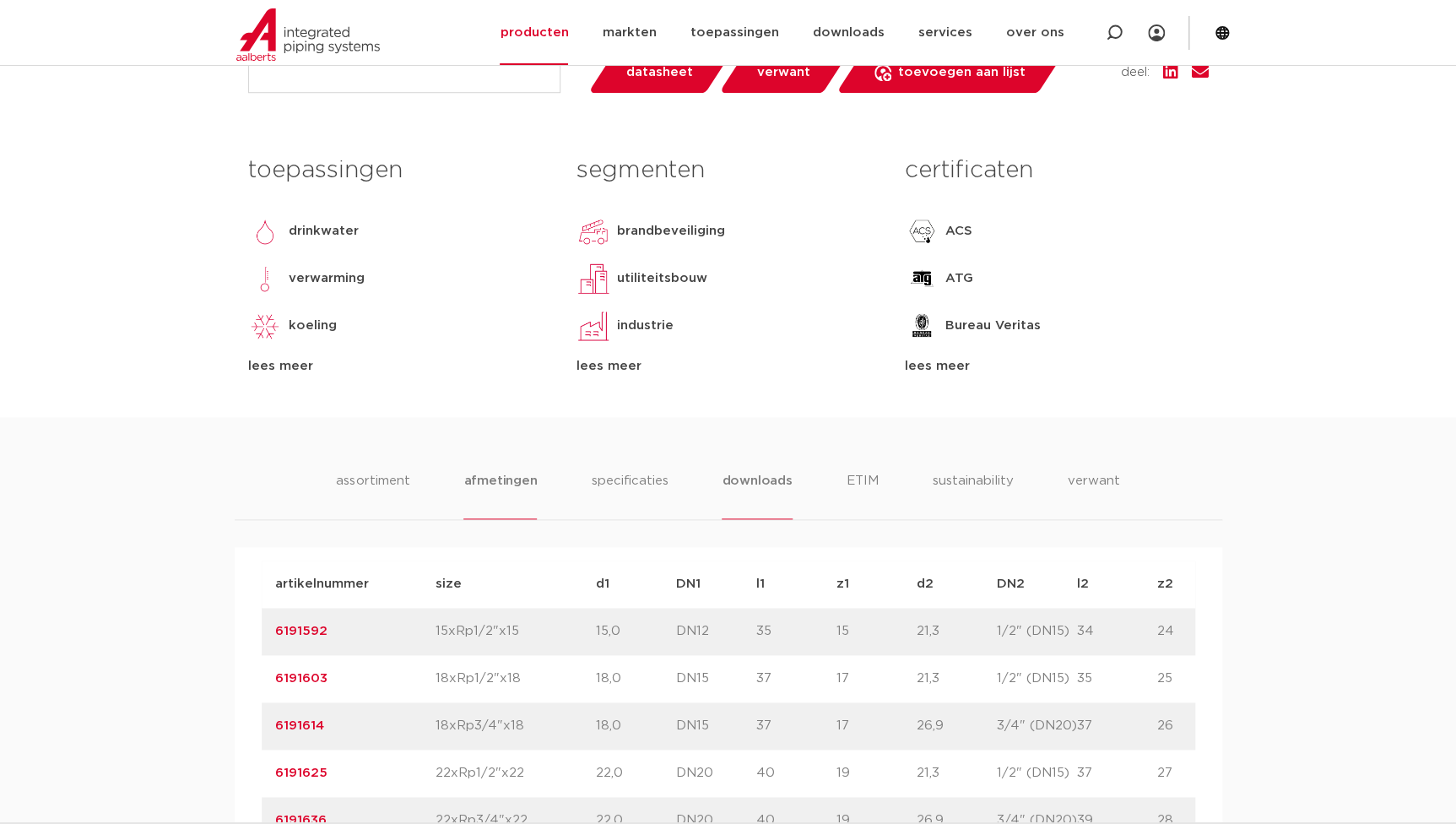
click at [742, 495] on li "downloads" at bounding box center [757, 495] width 70 height 48
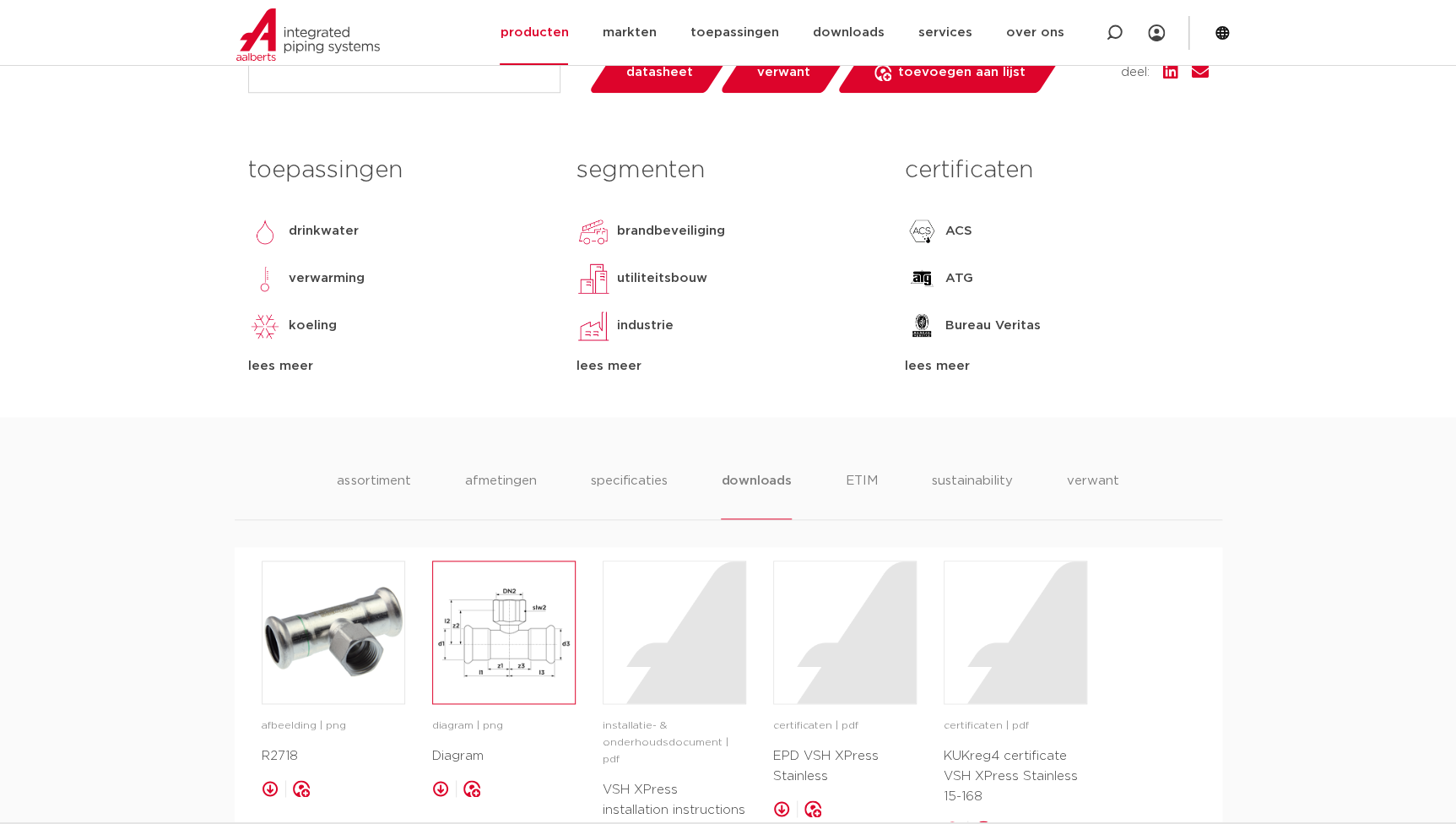
click at [524, 683] on img at bounding box center [503, 632] width 142 height 142
click at [530, 494] on li "afmetingen" at bounding box center [500, 495] width 74 height 48
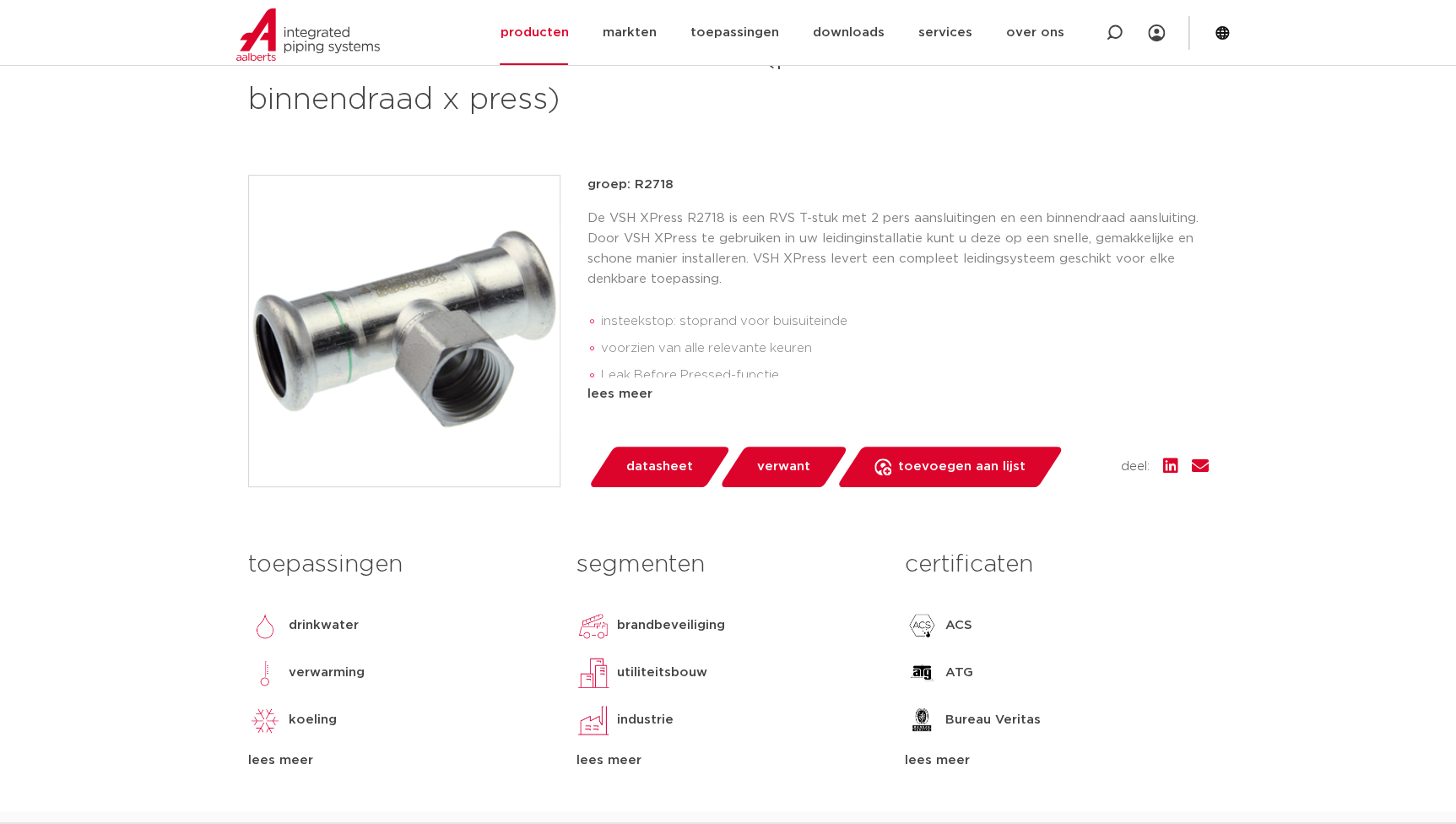
scroll to position [307, 0]
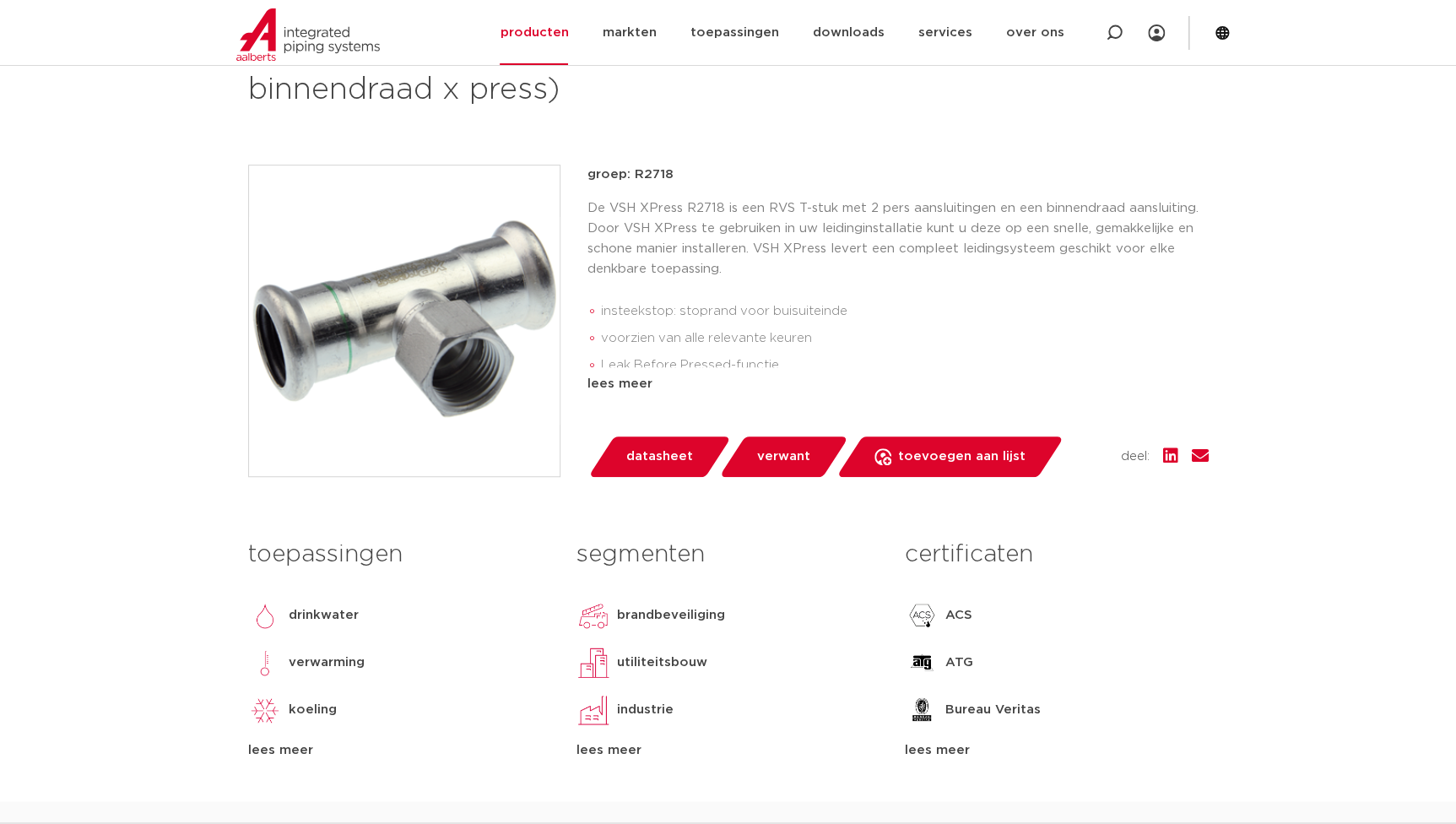
click at [470, 363] on img at bounding box center [405, 321] width 311 height 311
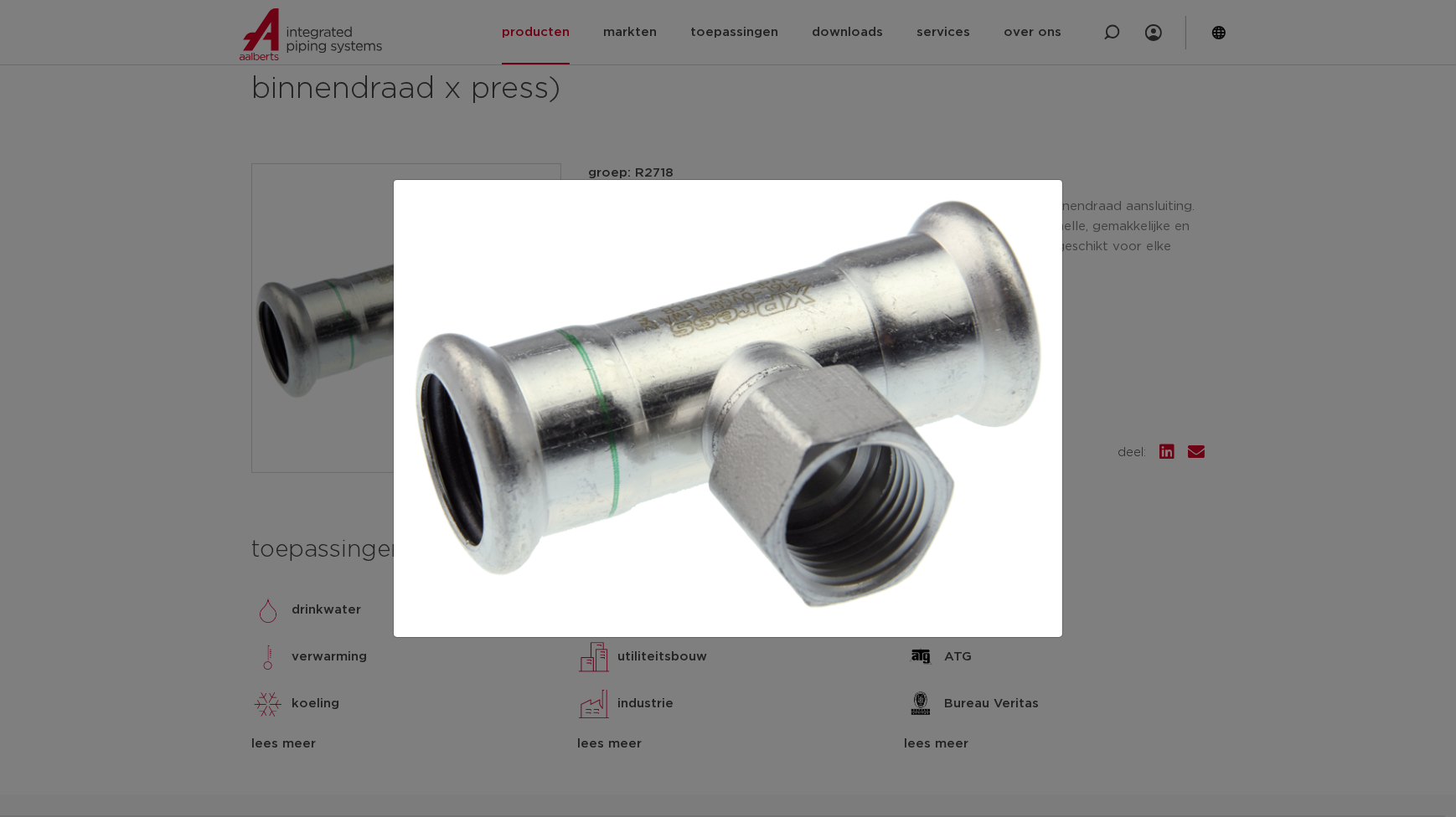
click at [191, 142] on div at bounding box center [728, 408] width 1456 height 817
